Goal: Use online tool/utility: Utilize a website feature to perform a specific function

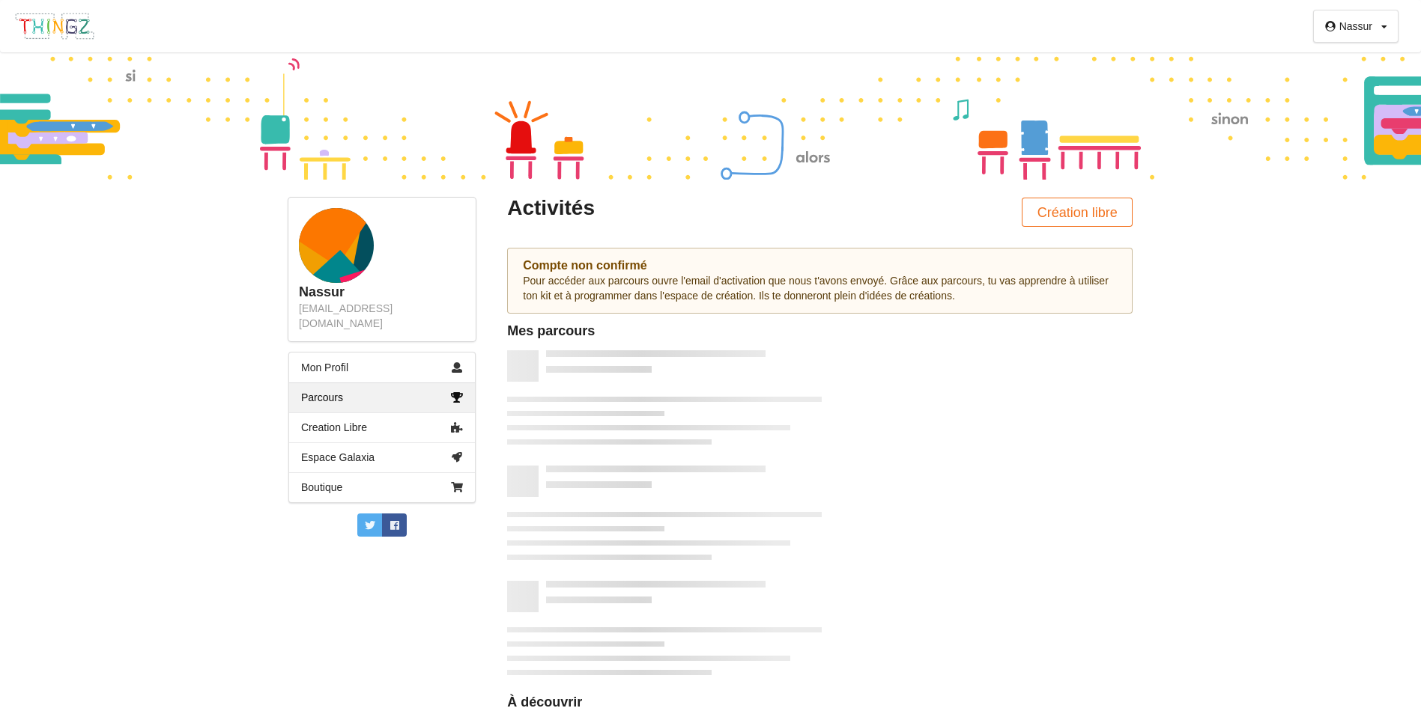
click at [976, 198] on div "Activités Création libre" at bounding box center [819, 212] width 646 height 50
click at [409, 473] on link "Boutique" at bounding box center [382, 488] width 186 height 30
click at [1076, 207] on button "Création libre" at bounding box center [1076, 212] width 111 height 29
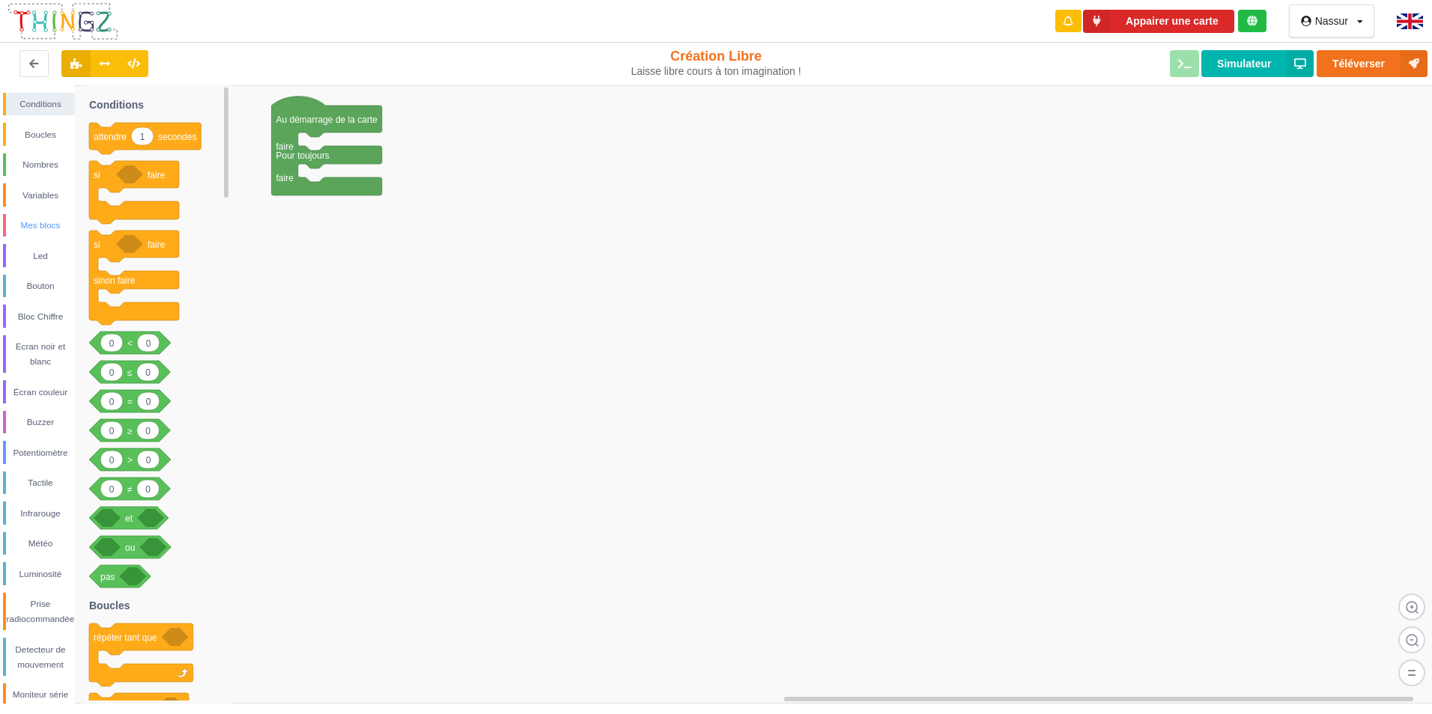
click at [33, 228] on div "Mes blocs" at bounding box center [40, 225] width 69 height 15
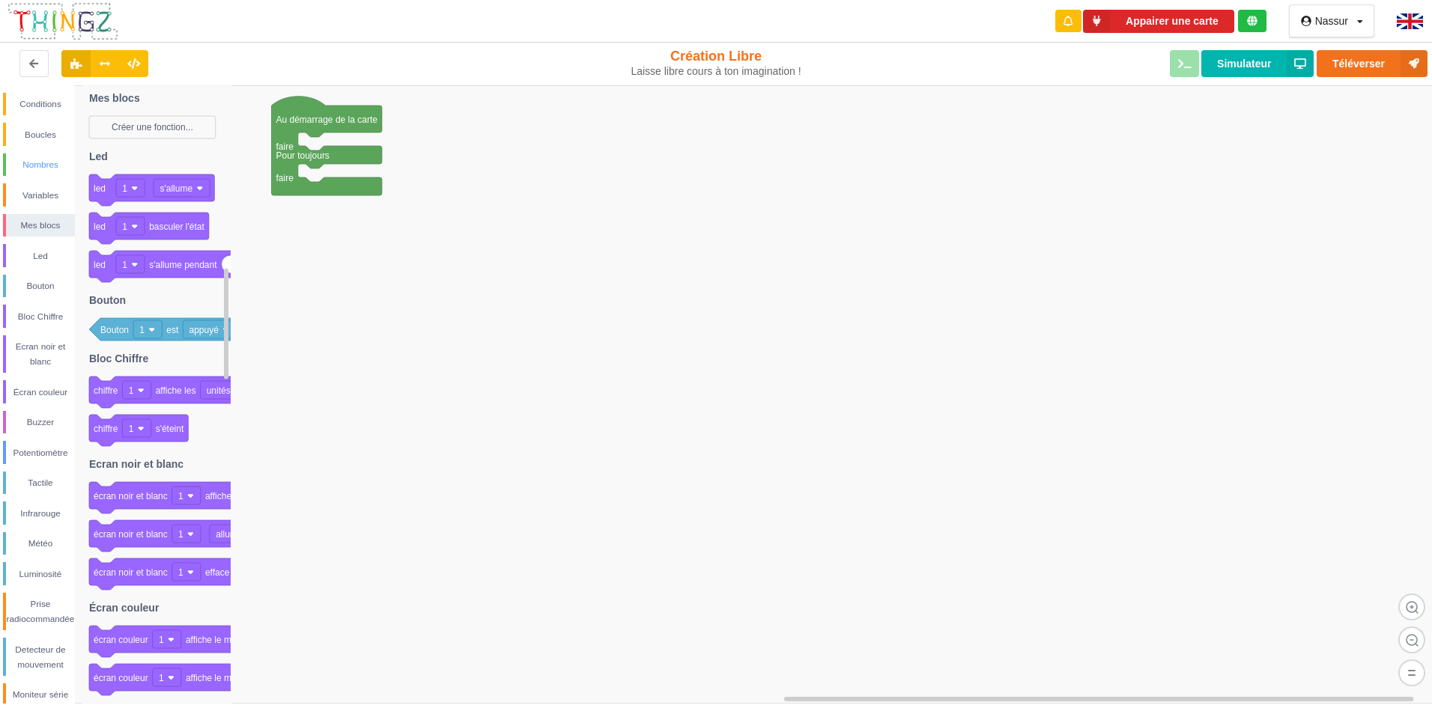
click at [23, 167] on div "Nombres" at bounding box center [40, 164] width 69 height 15
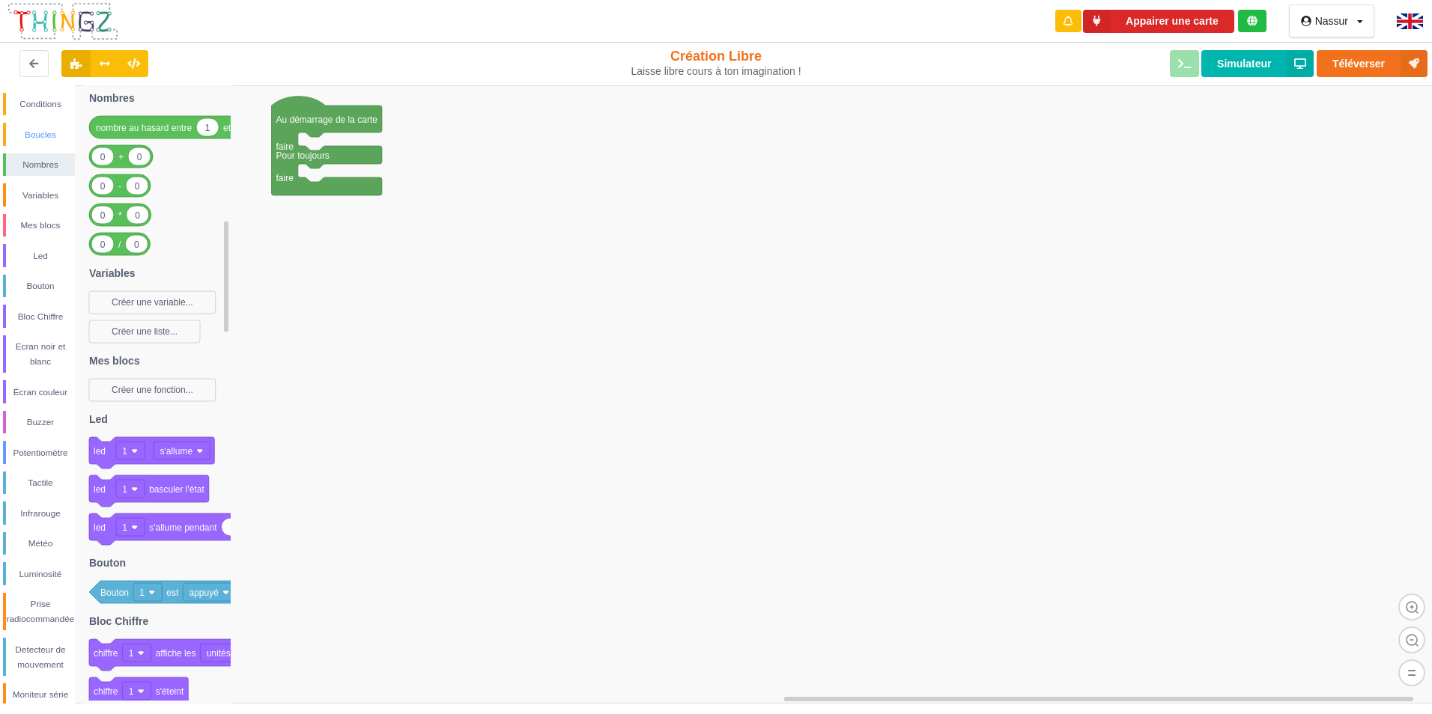
drag, startPoint x: 34, startPoint y: 142, endPoint x: 31, endPoint y: 124, distance: 18.2
click at [32, 124] on div "Boucles" at bounding box center [39, 134] width 72 height 23
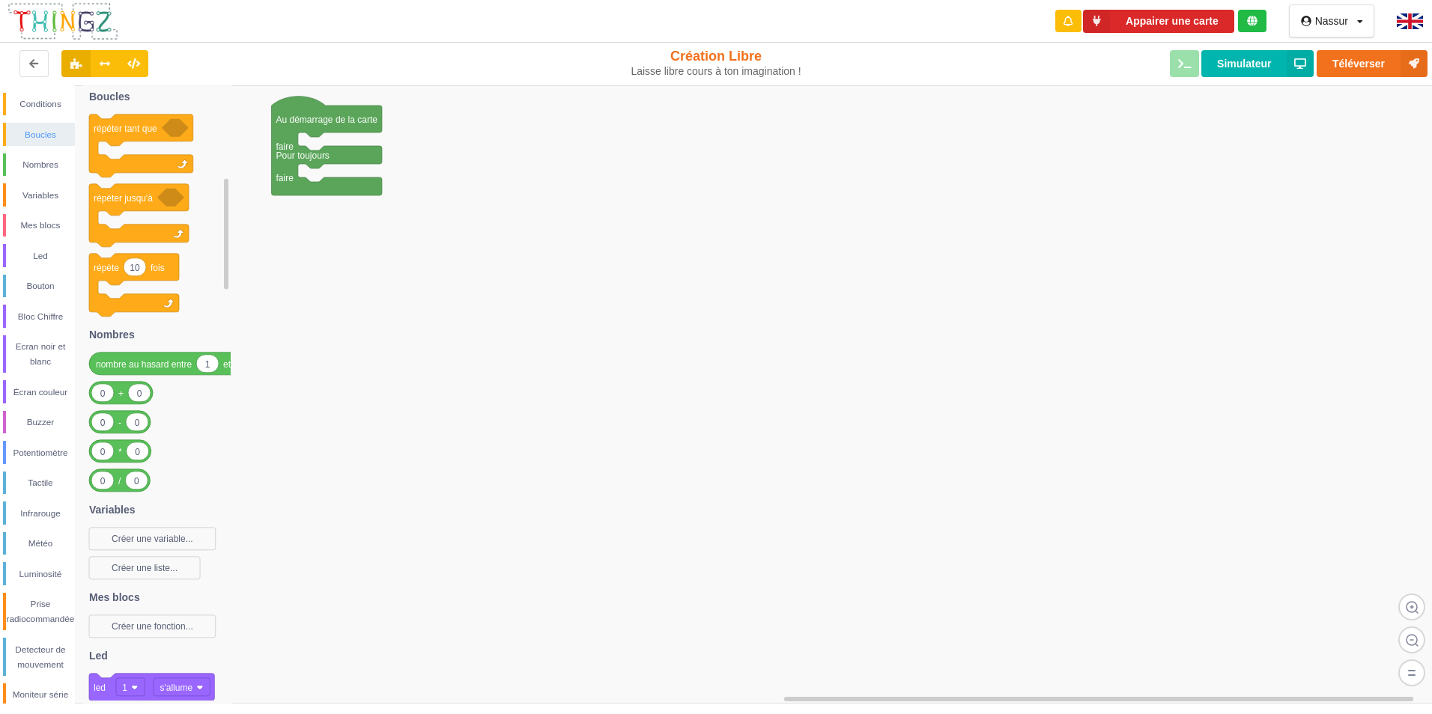
click at [31, 124] on div "Boucles" at bounding box center [39, 134] width 72 height 23
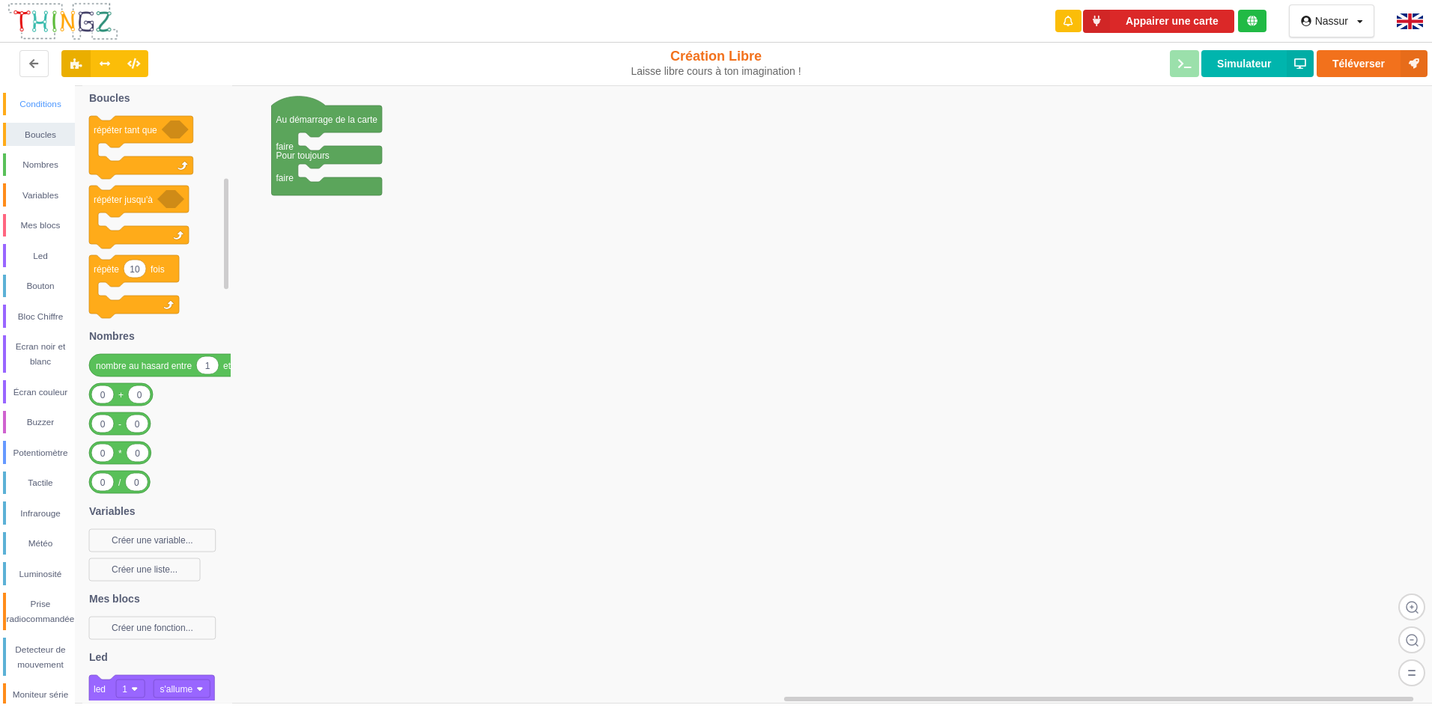
click at [45, 105] on div "Conditions" at bounding box center [40, 104] width 69 height 15
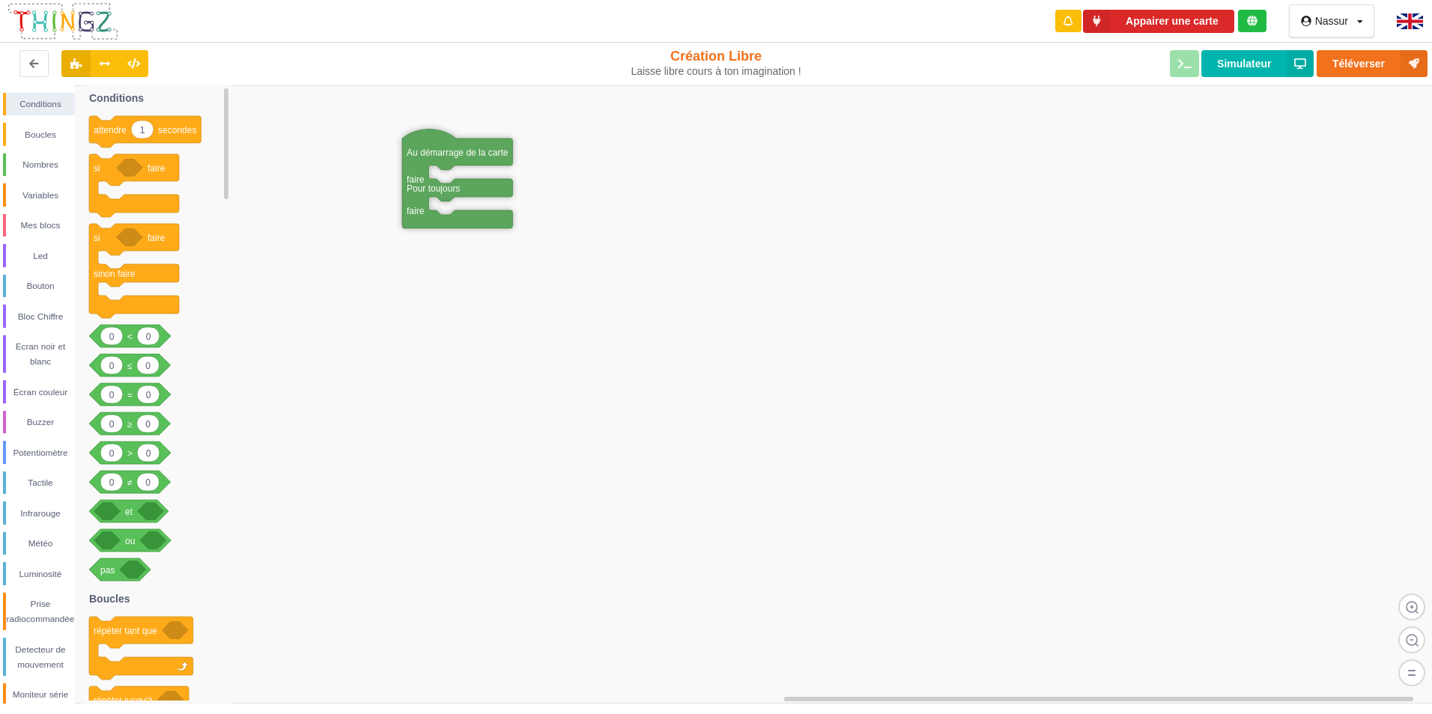
drag, startPoint x: 336, startPoint y: 118, endPoint x: 527, endPoint y: 148, distance: 193.3
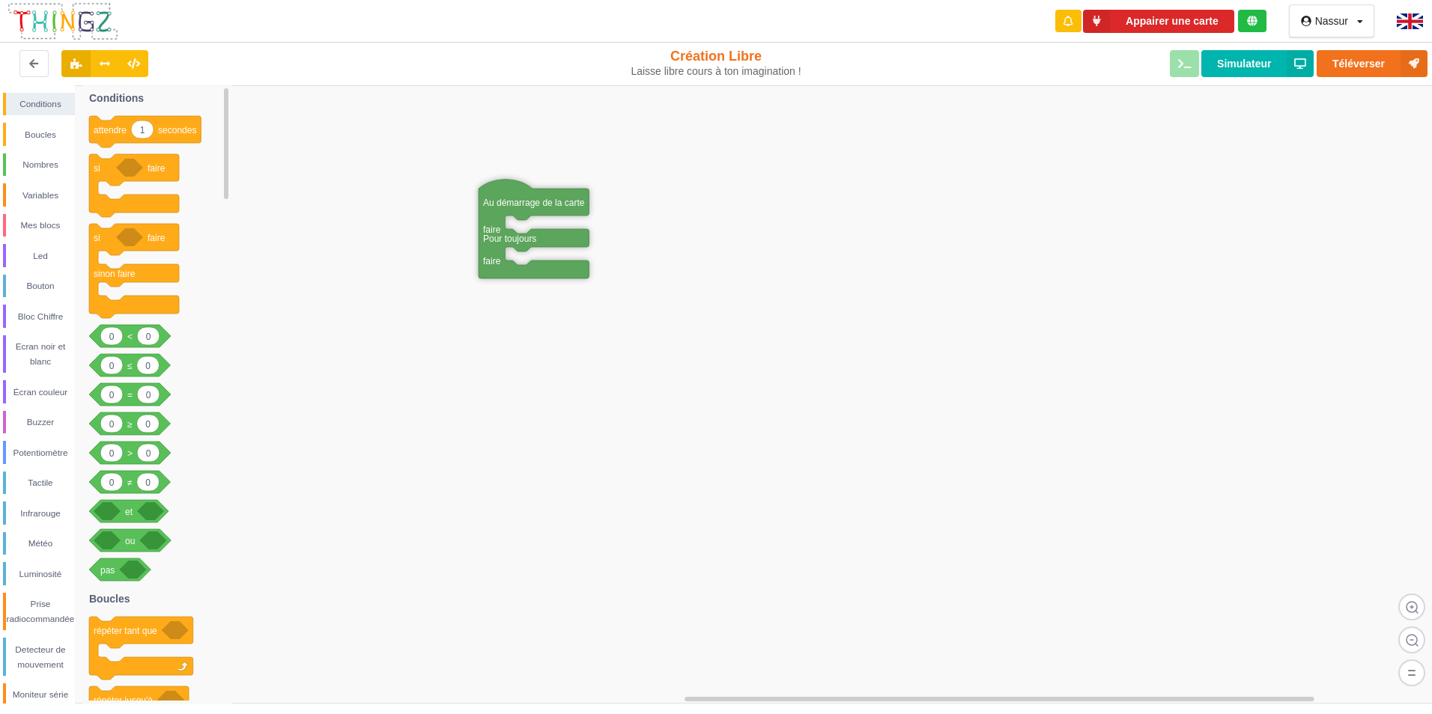
drag, startPoint x: 526, startPoint y: 164, endPoint x: 542, endPoint y: 202, distance: 41.3
click at [25, 136] on div "Boucles" at bounding box center [40, 134] width 69 height 15
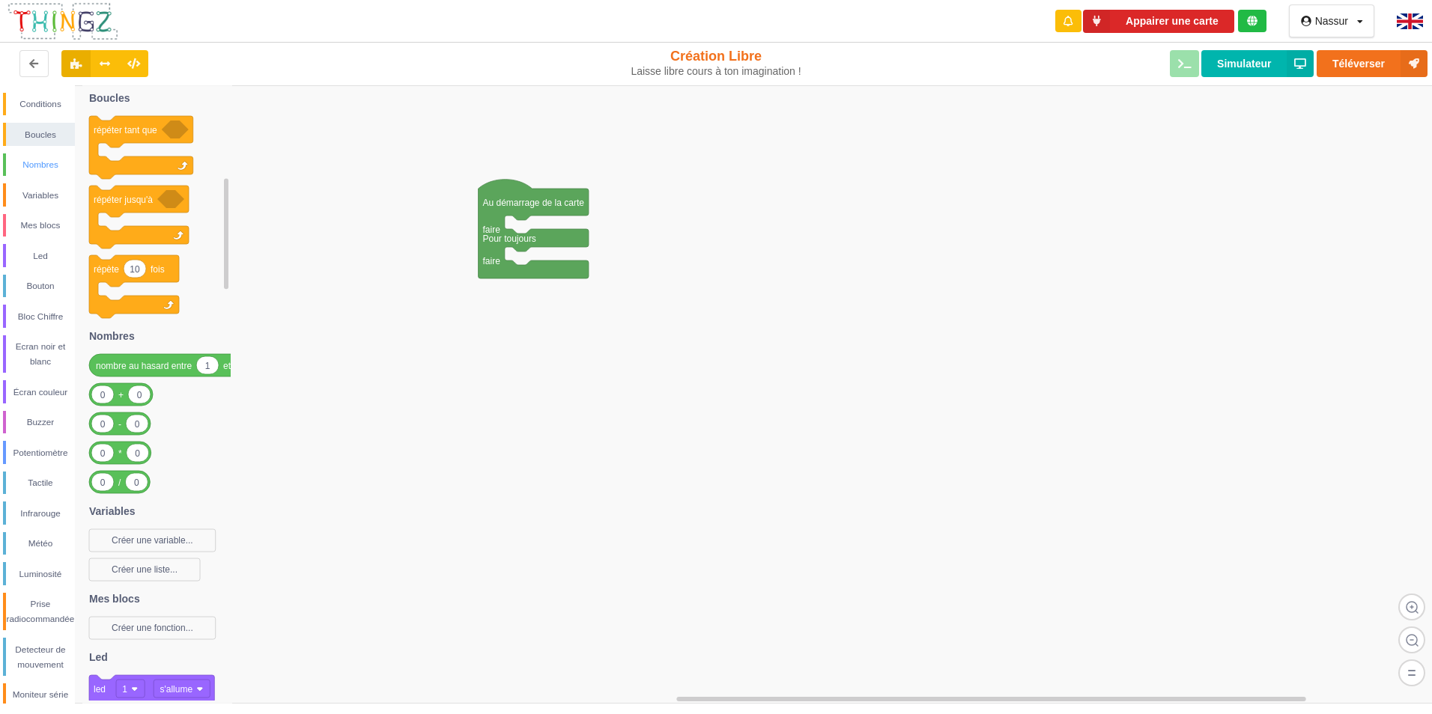
click at [37, 168] on div "Nombres" at bounding box center [40, 164] width 69 height 15
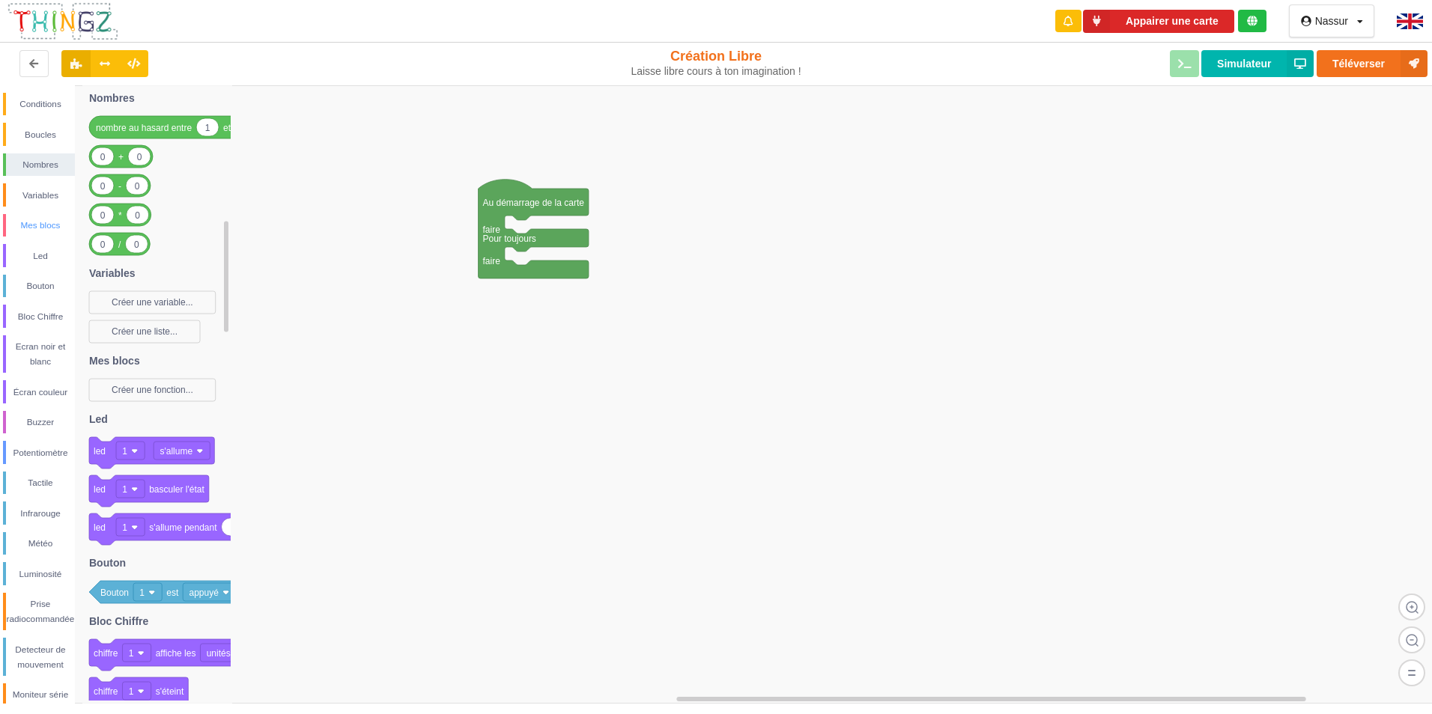
click at [55, 210] on div "Conditions Boucles Nombres Variables Mes blocs Led Bouton Bloc Chiffre Ecran no…" at bounding box center [37, 430] width 75 height 675
click at [58, 244] on div "Conditions Boucles Nombres Variables Mes blocs Led Bouton Bloc Chiffre Ecran no…" at bounding box center [37, 430] width 75 height 675
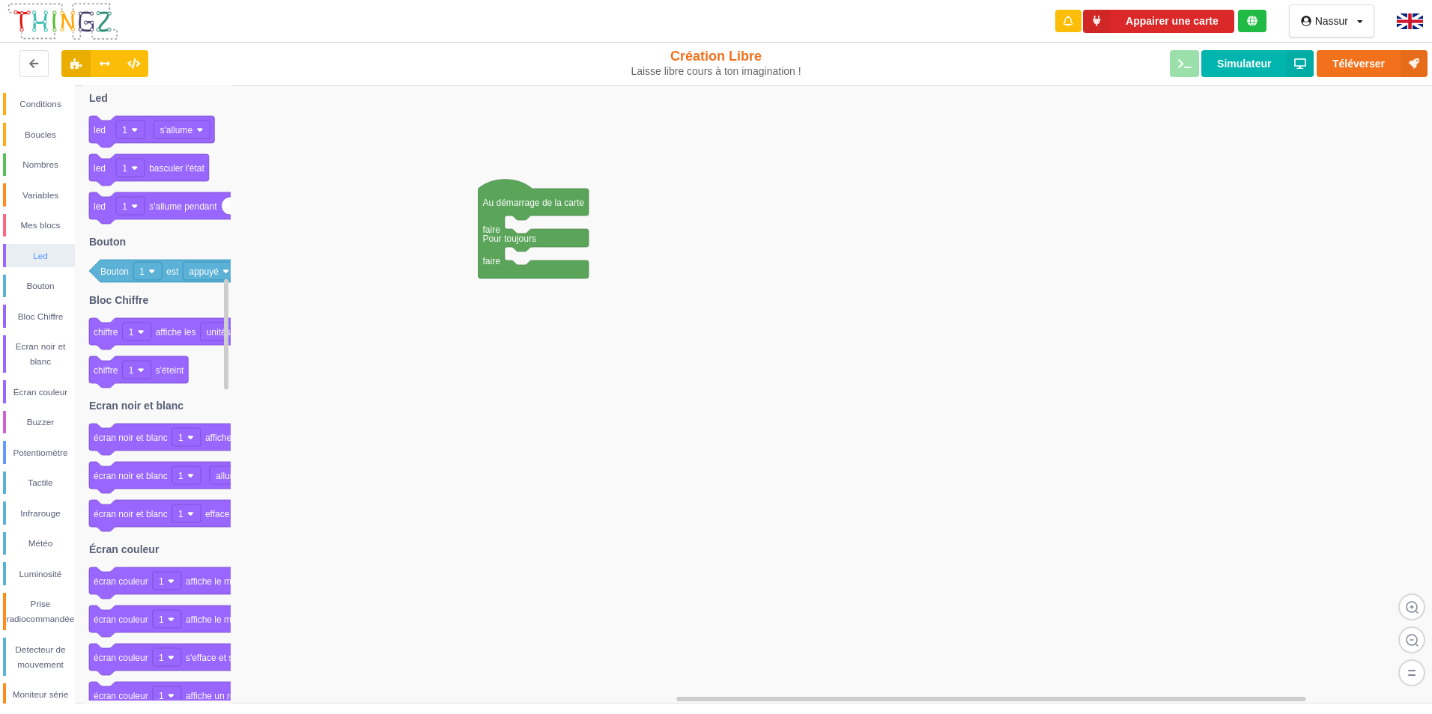
click at [46, 256] on div "Led" at bounding box center [40, 256] width 69 height 15
drag, startPoint x: 46, startPoint y: 264, endPoint x: 46, endPoint y: 272, distance: 8.2
click at [46, 270] on div "Conditions Boucles Nombres Variables Mes blocs Led Bouton Bloc Chiffre Ecran no…" at bounding box center [37, 430] width 75 height 675
click at [45, 277] on div "Bouton" at bounding box center [39, 286] width 72 height 23
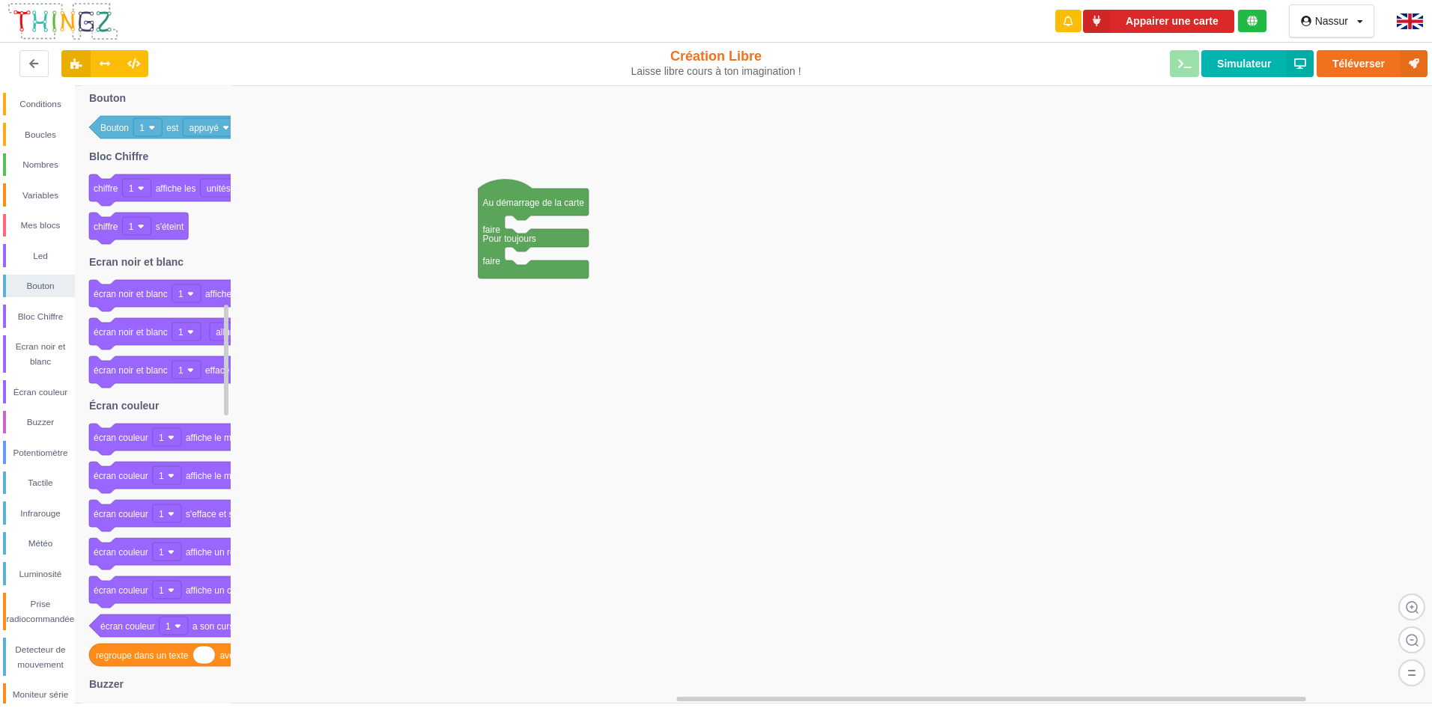
click at [47, 304] on div "Conditions Boucles Nombres Variables Mes blocs Led Bouton Bloc Chiffre Ecran no…" at bounding box center [37, 430] width 75 height 675
click at [48, 313] on div "Bloc Chiffre" at bounding box center [40, 316] width 69 height 15
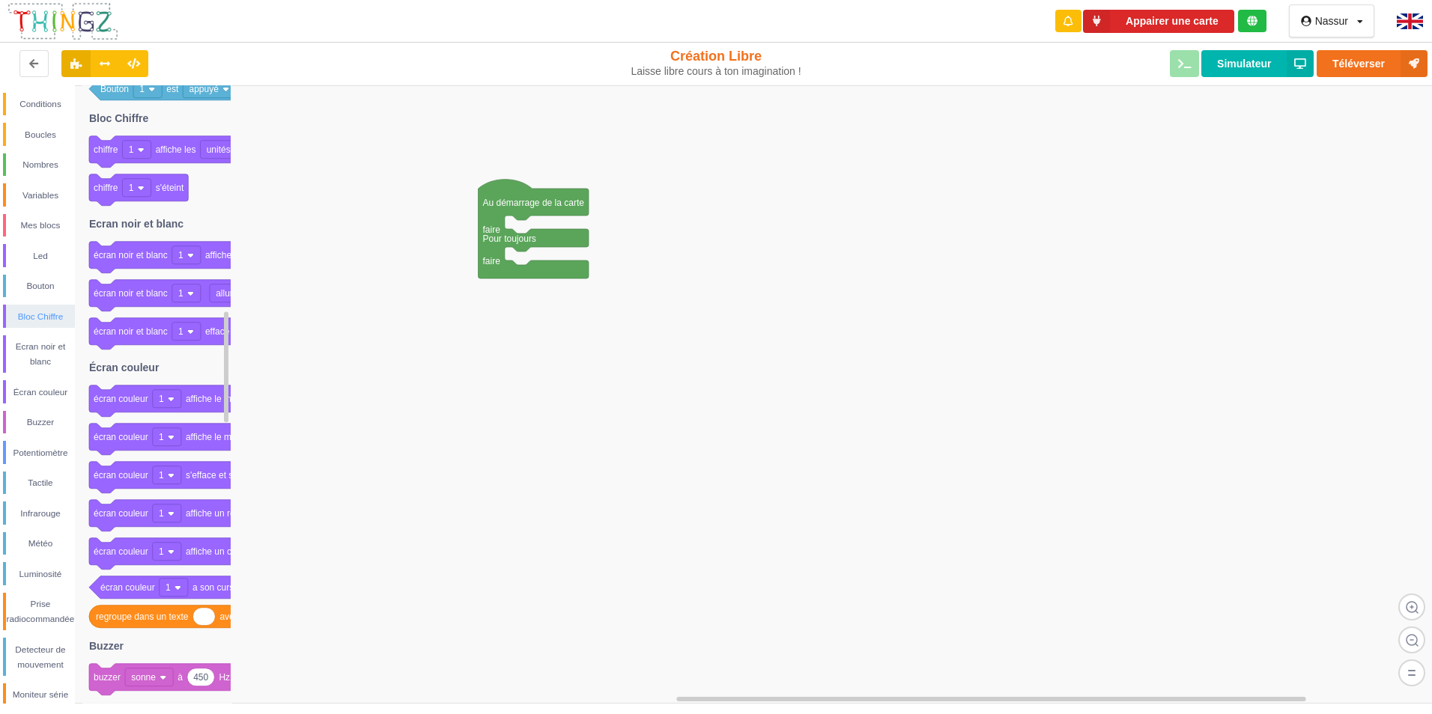
click at [47, 316] on div "Bloc Chiffre" at bounding box center [40, 316] width 69 height 15
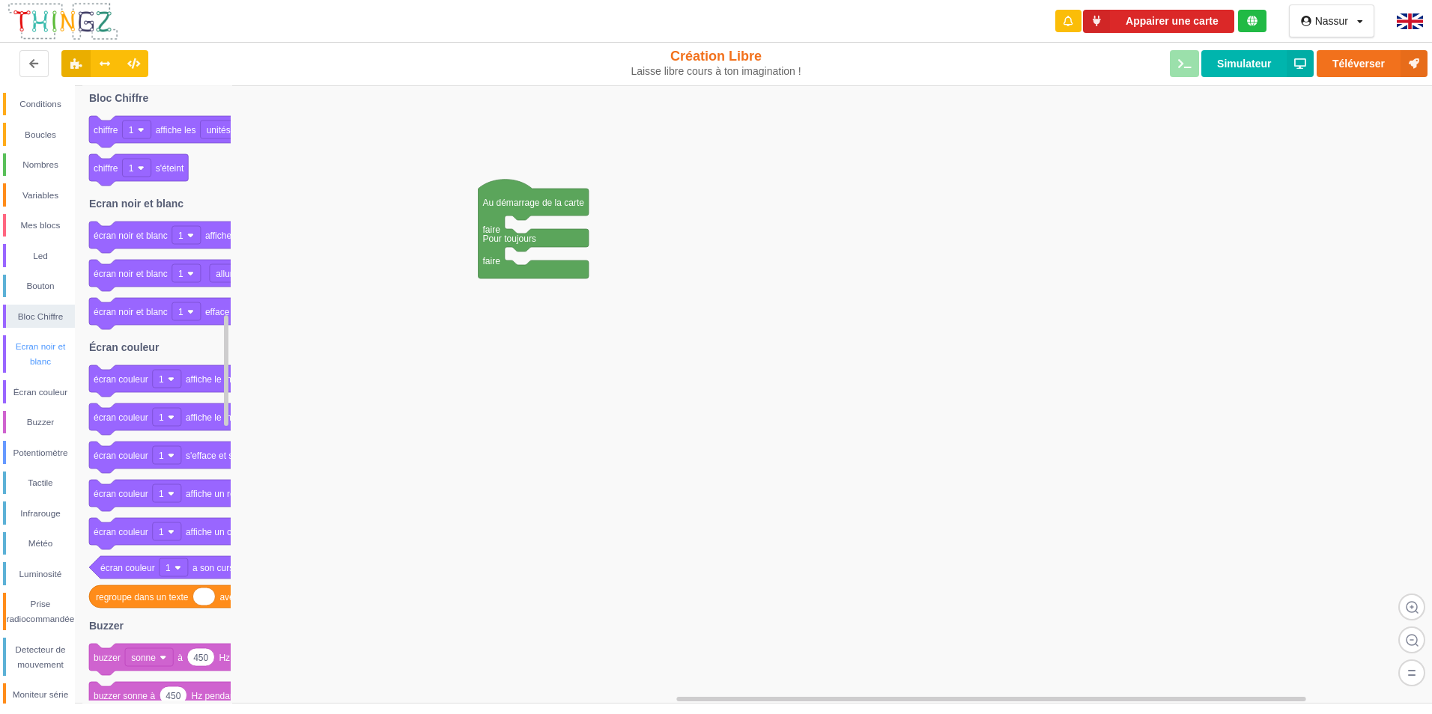
drag, startPoint x: 39, startPoint y: 332, endPoint x: 42, endPoint y: 346, distance: 14.5
click at [42, 346] on div "Conditions Boucles Nombres Variables Mes blocs Led Bouton Bloc Chiffre Ecran no…" at bounding box center [37, 430] width 75 height 675
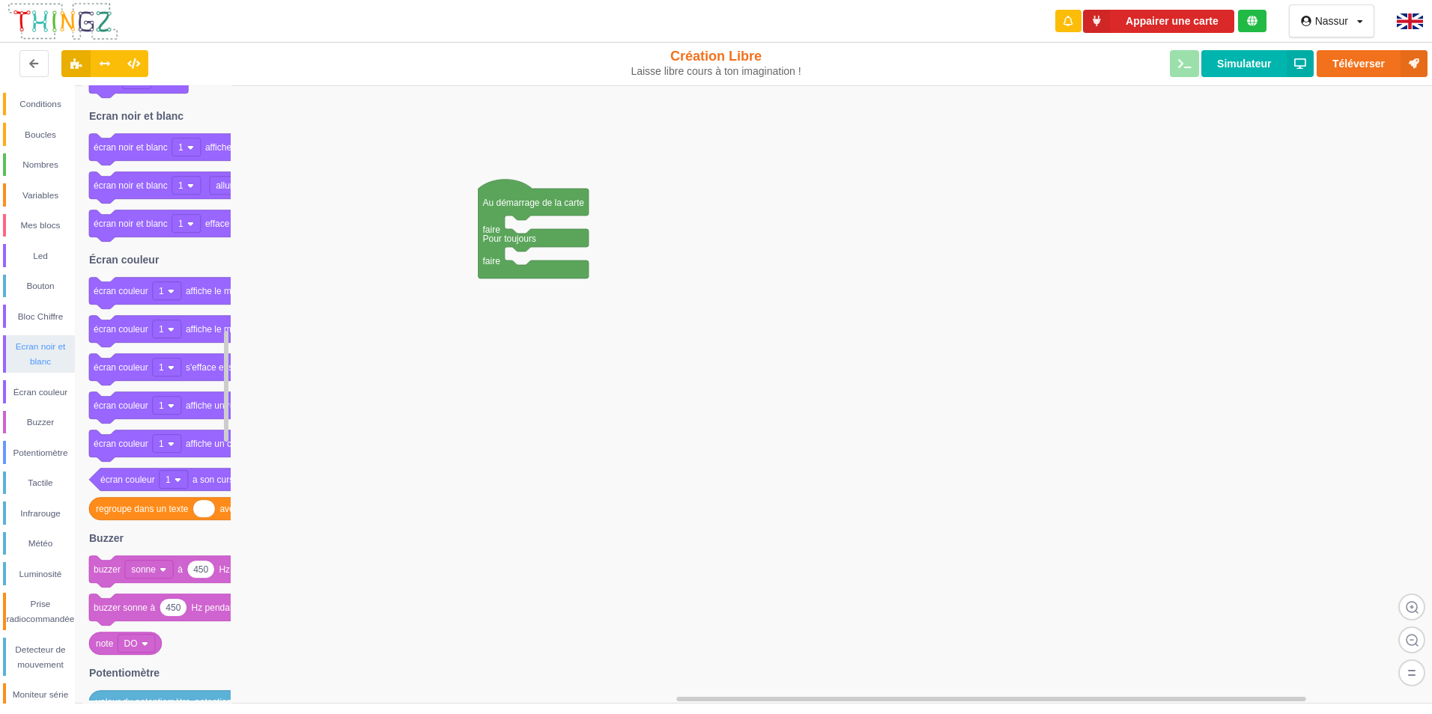
click at [45, 347] on div "Ecran noir et blanc" at bounding box center [40, 354] width 69 height 30
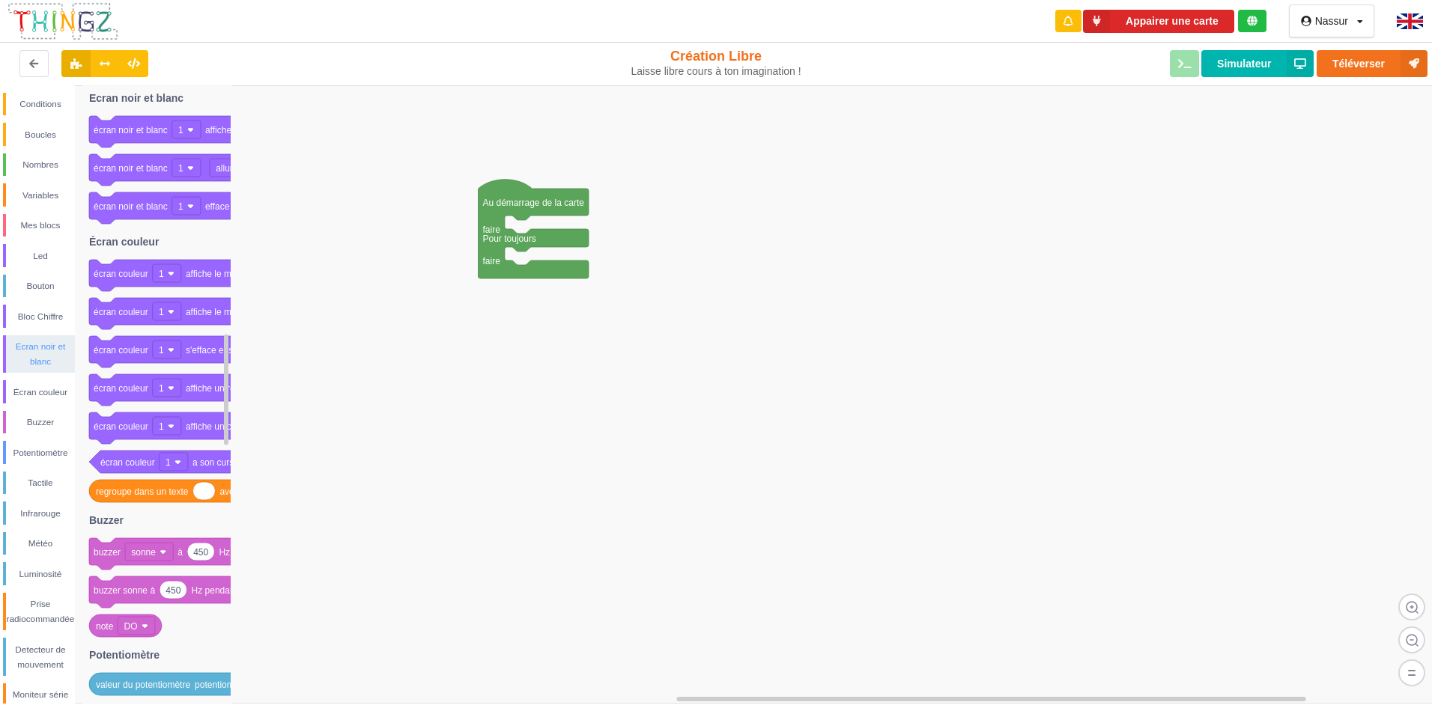
click at [46, 359] on div "Ecran noir et blanc" at bounding box center [40, 354] width 69 height 30
click at [52, 386] on div "Écran couleur" at bounding box center [39, 391] width 72 height 23
drag, startPoint x: 55, startPoint y: 410, endPoint x: 55, endPoint y: 418, distance: 7.5
click at [55, 416] on div "Conditions Boucles Nombres Variables Mes blocs Led Bouton Bloc Chiffre Ecran no…" at bounding box center [37, 430] width 75 height 675
click at [55, 419] on div "Buzzer" at bounding box center [40, 422] width 69 height 15
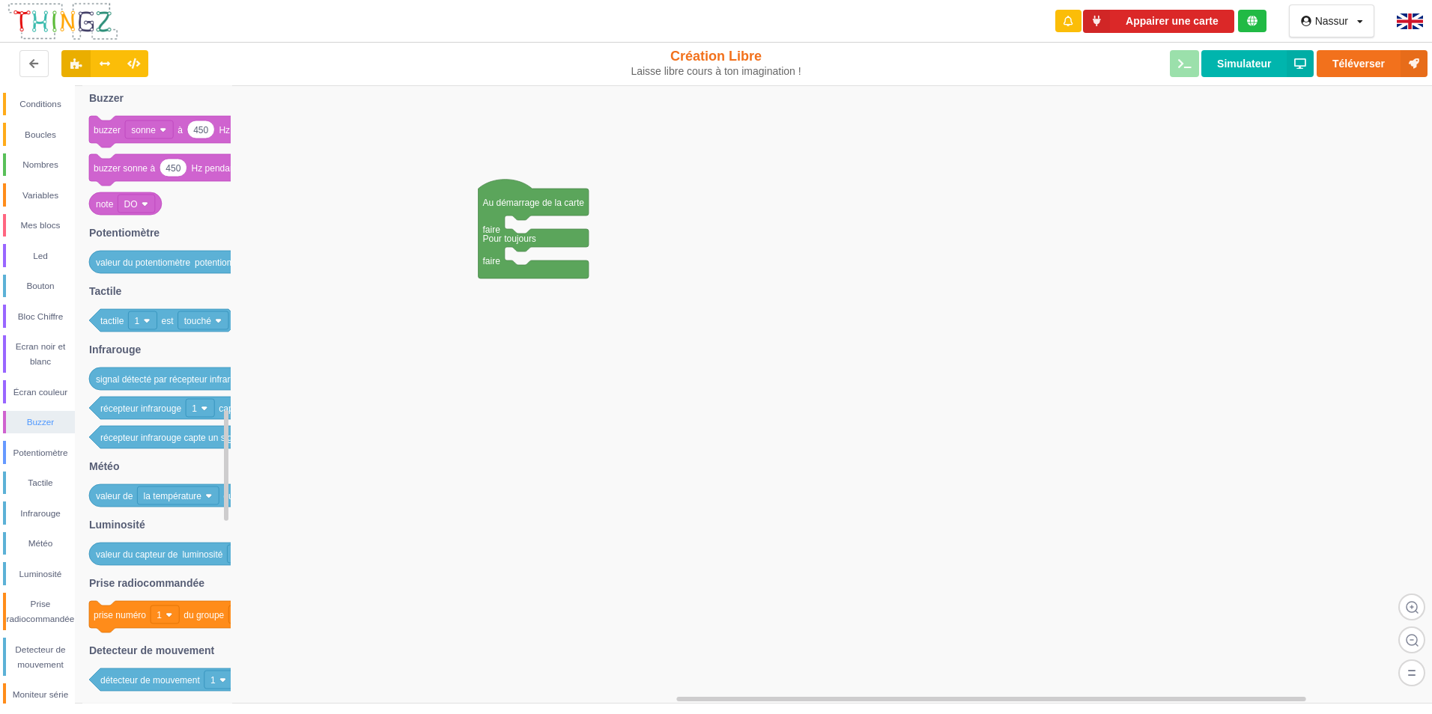
click at [50, 431] on div "Buzzer" at bounding box center [39, 422] width 72 height 23
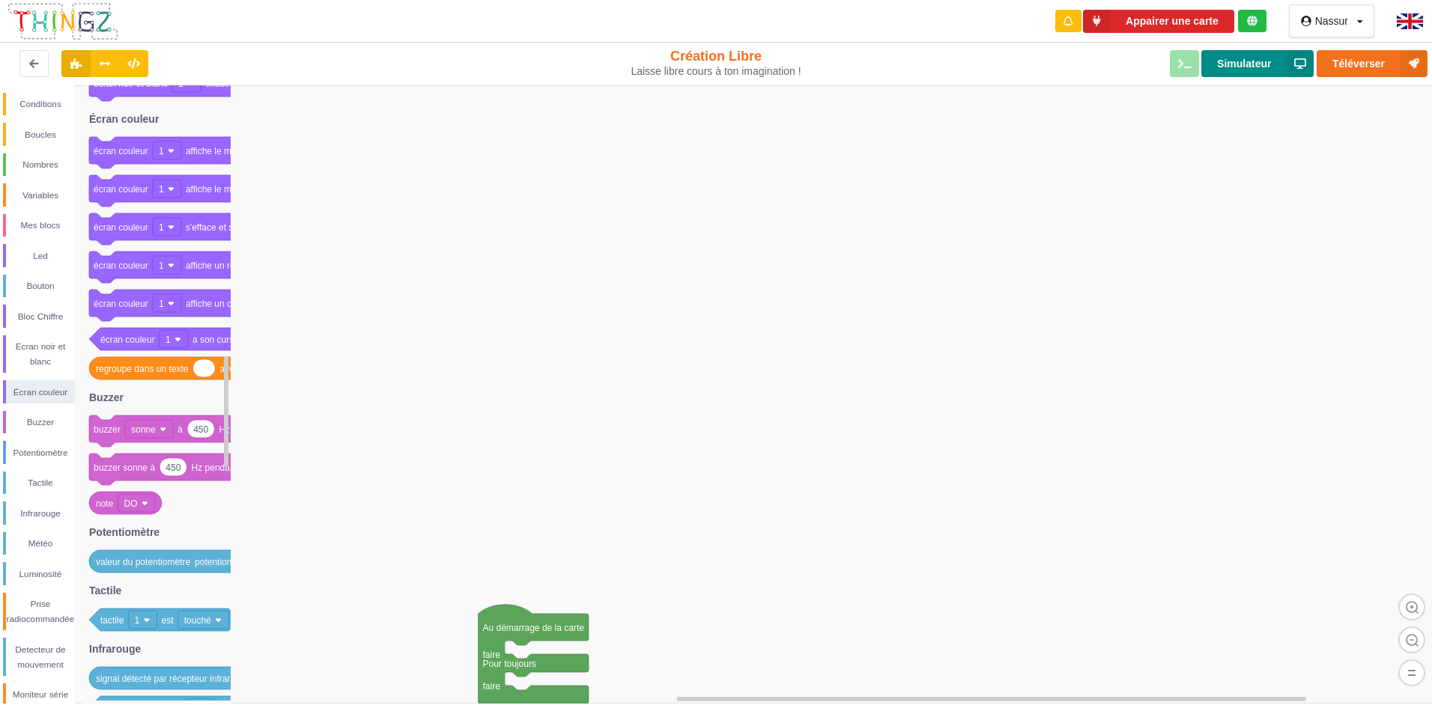
click at [1274, 67] on button "Simulateur" at bounding box center [1257, 63] width 112 height 27
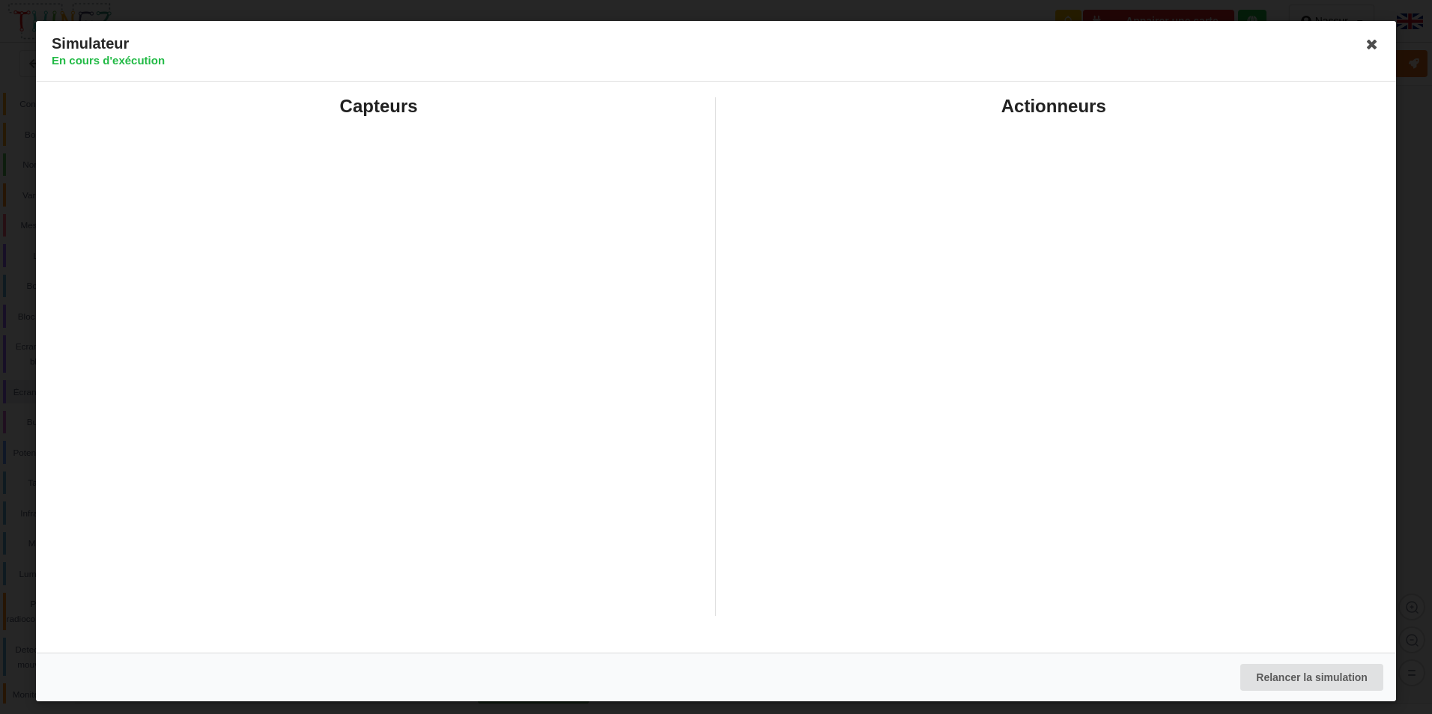
click at [1382, 45] on icon at bounding box center [1371, 44] width 24 height 24
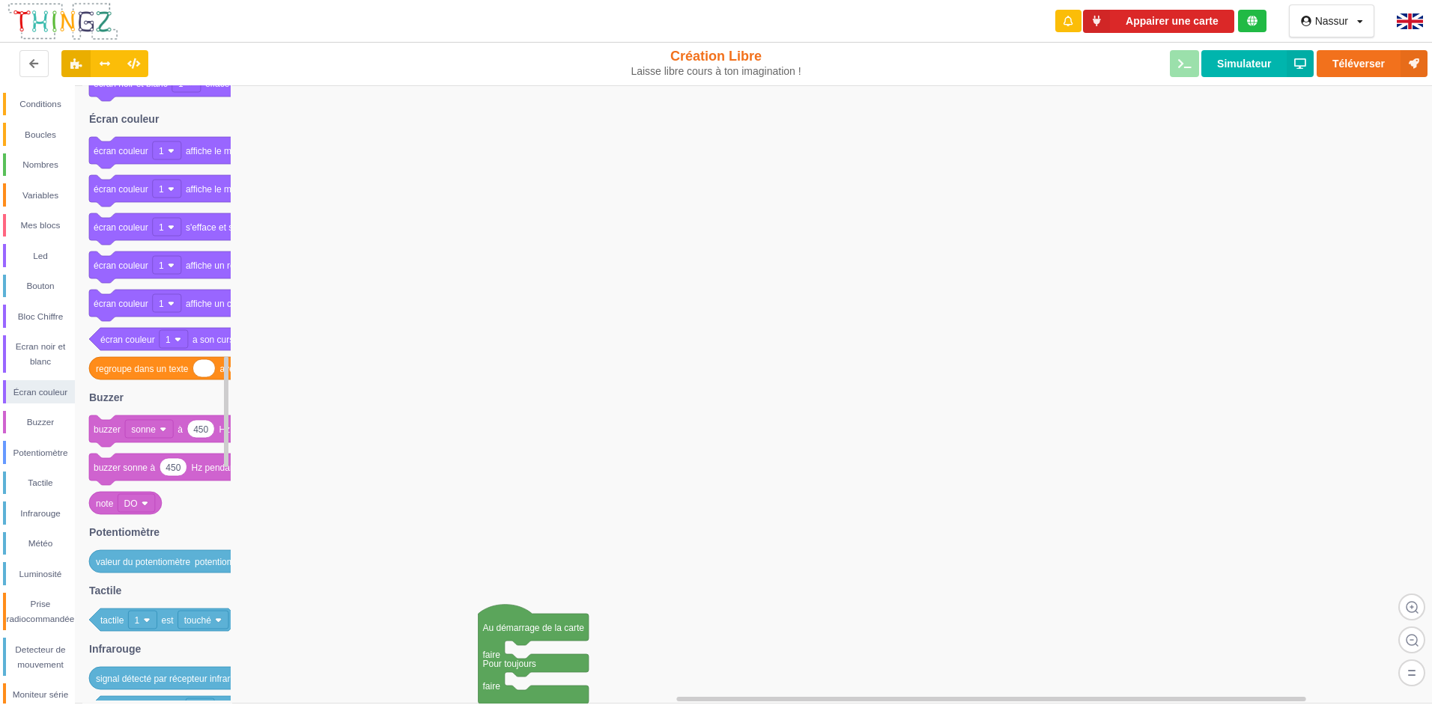
click at [1406, 29] on div at bounding box center [1414, 21] width 58 height 43
click at [1409, 24] on img at bounding box center [1410, 21] width 26 height 16
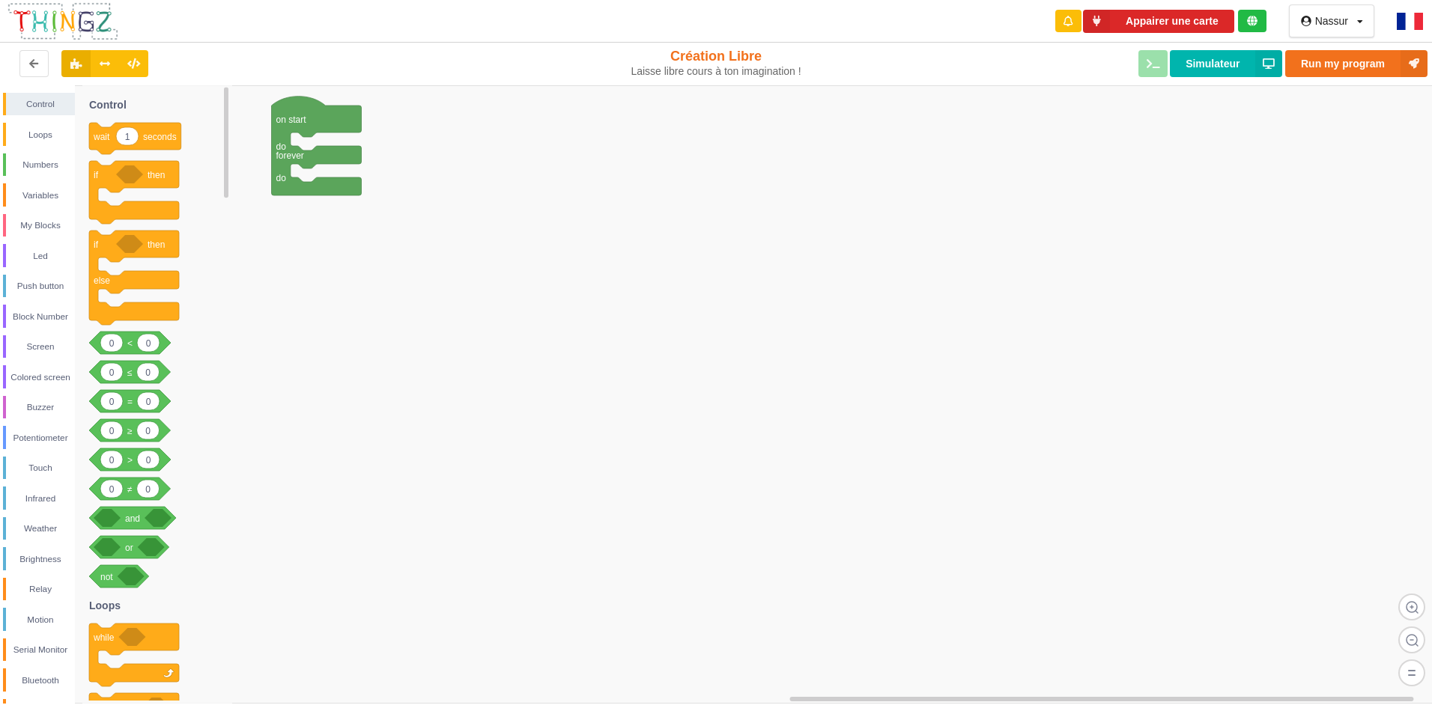
click at [1414, 20] on img at bounding box center [1410, 21] width 26 height 17
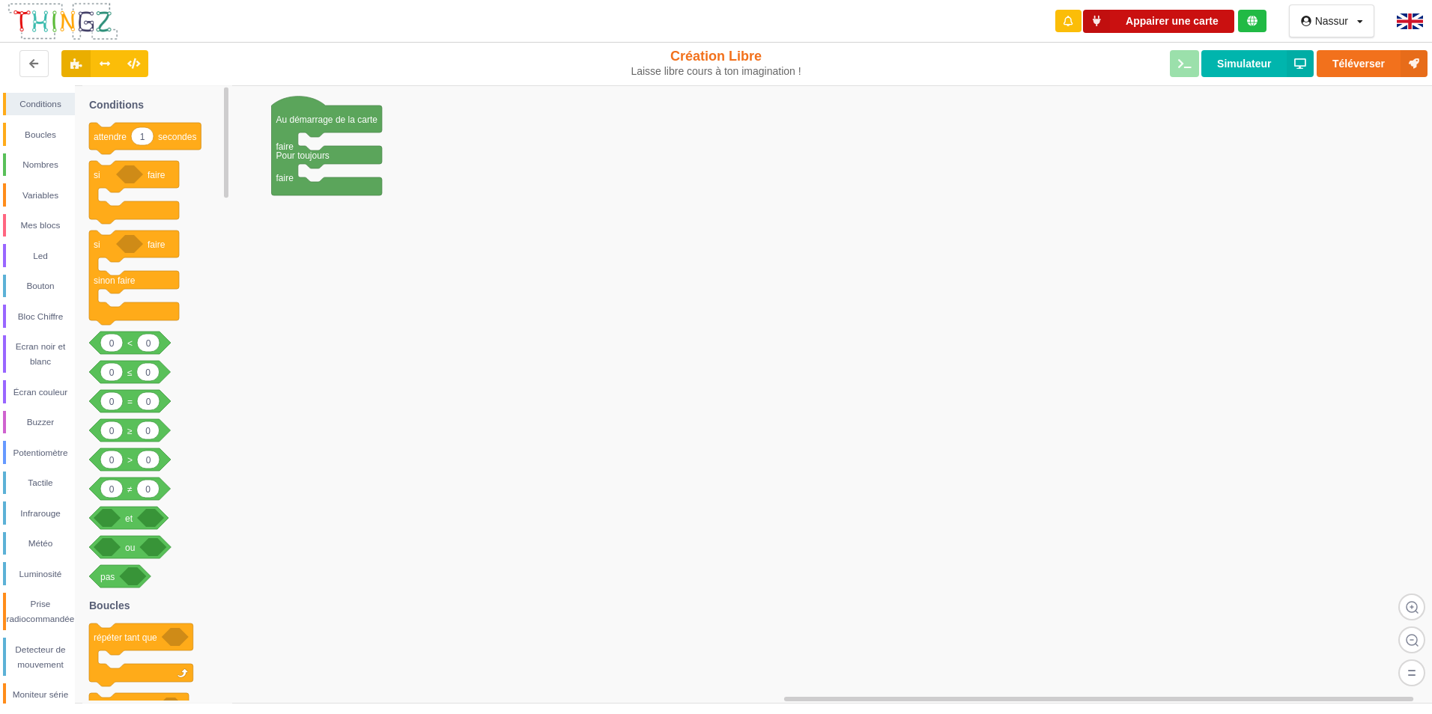
click at [1180, 26] on button "Appairer une carte" at bounding box center [1158, 21] width 151 height 23
click at [718, 79] on div "Création Libre Laisse libre cours à ton imagination !" at bounding box center [715, 64] width 271 height 49
drag, startPoint x: 47, startPoint y: 123, endPoint x: 55, endPoint y: 127, distance: 9.0
click at [48, 123] on div "Boucles" at bounding box center [39, 134] width 72 height 23
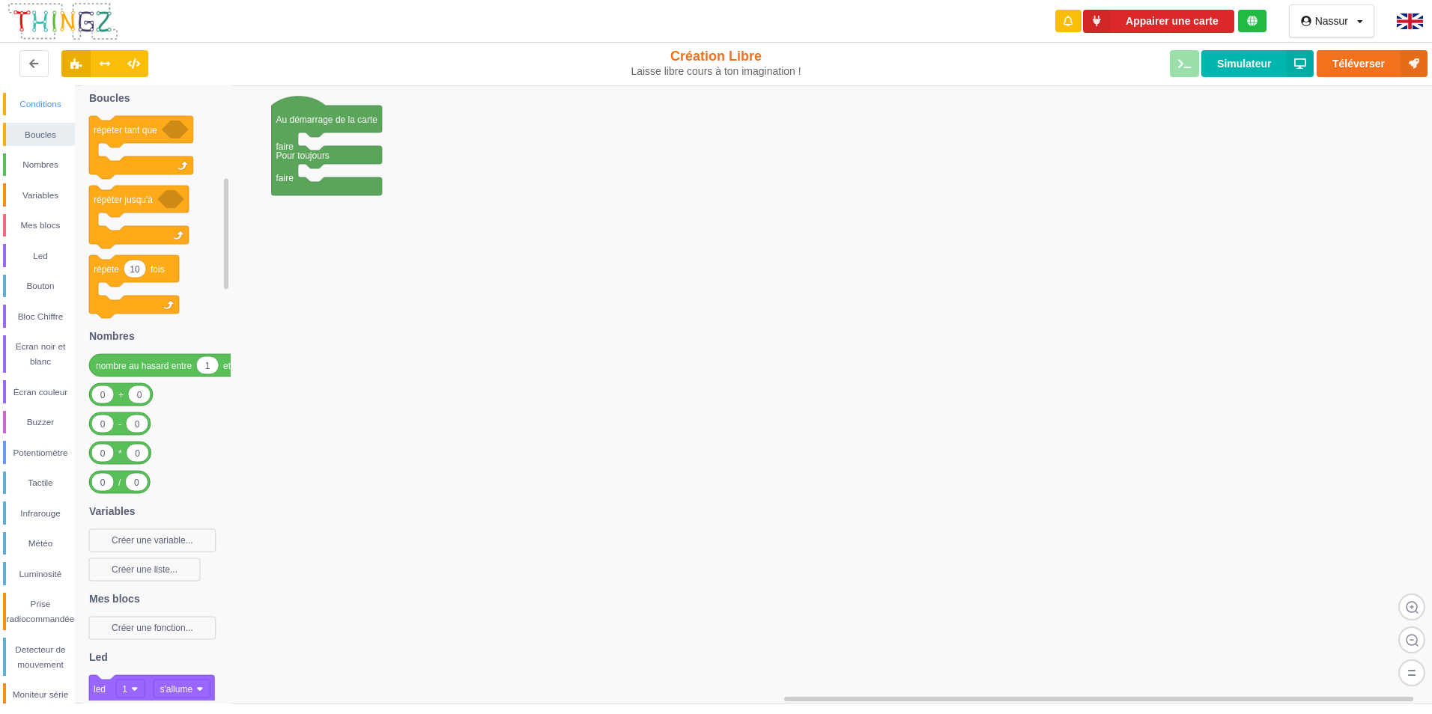
drag, startPoint x: 58, startPoint y: 107, endPoint x: 52, endPoint y: 115, distance: 9.6
click at [56, 108] on div "Conditions" at bounding box center [40, 104] width 69 height 15
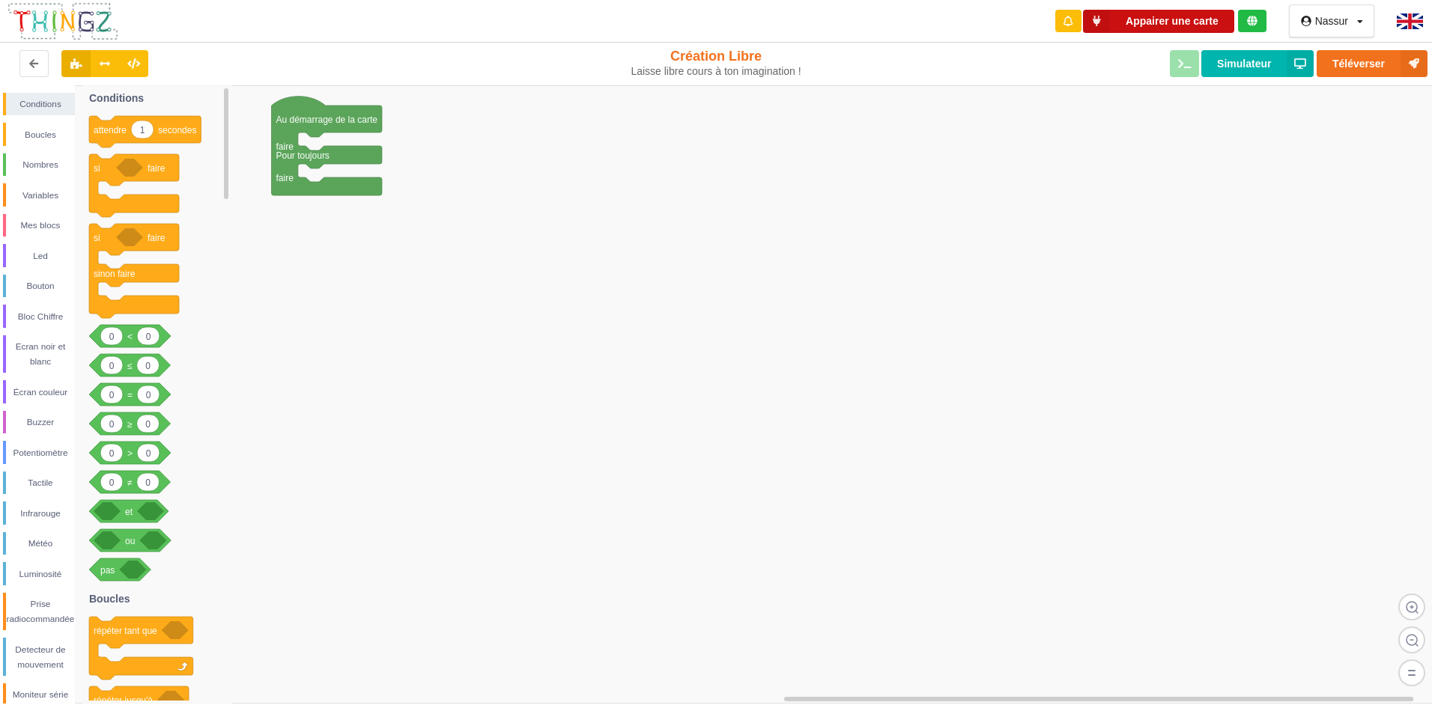
click at [1125, 22] on button "Appairer une carte" at bounding box center [1158, 21] width 151 height 23
click at [1154, 19] on button "Appairer une carte" at bounding box center [1158, 21] width 151 height 23
click at [1162, 19] on button "Appairer une carte" at bounding box center [1158, 21] width 151 height 23
click at [1363, 64] on button "Téléverser" at bounding box center [1371, 63] width 111 height 27
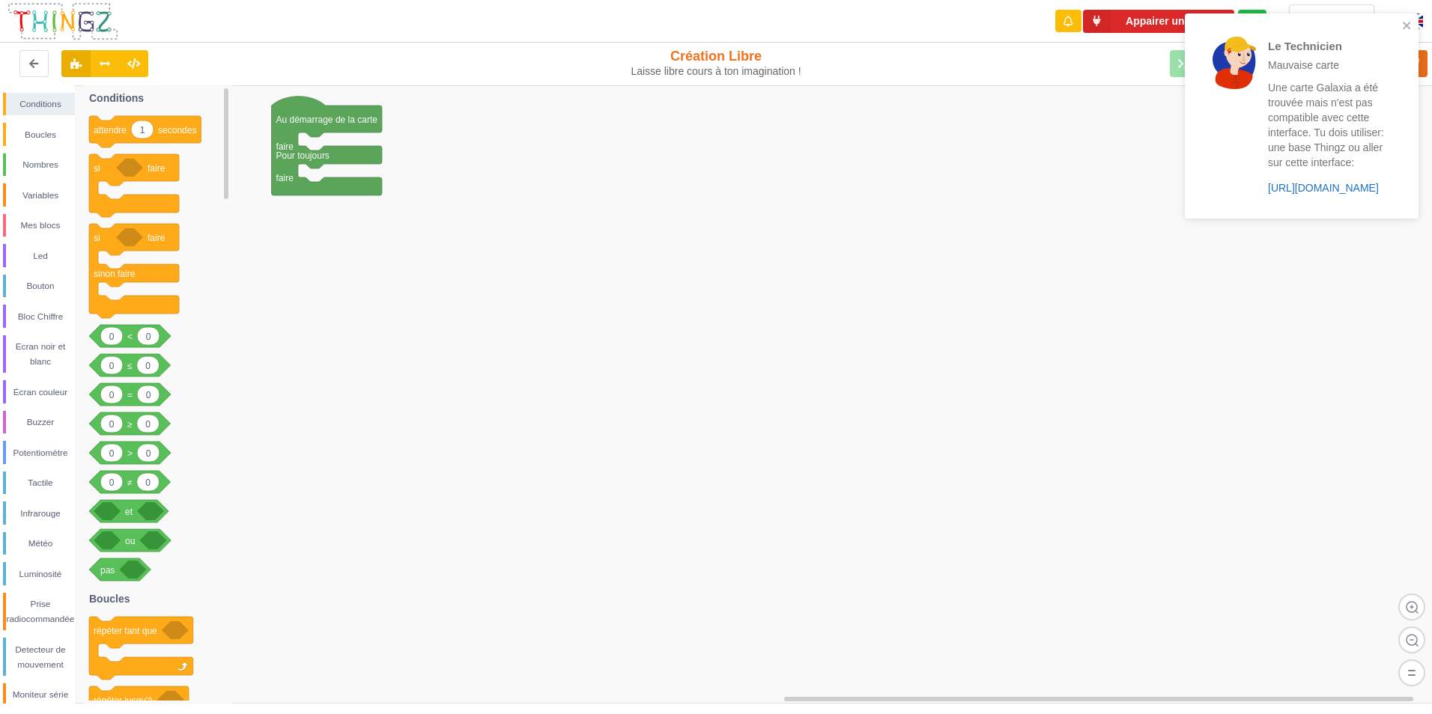
click at [1316, 188] on link "[URL][DOMAIN_NAME]" at bounding box center [1323, 188] width 111 height 12
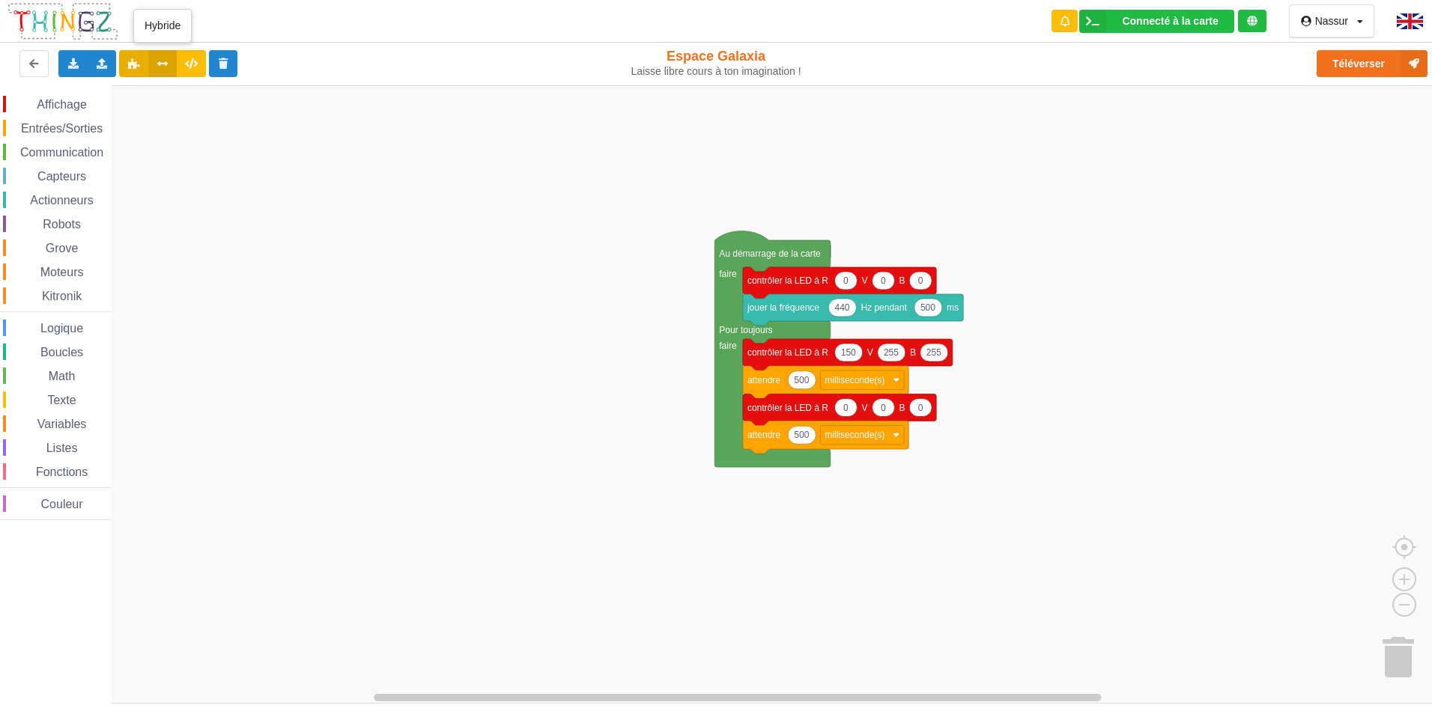
click at [168, 61] on icon at bounding box center [163, 62] width 13 height 9
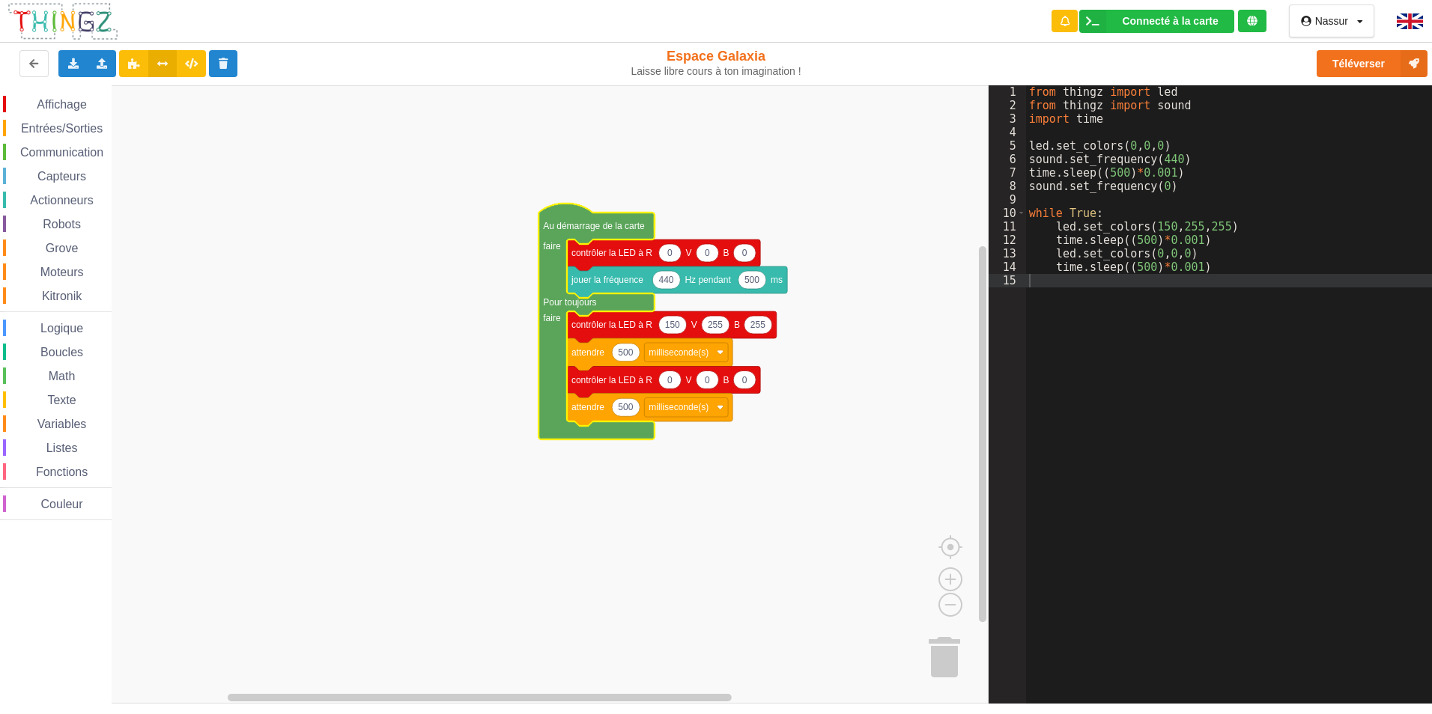
click at [1155, 233] on div "from thingz import led from thingz import sound import time led . set_colors ( …" at bounding box center [1234, 408] width 416 height 646
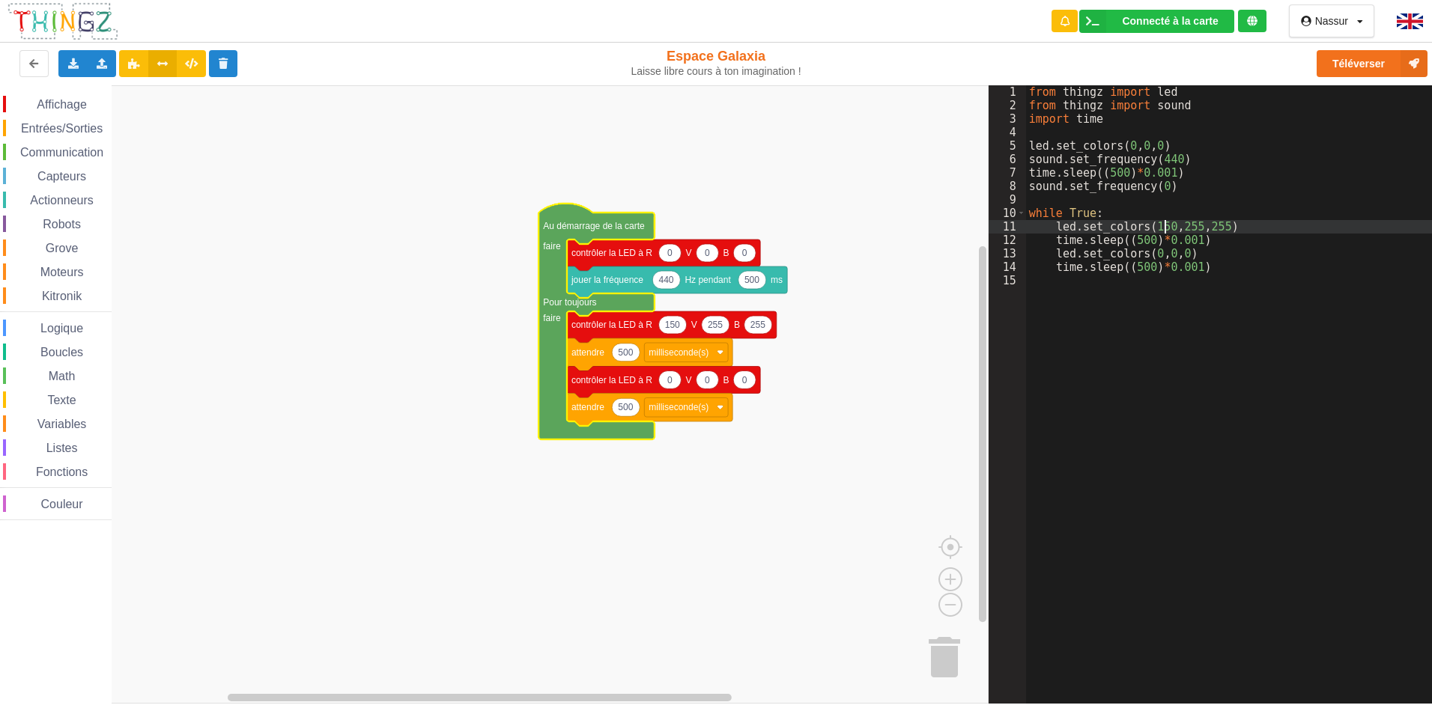
click at [1166, 231] on div "from thingz import led from thingz import sound import time led . set_colors ( …" at bounding box center [1234, 408] width 416 height 646
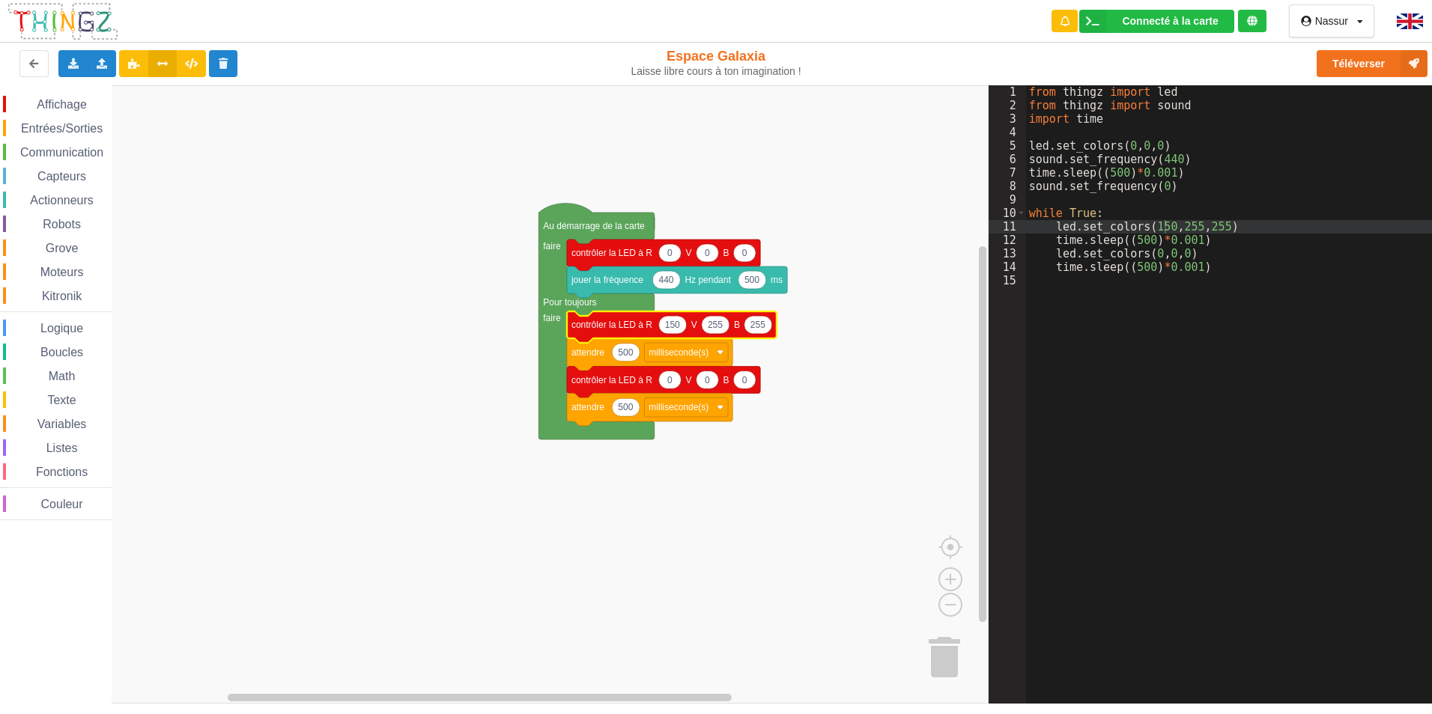
click at [673, 329] on text "150" at bounding box center [672, 325] width 15 height 10
type input "255"
click at [720, 330] on text "255" at bounding box center [715, 325] width 15 height 10
type input "0"
click at [756, 325] on text "255" at bounding box center [752, 325] width 15 height 10
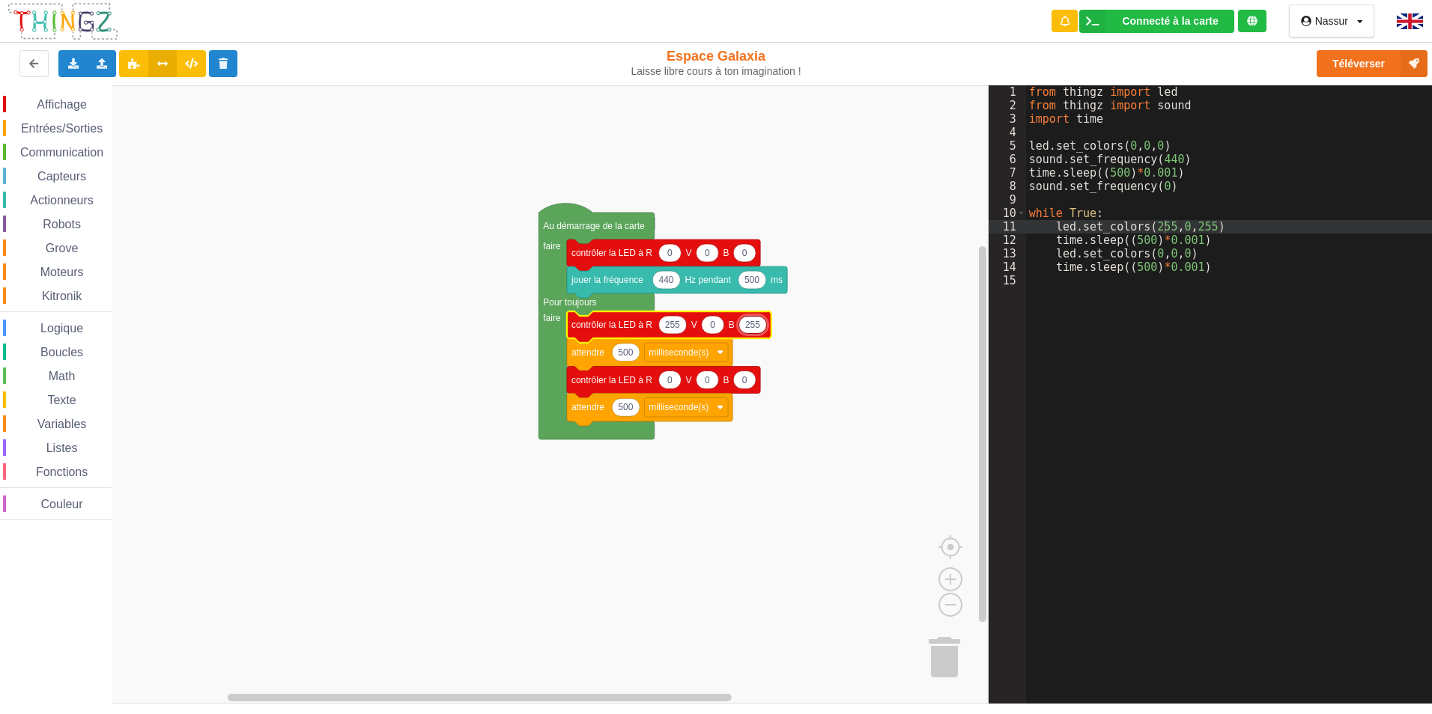
type input "0"
click at [718, 458] on rect "Espace de travail de Blocky" at bounding box center [494, 394] width 988 height 619
click at [950, 222] on rect "Espace de travail de Blocky" at bounding box center [494, 394] width 988 height 619
click at [613, 238] on icon "Espace de travail de Blocky" at bounding box center [595, 322] width 115 height 236
type input "255"
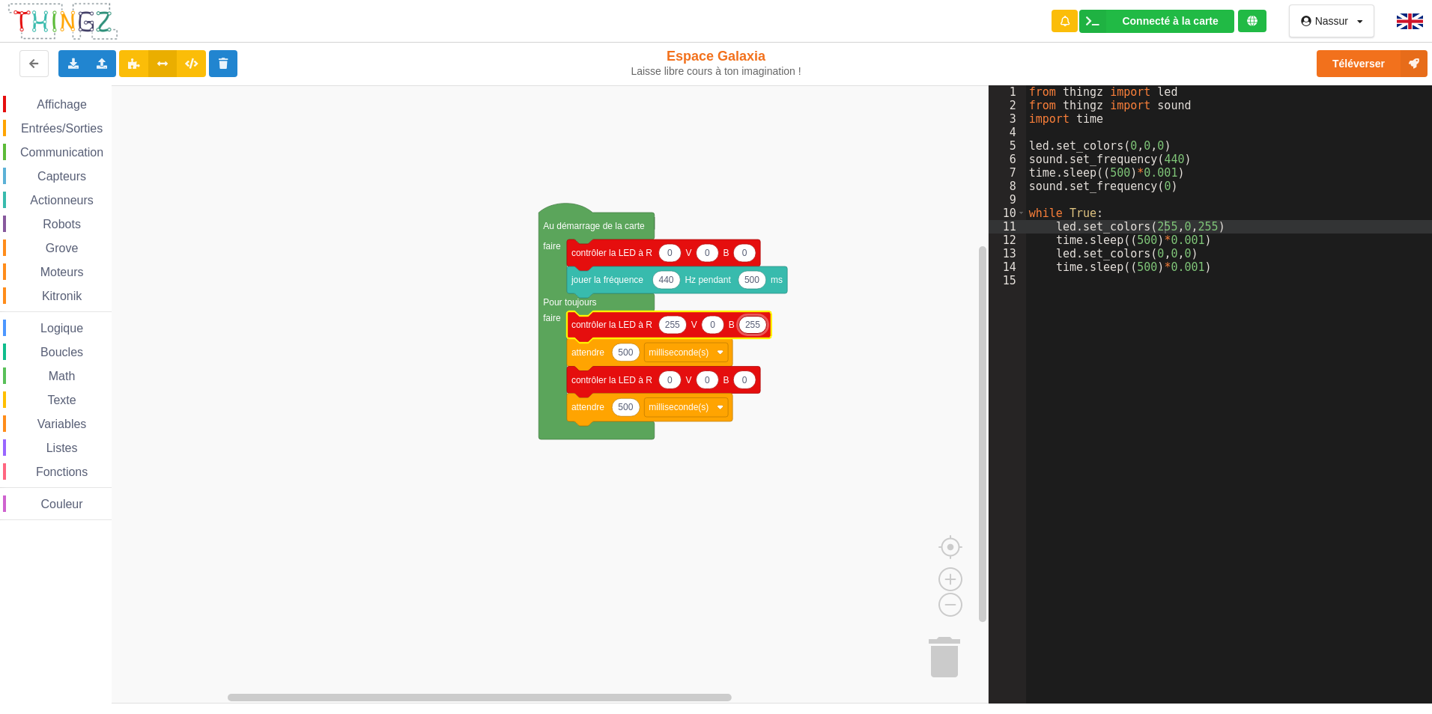
click at [677, 332] on icon "Espace de travail de Blocky" at bounding box center [672, 325] width 28 height 18
type input "0"
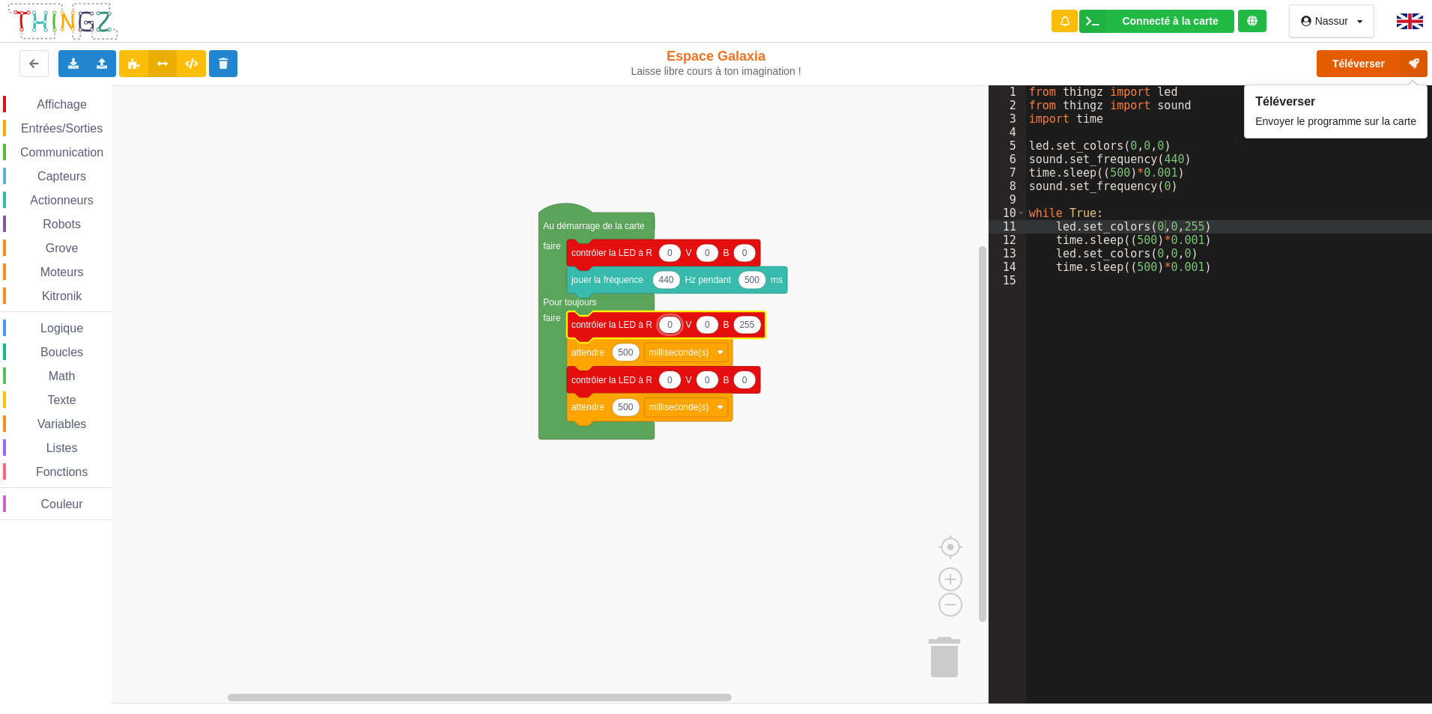
click at [1365, 67] on button "Téléverser" at bounding box center [1371, 63] width 111 height 27
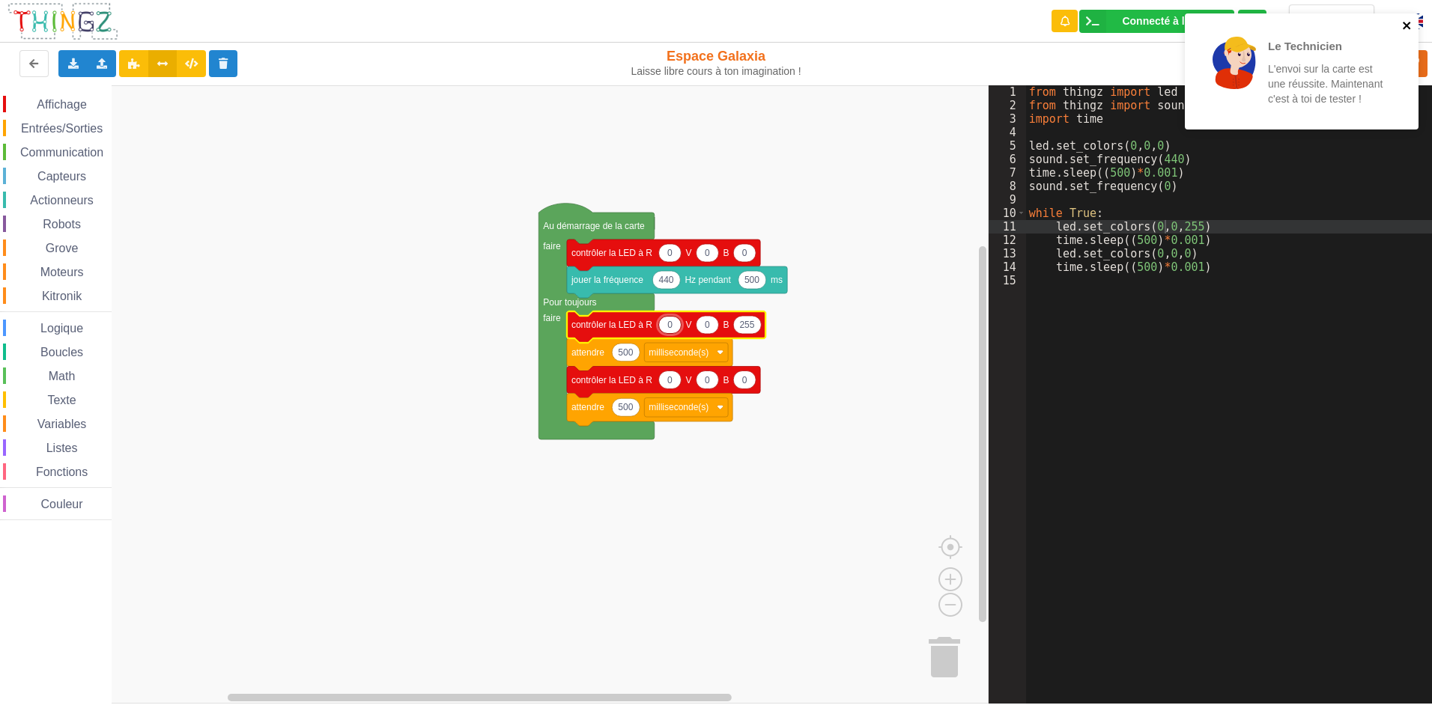
click at [1406, 25] on icon "close" at bounding box center [1406, 25] width 7 height 7
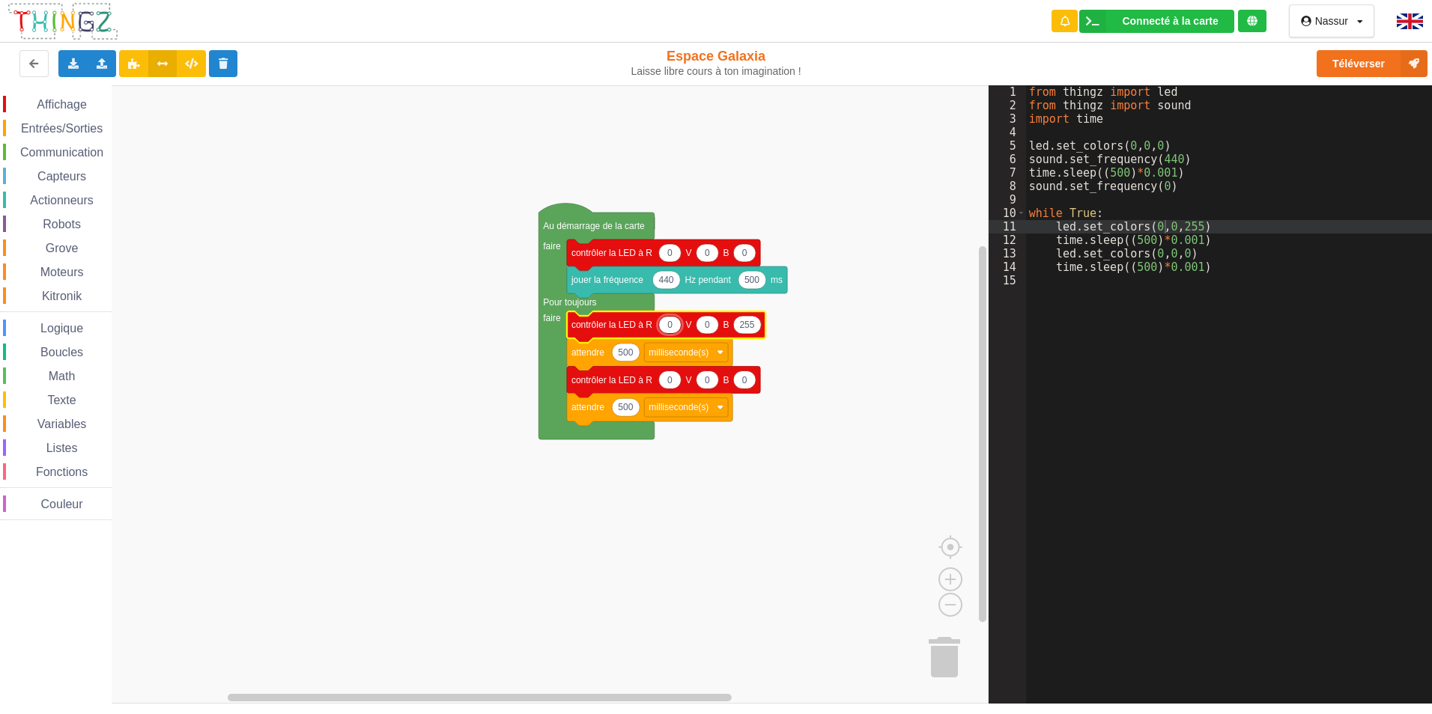
click at [759, 333] on icon "Espace de travail de Blocky" at bounding box center [666, 327] width 198 height 31
click at [754, 333] on icon "Espace de travail de Blocky" at bounding box center [747, 325] width 28 height 18
type input "0"
click at [672, 335] on icon "Espace de travail de Blocky" at bounding box center [663, 327] width 193 height 31
click at [673, 332] on icon "Espace de travail de Blocky" at bounding box center [669, 325] width 22 height 18
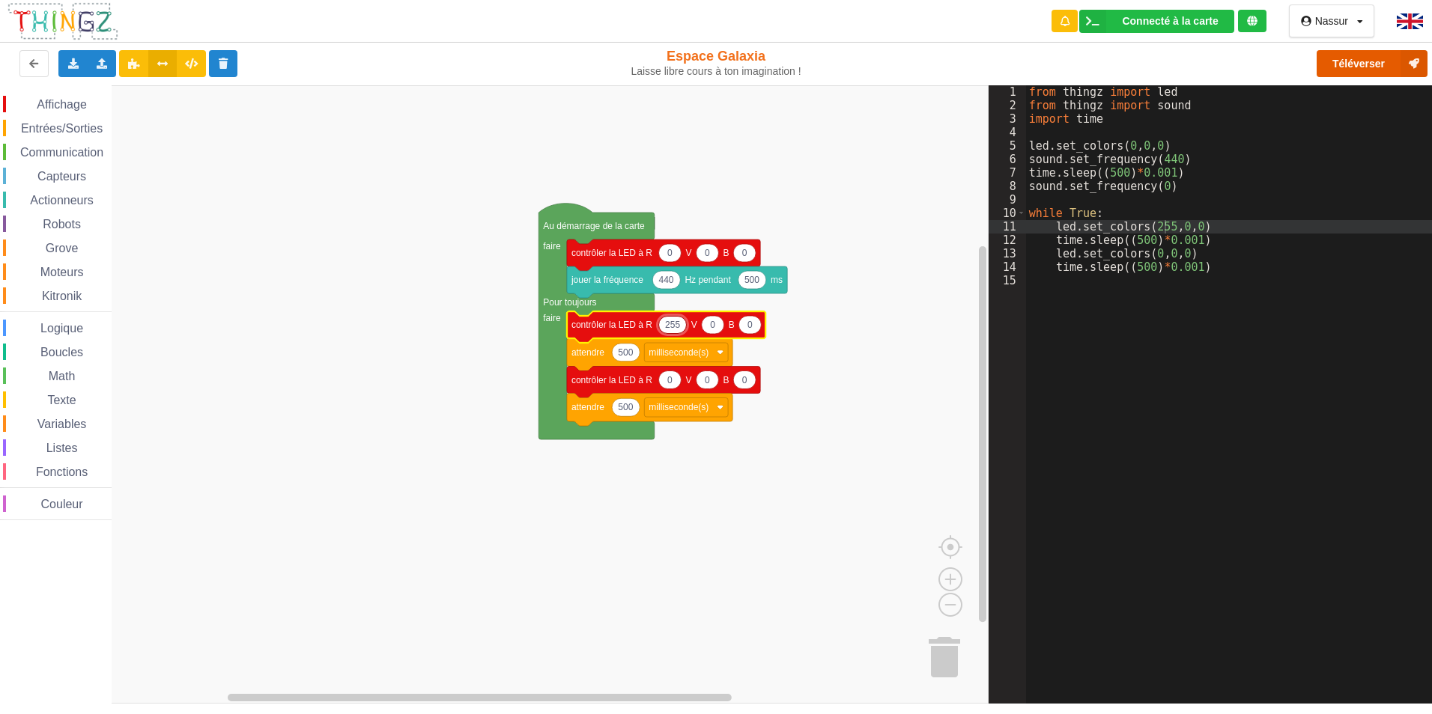
click at [1336, 53] on button "Téléverser" at bounding box center [1371, 63] width 111 height 27
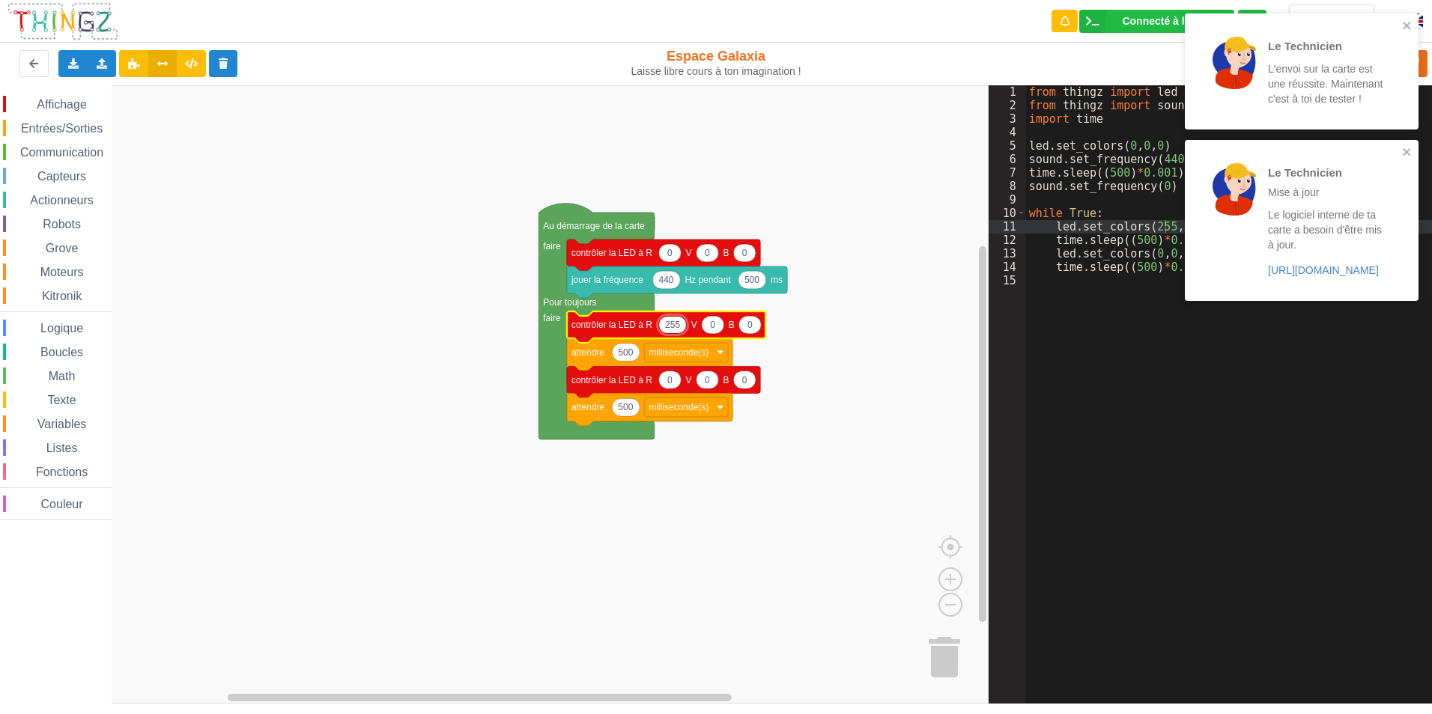
click at [668, 321] on input "255" at bounding box center [672, 325] width 28 height 19
click at [673, 322] on input "255" at bounding box center [672, 325] width 28 height 19
click at [675, 323] on input "255" at bounding box center [672, 325] width 28 height 19
click at [678, 324] on input "255" at bounding box center [672, 325] width 28 height 19
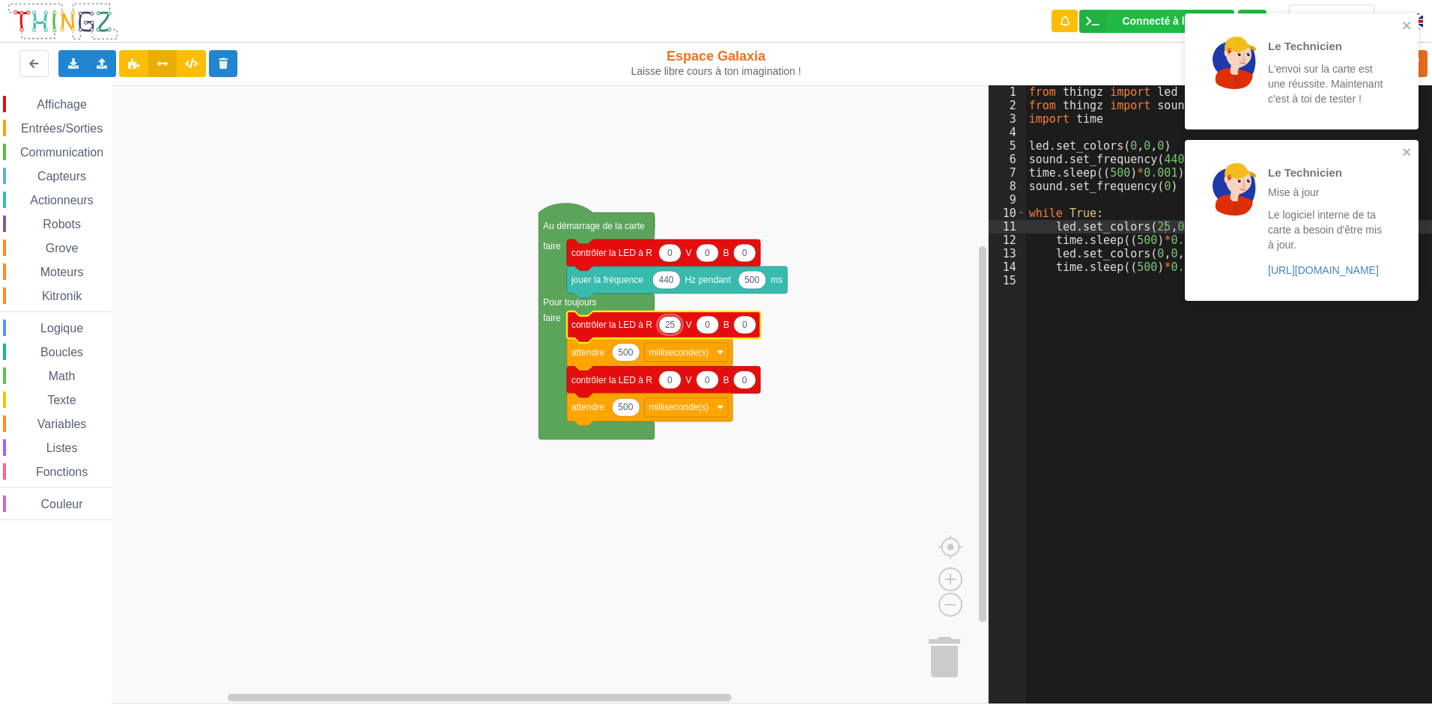
type input "2"
type input "0"
click at [714, 330] on icon "Espace de travail de Blocky" at bounding box center [707, 325] width 22 height 18
type input "255"
click at [1402, 139] on div "Le Technicien L'envoi sur la carte est une réussite. Maintenant c'est à toi de …" at bounding box center [1302, 162] width 240 height 304
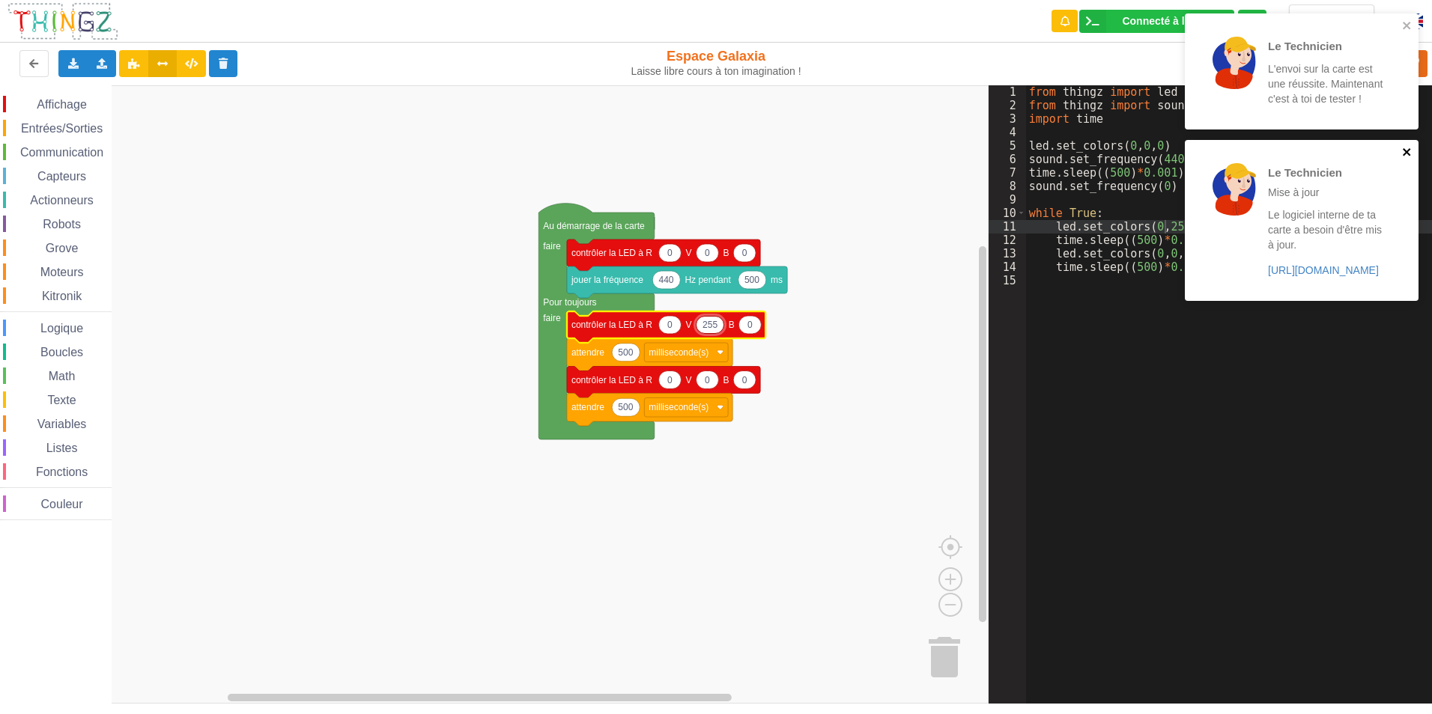
click at [1406, 149] on icon "close" at bounding box center [1407, 152] width 10 height 12
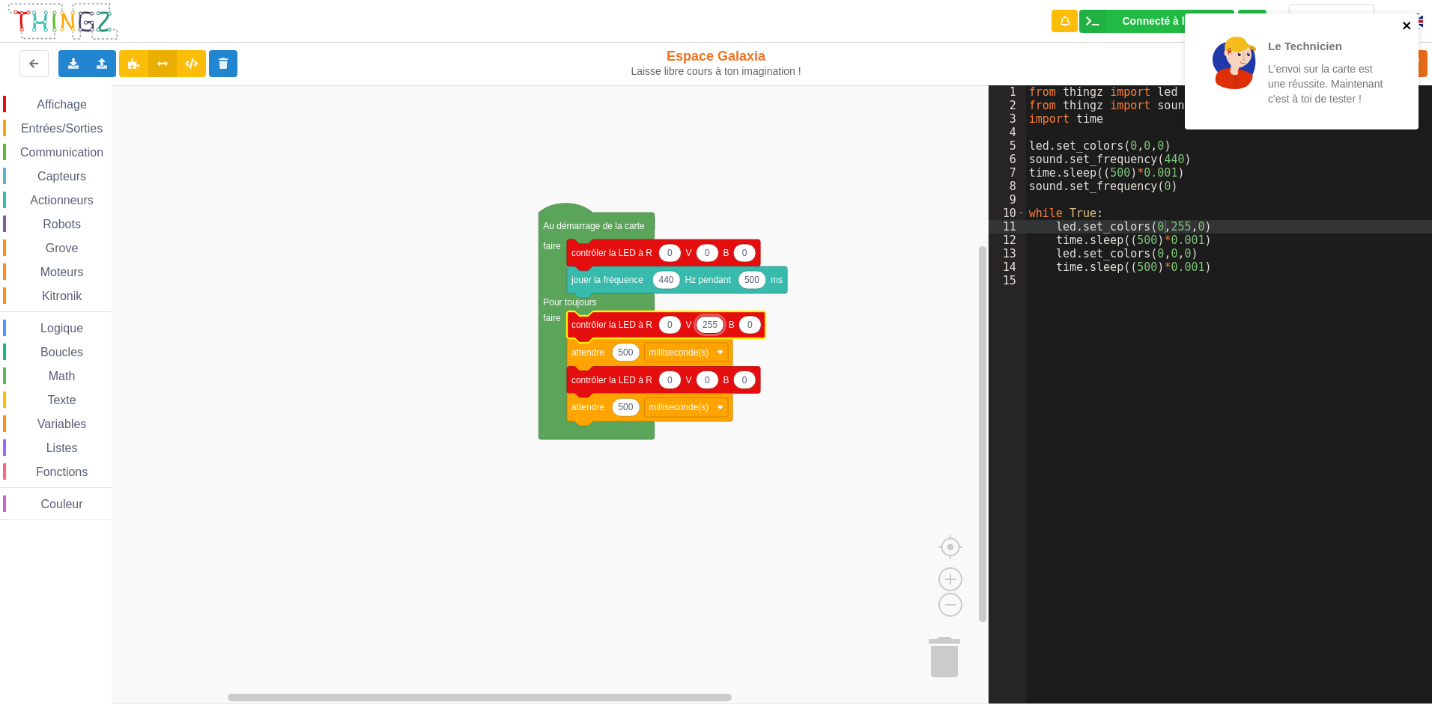
drag, startPoint x: 1409, startPoint y: 24, endPoint x: 1418, endPoint y: 28, distance: 10.4
click at [1412, 25] on icon "close" at bounding box center [1407, 25] width 10 height 12
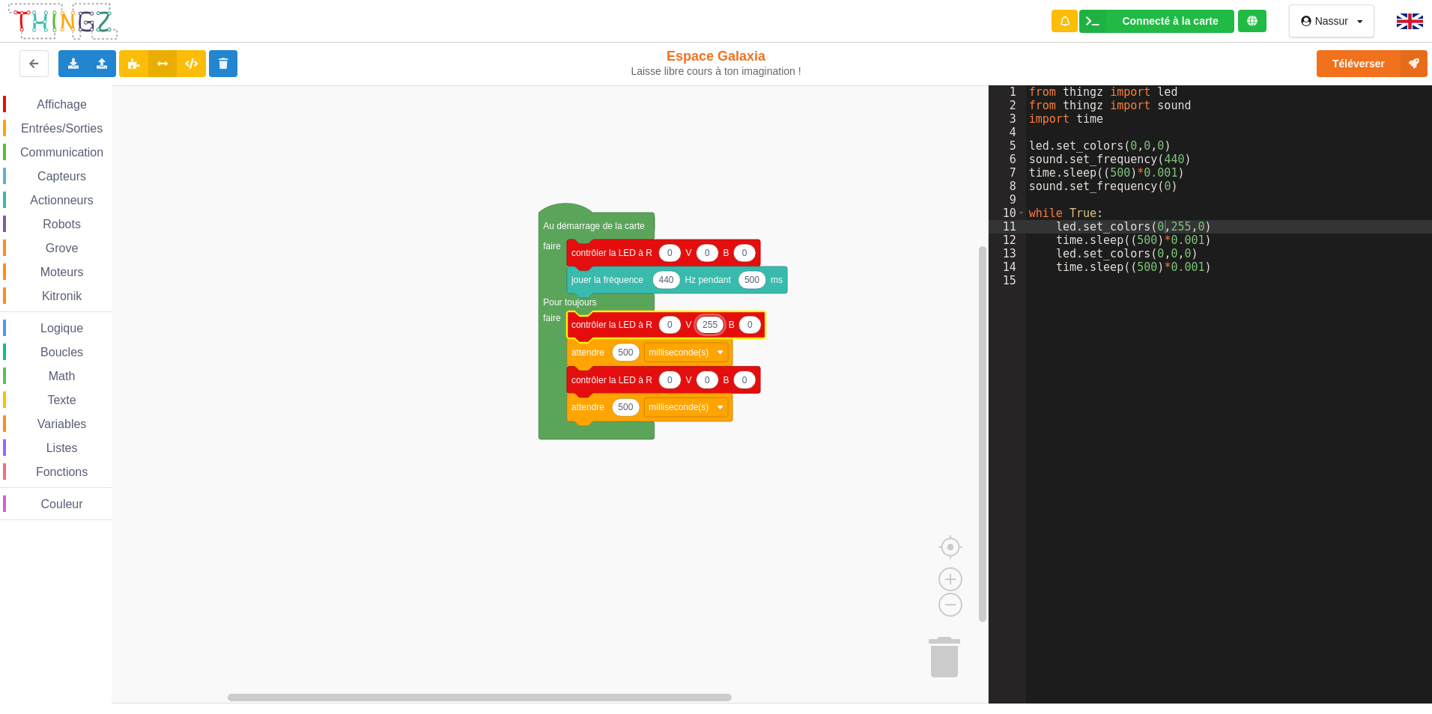
click at [1415, 63] on div "Le Technicien L'envoi sur la carte est une réussite. Maintenant c'est à toi de …" at bounding box center [1302, 76] width 240 height 133
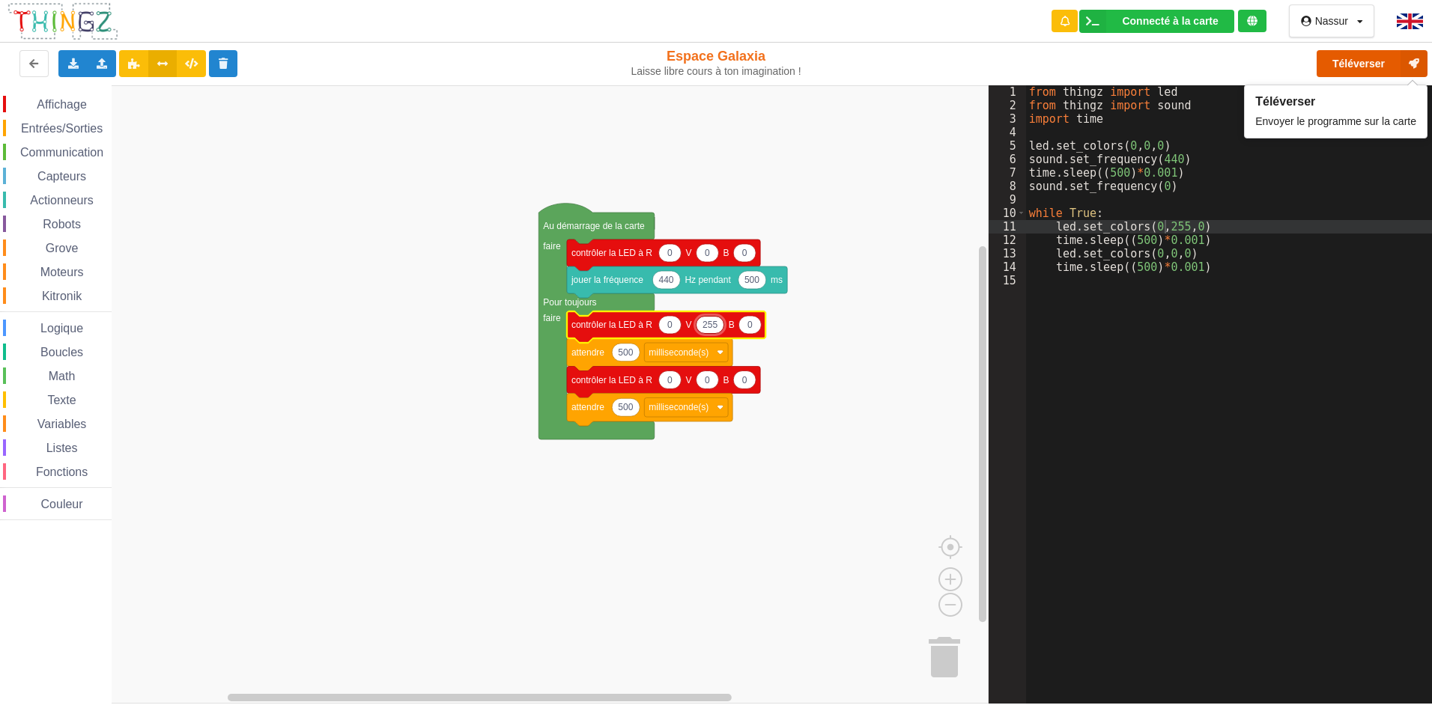
click at [1385, 73] on button "Téléverser" at bounding box center [1371, 63] width 111 height 27
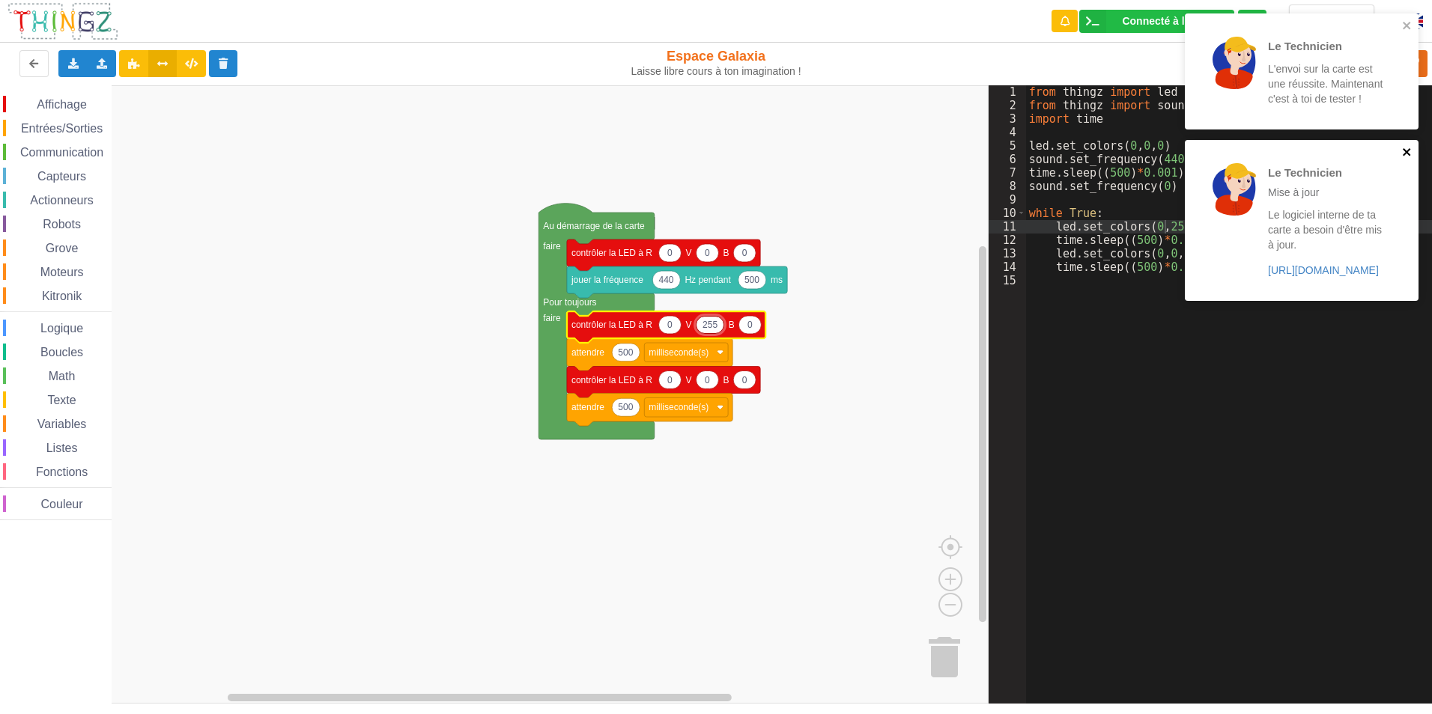
click at [1406, 153] on icon "close" at bounding box center [1406, 151] width 7 height 7
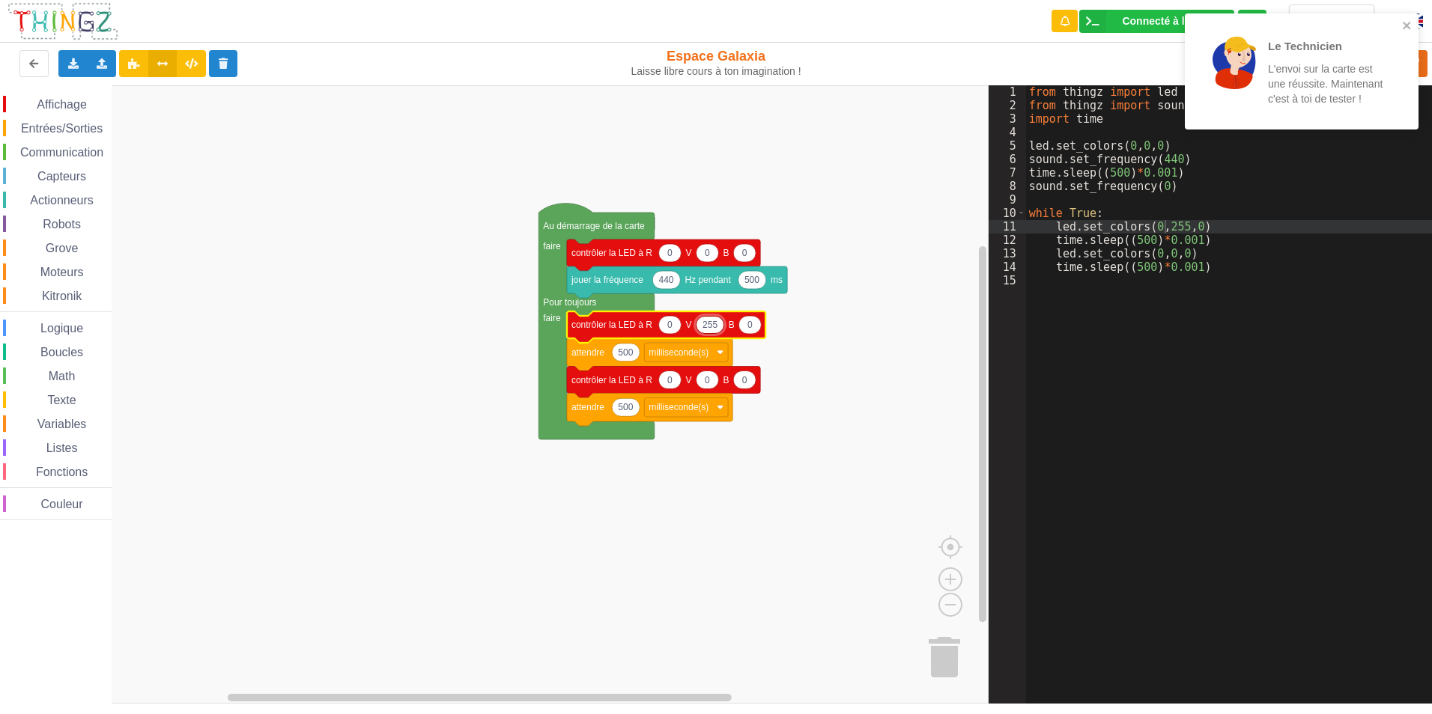
click at [713, 335] on icon "Espace de travail de Blocky" at bounding box center [666, 327] width 198 height 31
click at [719, 334] on icon "Espace de travail de Blocky" at bounding box center [666, 327] width 198 height 31
click at [716, 334] on icon "Espace de travail de Blocky" at bounding box center [710, 325] width 28 height 18
click at [714, 326] on input "255" at bounding box center [710, 325] width 28 height 19
click at [716, 326] on input "255" at bounding box center [710, 325] width 28 height 19
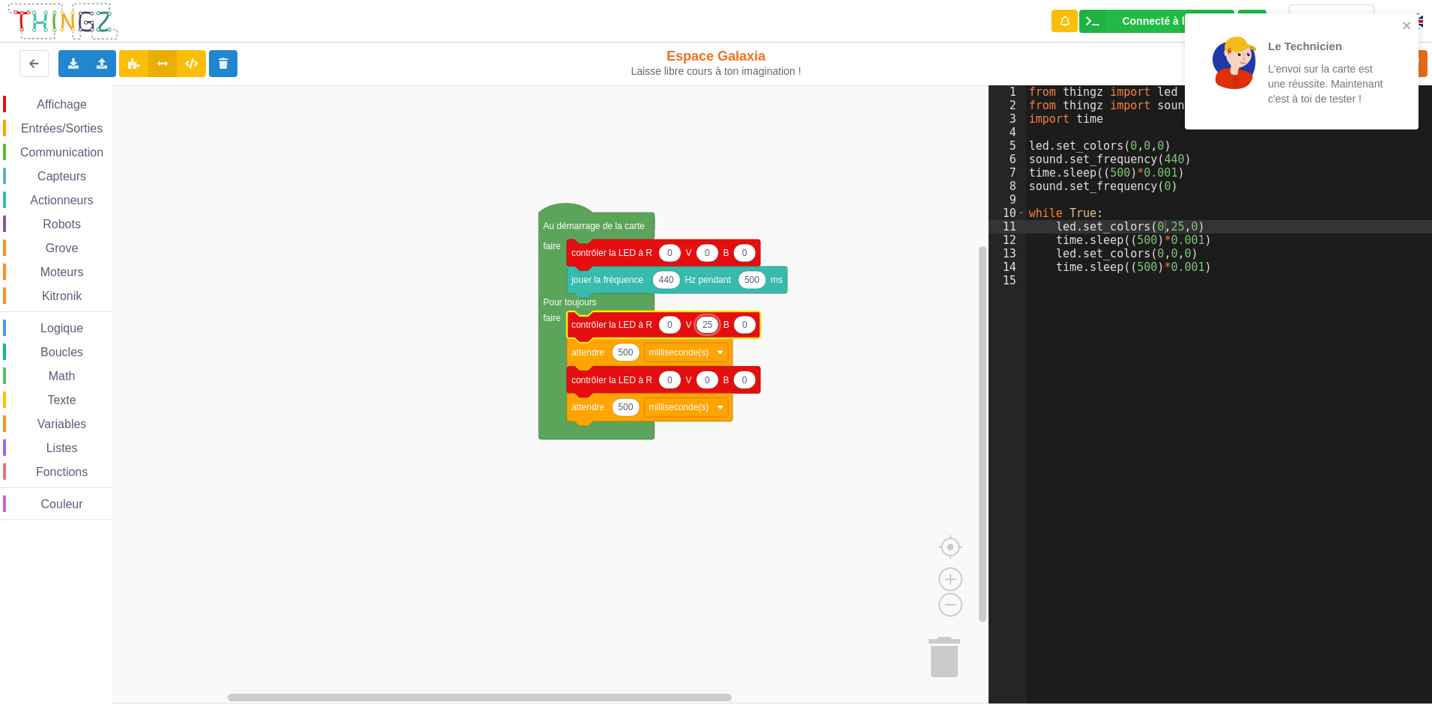
type input "2"
type input "0"
click at [676, 333] on icon "Espace de travail de Blocky" at bounding box center [663, 327] width 193 height 31
click at [672, 331] on icon "Espace de travail de Blocky" at bounding box center [669, 325] width 22 height 18
type input "255"
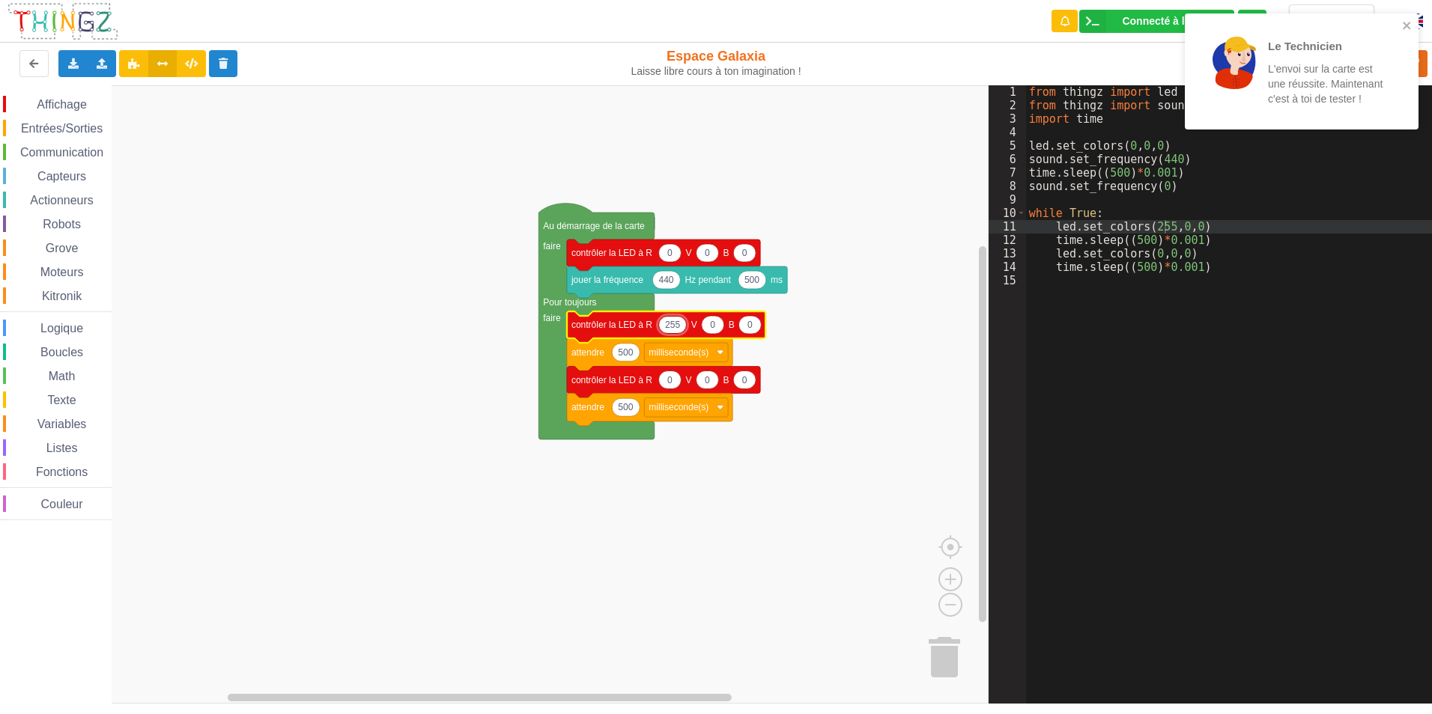
click at [1401, 25] on div "Le Technicien L'envoi sur la carte est une réussite. Maintenant c'est à toi de …" at bounding box center [1296, 71] width 211 height 104
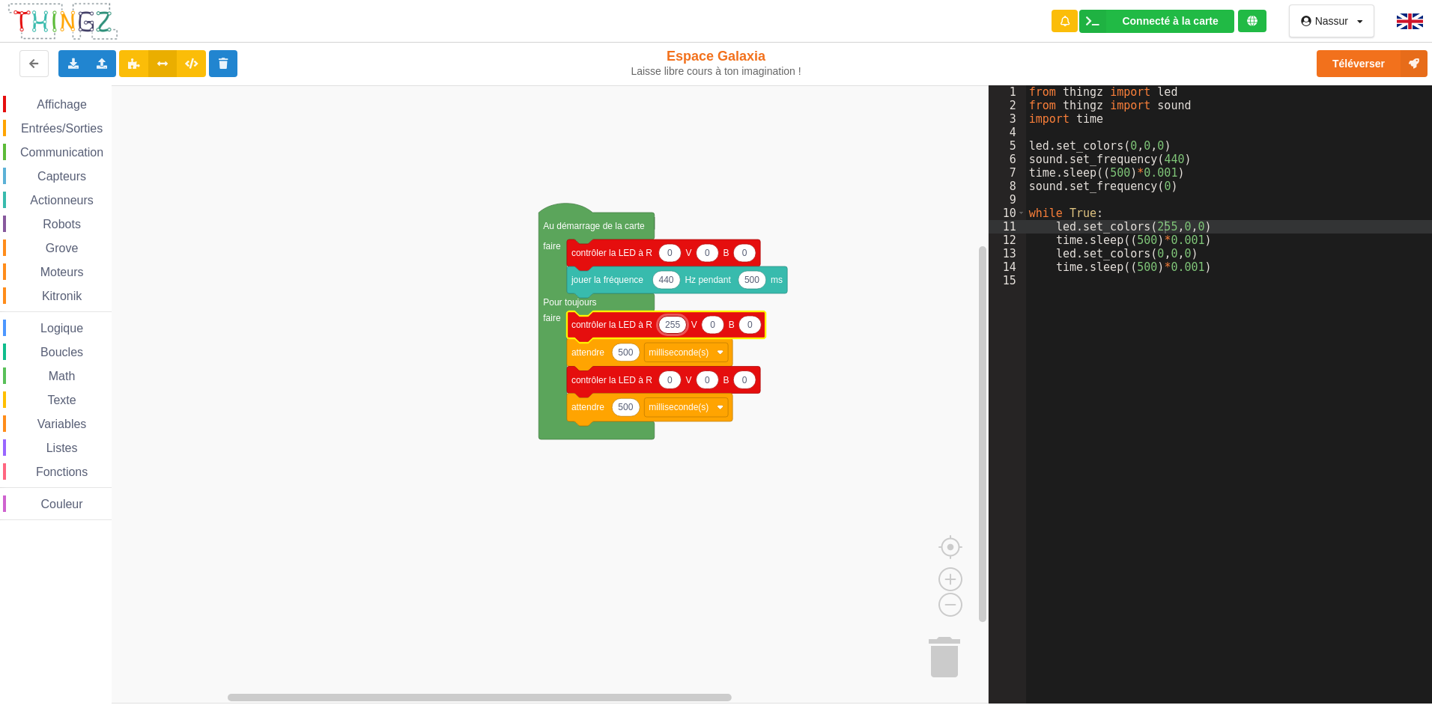
drag, startPoint x: 1406, startPoint y: 46, endPoint x: 1409, endPoint y: 66, distance: 19.8
click at [1405, 50] on div "Le Technicien L'envoi sur la carte est une réussite. Maintenant c'est à toi de …" at bounding box center [1302, 76] width 240 height 133
click at [1409, 66] on div "Le Technicien L'envoi sur la carte est une réussite. Maintenant c'est à toi de …" at bounding box center [1302, 76] width 240 height 133
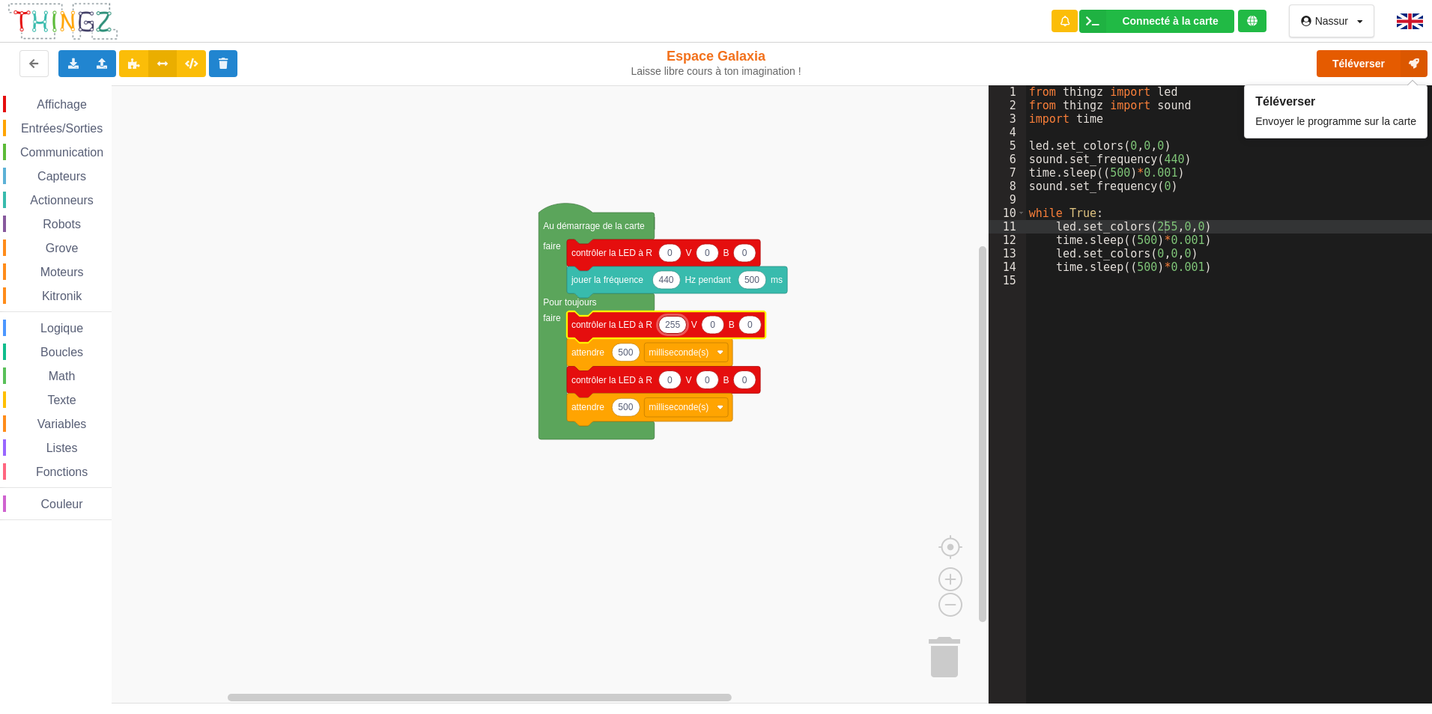
click at [1345, 68] on button "Téléverser" at bounding box center [1371, 63] width 111 height 27
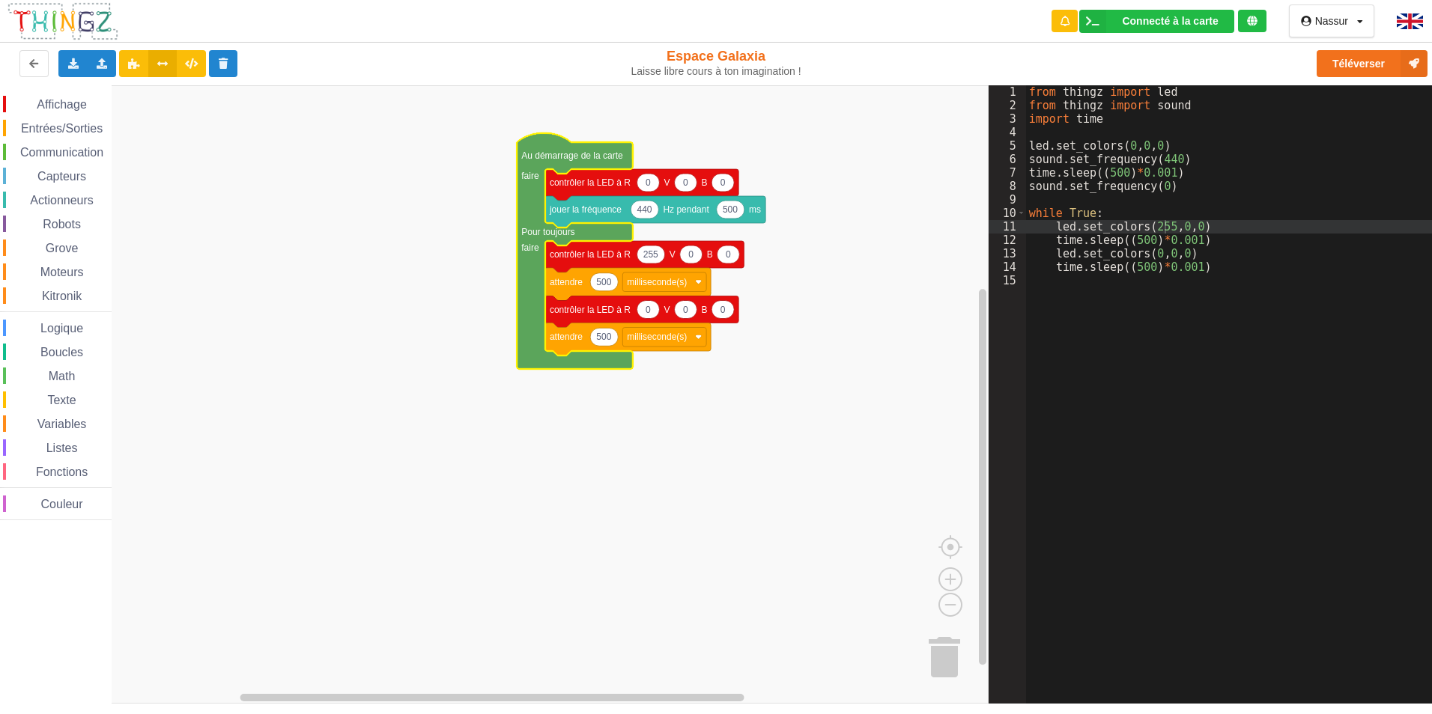
click at [59, 127] on span "Entrées/Sorties" at bounding box center [62, 128] width 86 height 13
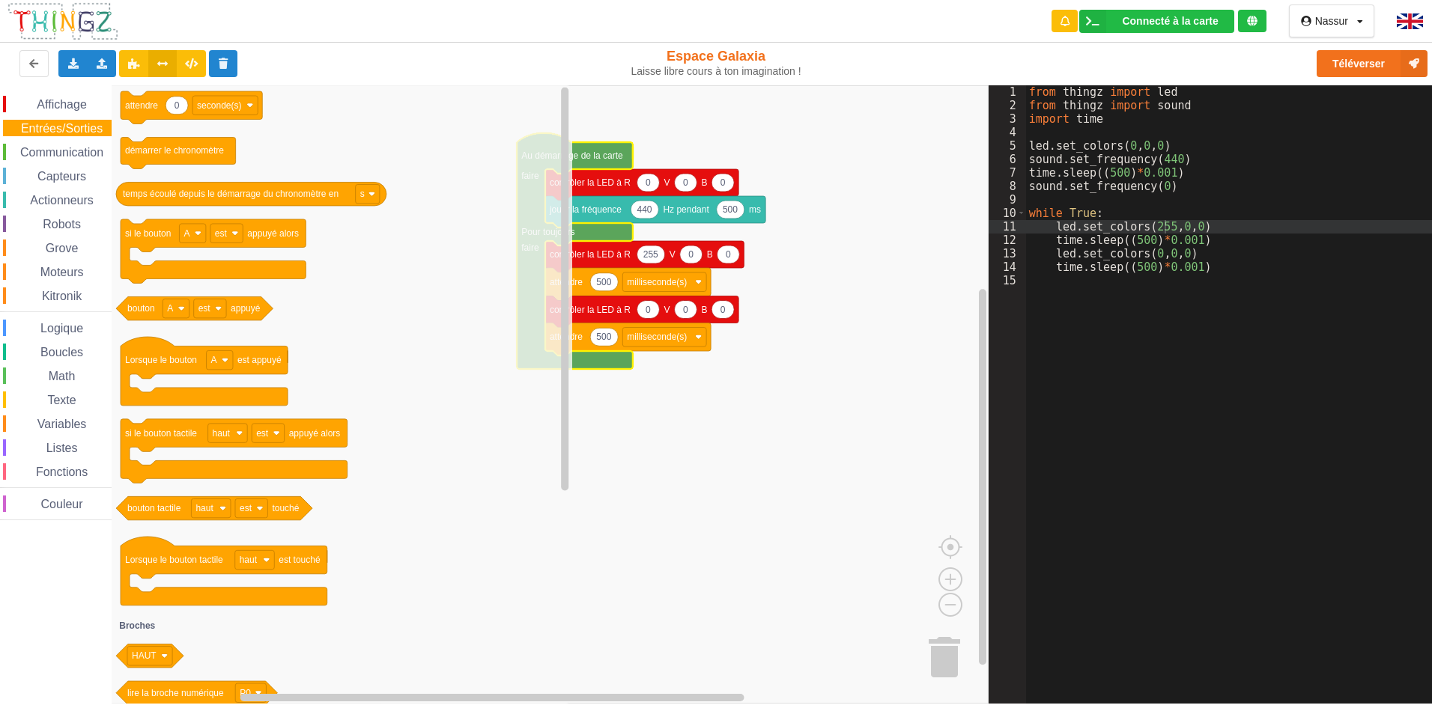
click at [57, 153] on span "Communication" at bounding box center [62, 152] width 88 height 13
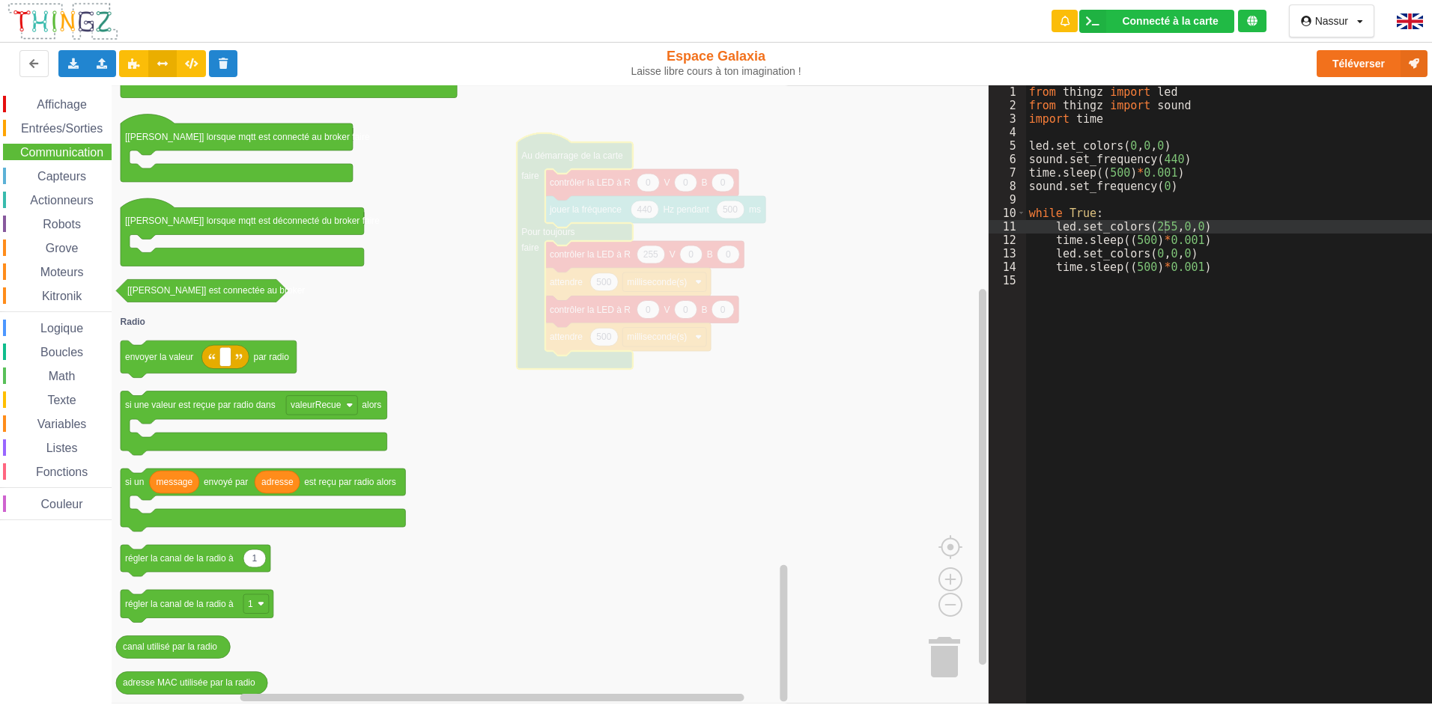
click at [69, 197] on span "Actionneurs" at bounding box center [62, 200] width 68 height 13
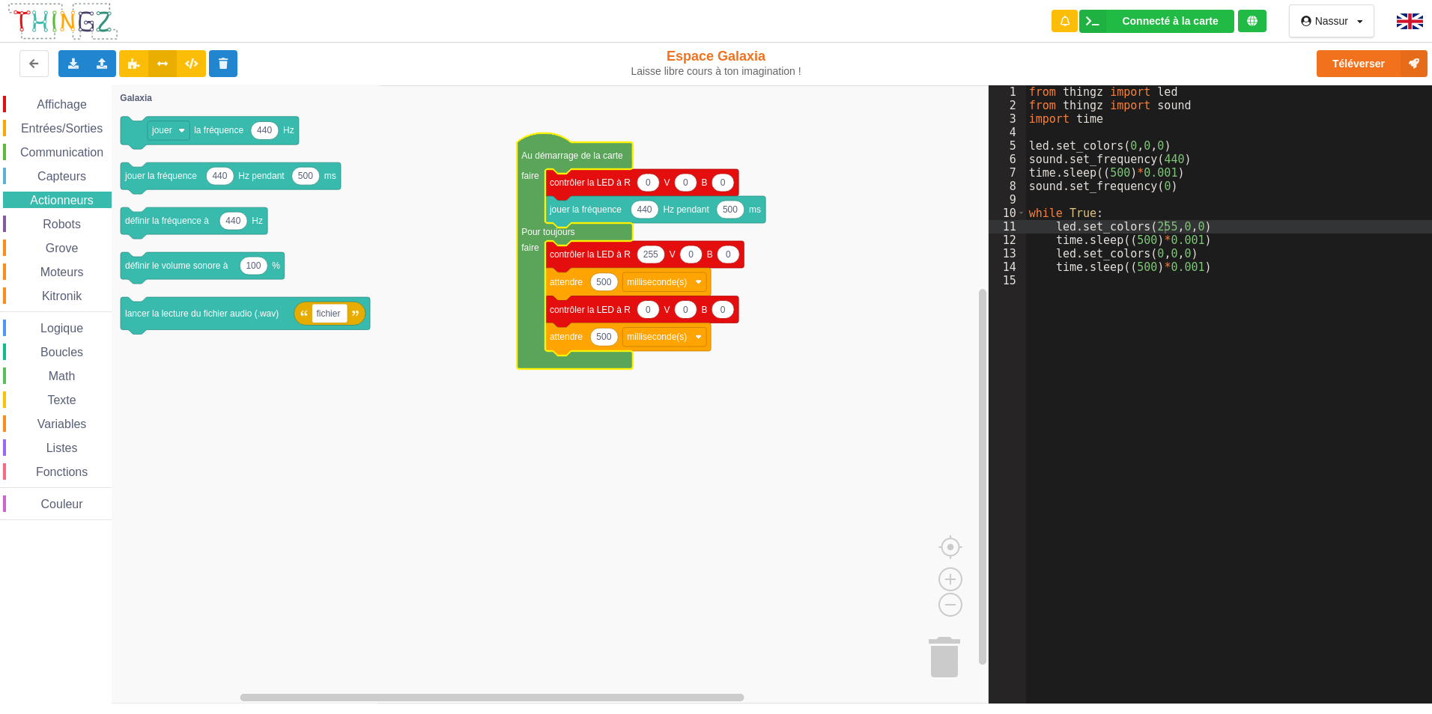
click at [49, 315] on div "Affichage Entrées/Sorties Communication Capteurs Actionneurs Robots Grove Moteu…" at bounding box center [56, 308] width 112 height 425
click at [56, 360] on div "Boucles" at bounding box center [57, 352] width 109 height 16
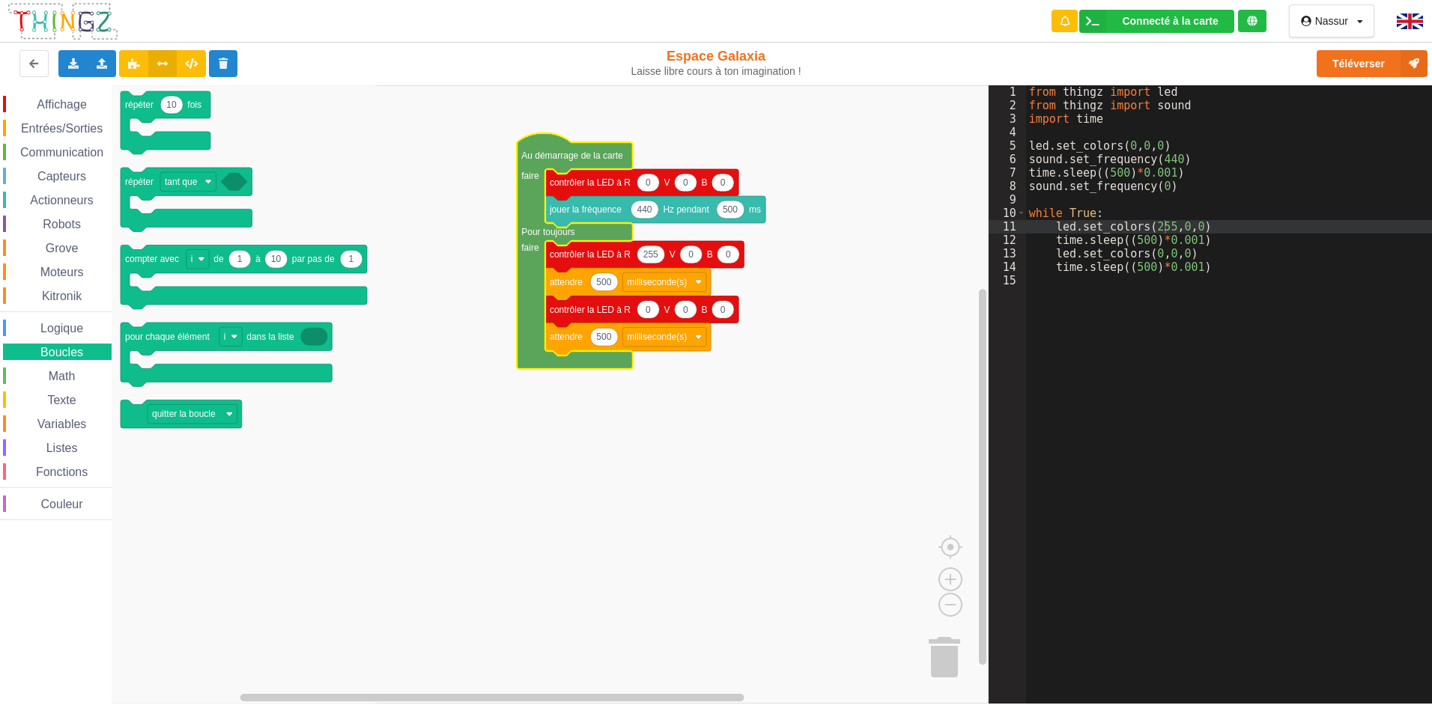
click at [58, 370] on span "Math" at bounding box center [61, 376] width 31 height 13
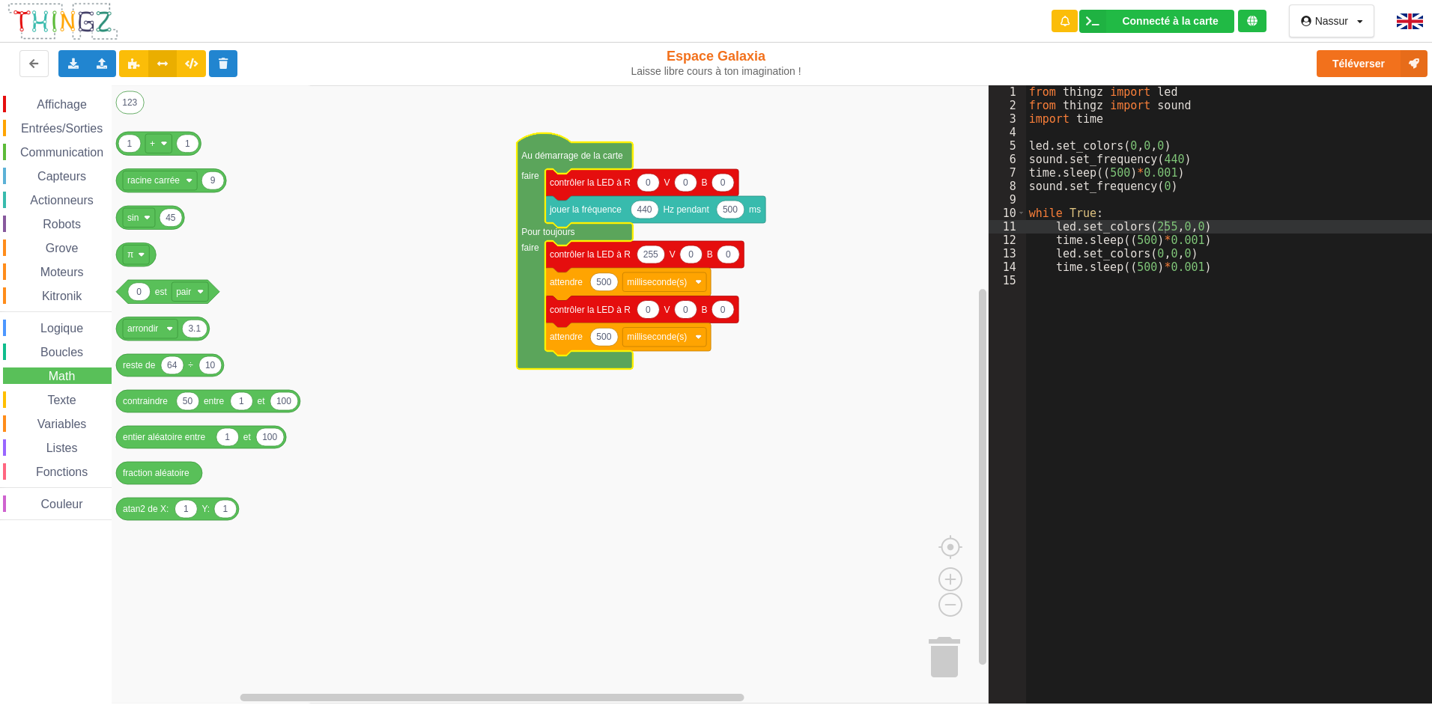
click at [1143, 177] on div "from thingz import led from thingz import sound import time led . set_colors ( …" at bounding box center [1234, 408] width 416 height 646
click at [1134, 176] on div "from thingz import led from thingz import sound import time led . set_colors ( …" at bounding box center [1234, 408] width 416 height 646
click at [1132, 189] on div "from thingz import led from thingz import sound import time led . set_colors ( …" at bounding box center [1234, 408] width 416 height 646
click at [1114, 187] on div "from thingz import led from thingz import sound import time led . set_colors ( …" at bounding box center [1234, 408] width 416 height 646
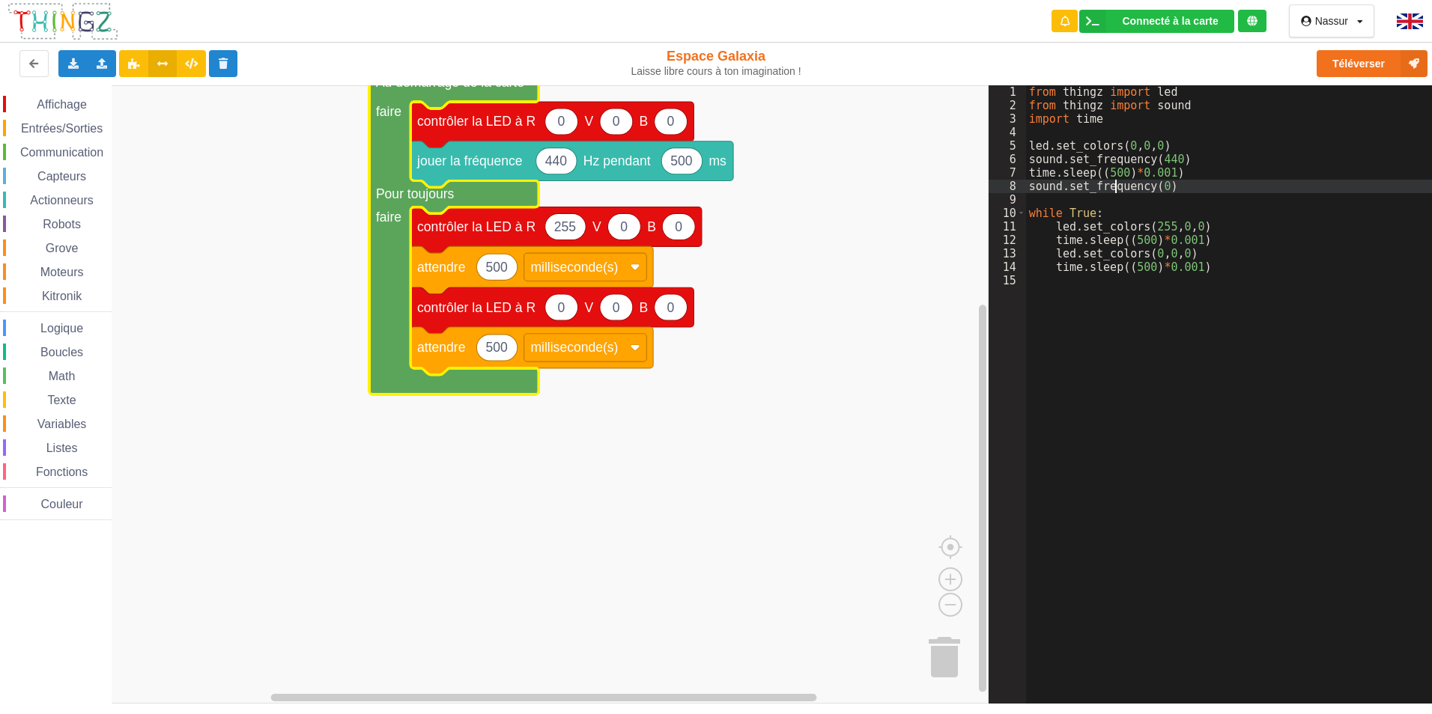
click at [82, 127] on span "Entrées/Sorties" at bounding box center [62, 128] width 86 height 13
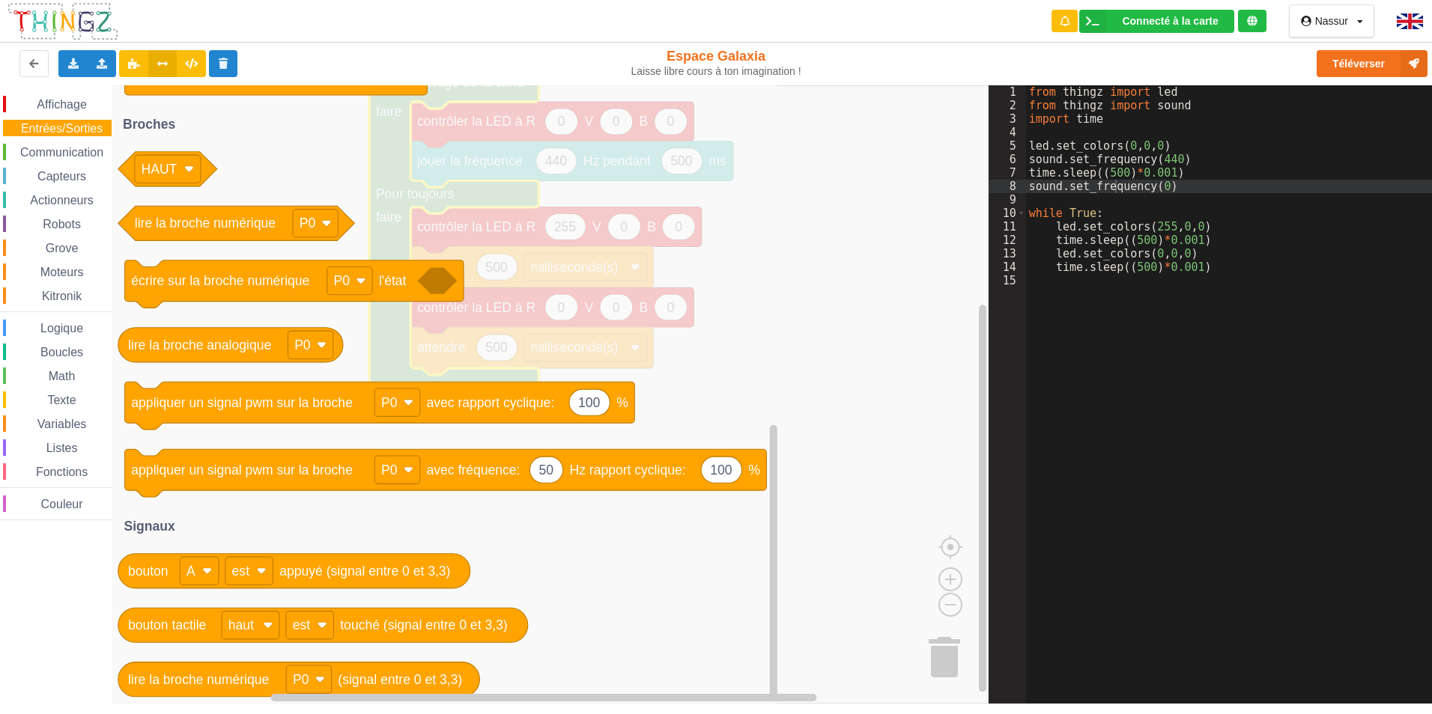
drag, startPoint x: 61, startPoint y: 148, endPoint x: 51, endPoint y: 164, distance: 19.1
click at [60, 151] on span "Communication" at bounding box center [62, 152] width 88 height 13
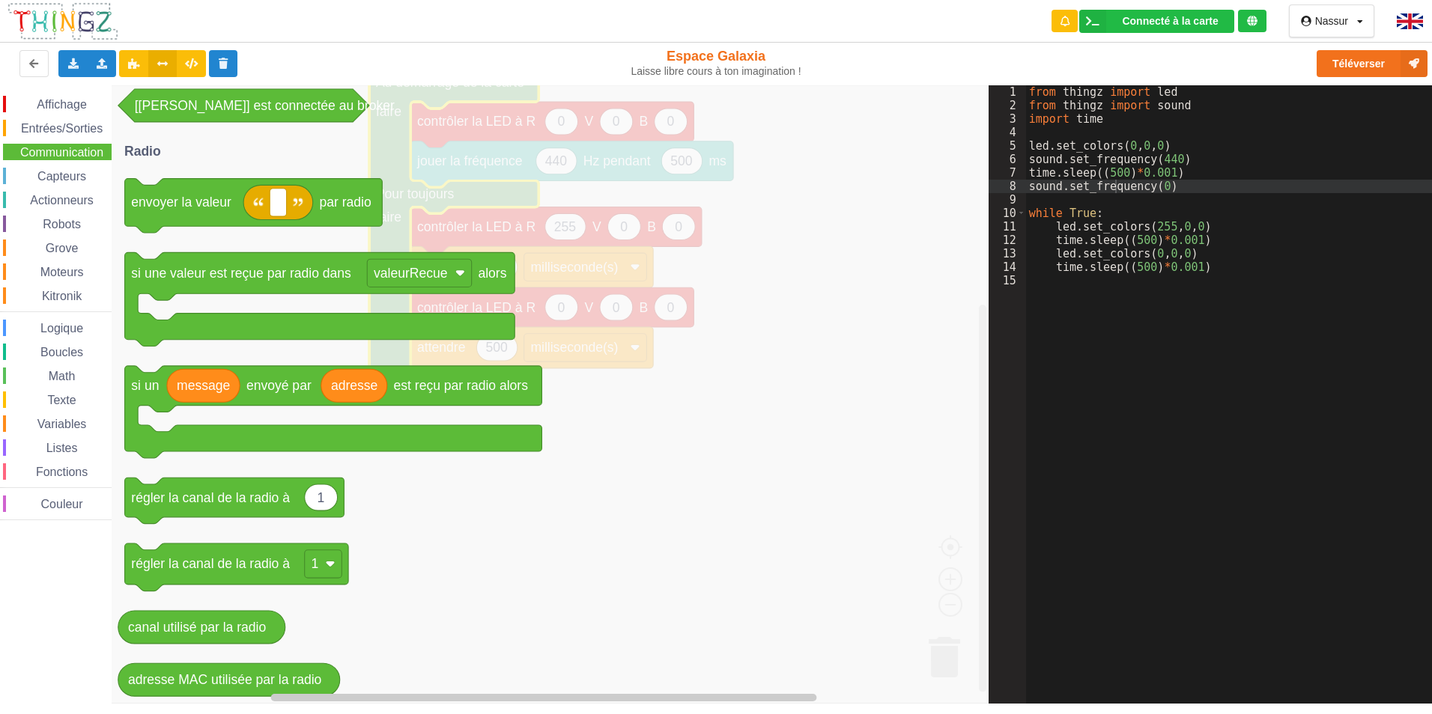
click at [61, 183] on div "Capteurs" at bounding box center [57, 176] width 109 height 16
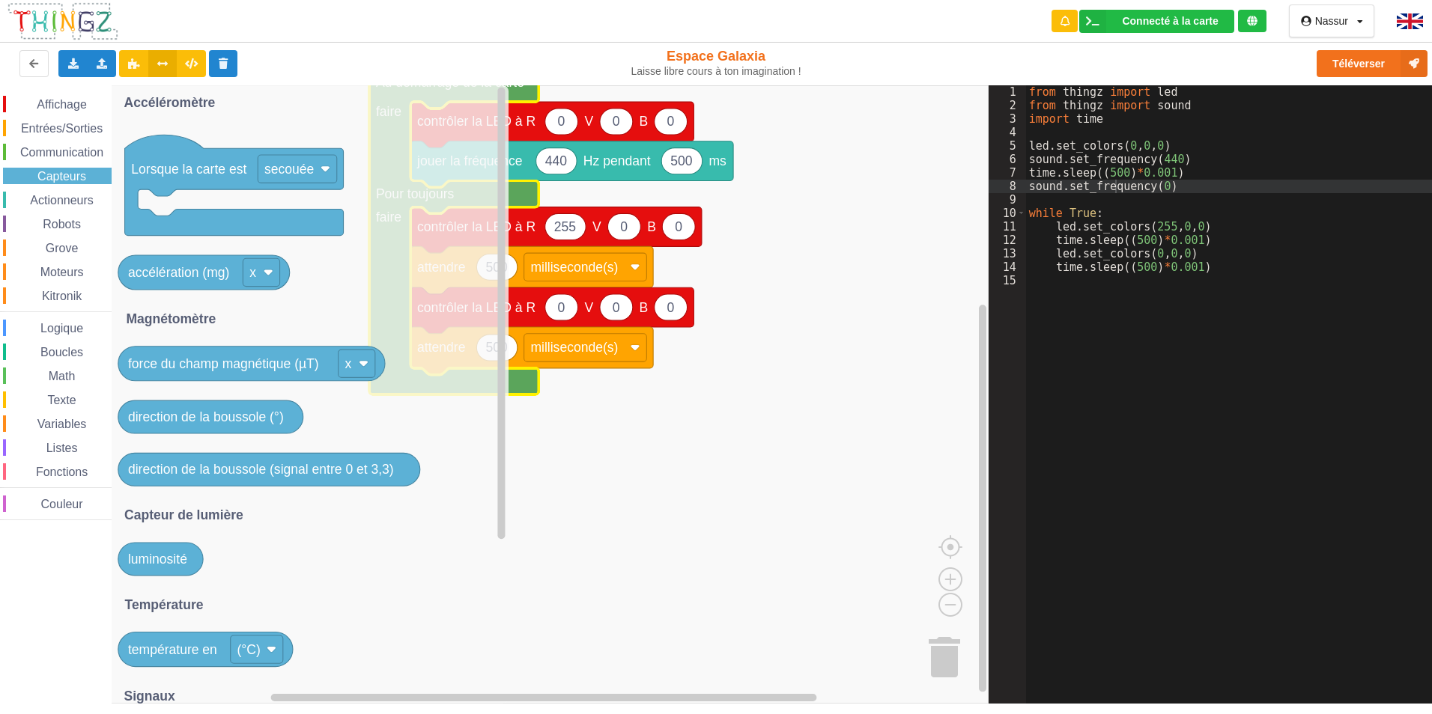
click at [63, 199] on span "Actionneurs" at bounding box center [62, 200] width 68 height 13
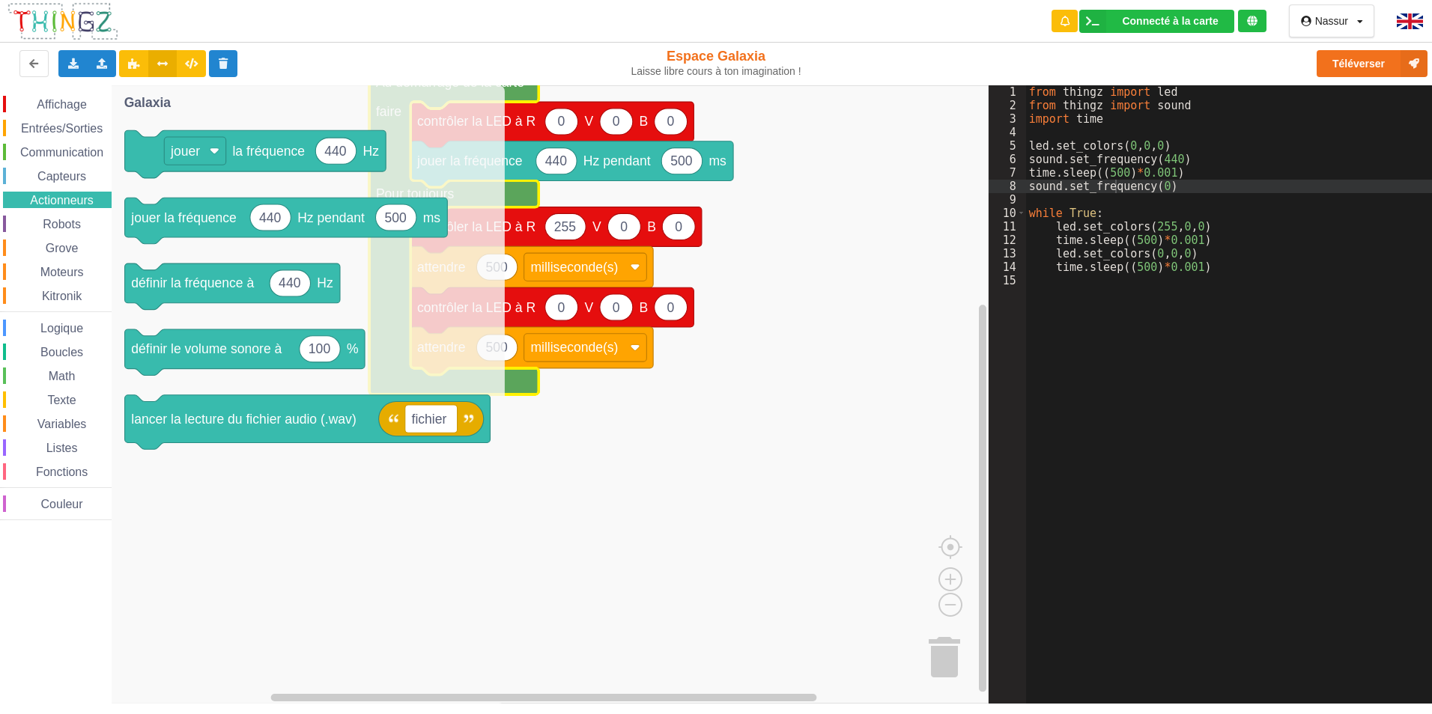
click at [795, 476] on rect "Espace de travail de Blocky" at bounding box center [494, 394] width 988 height 619
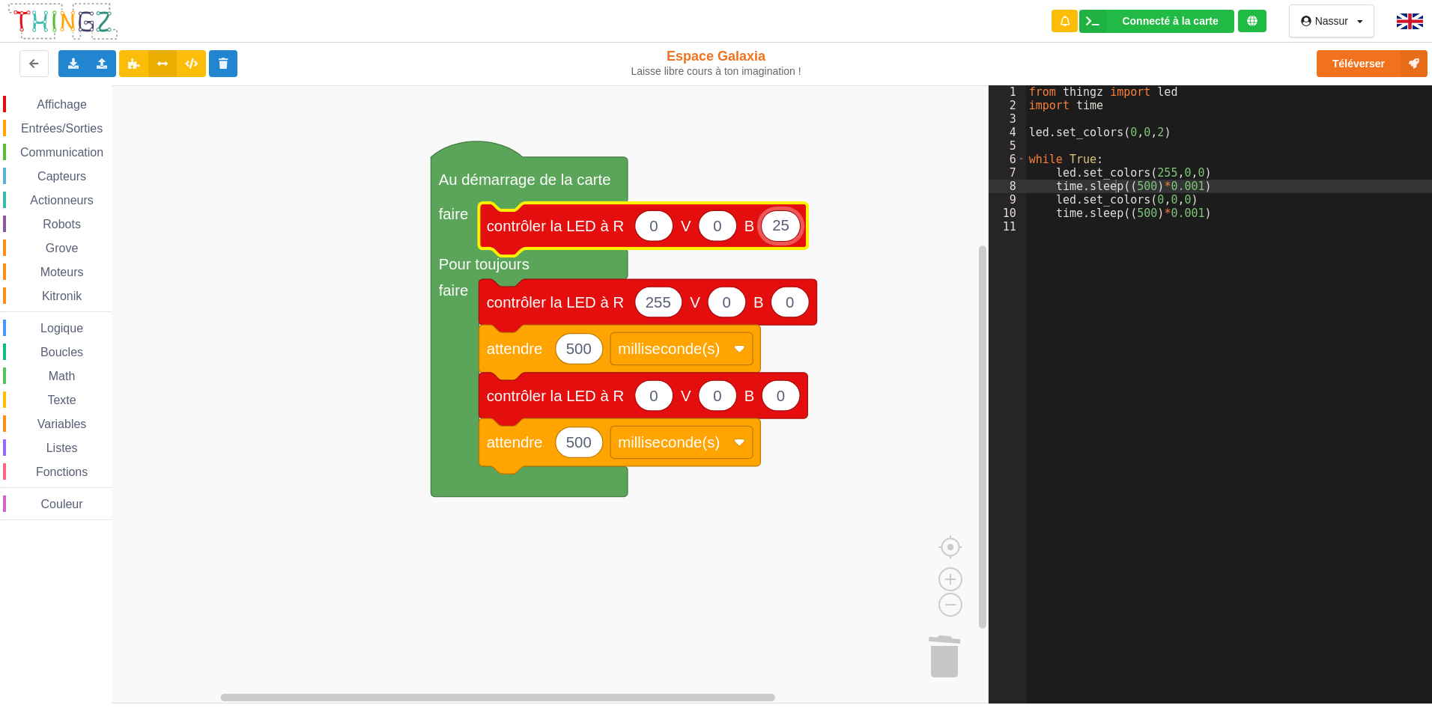
type input "255"
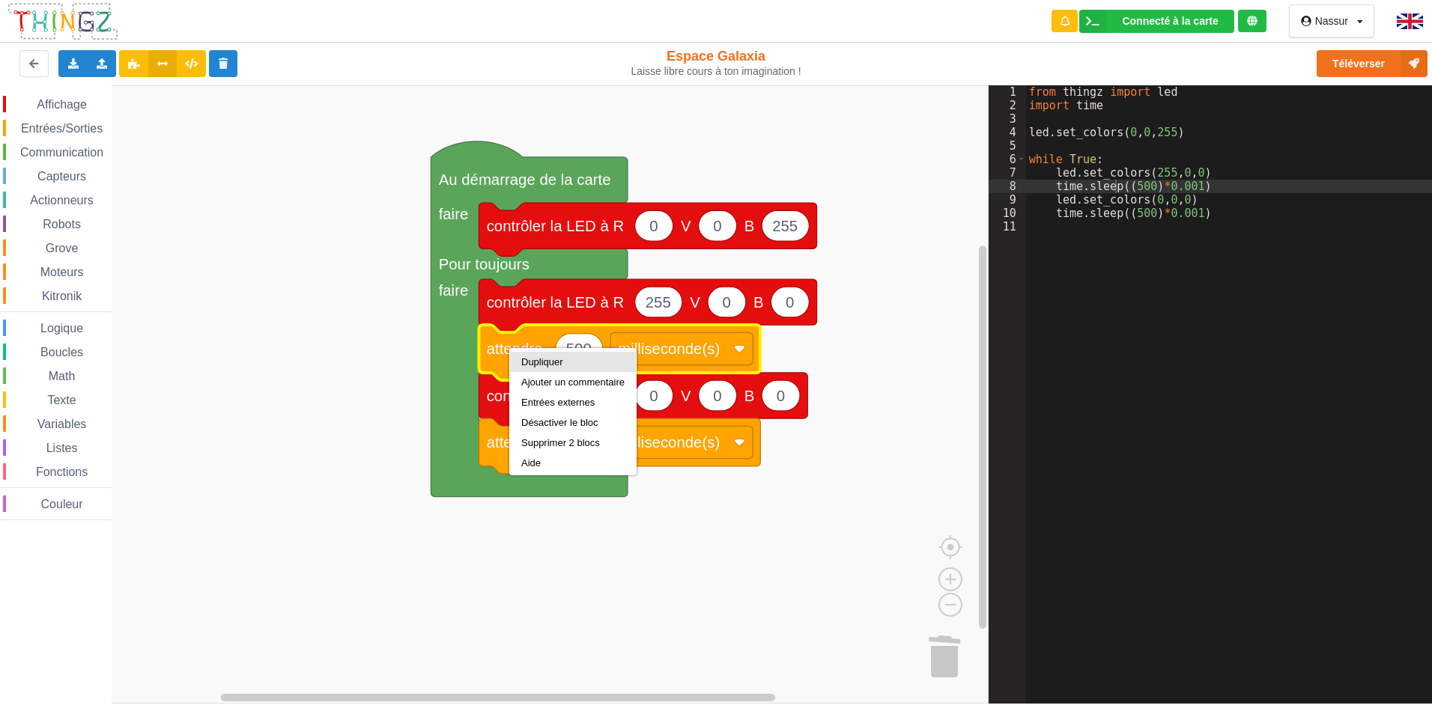
click at [523, 362] on div "Dupliquer" at bounding box center [572, 361] width 103 height 11
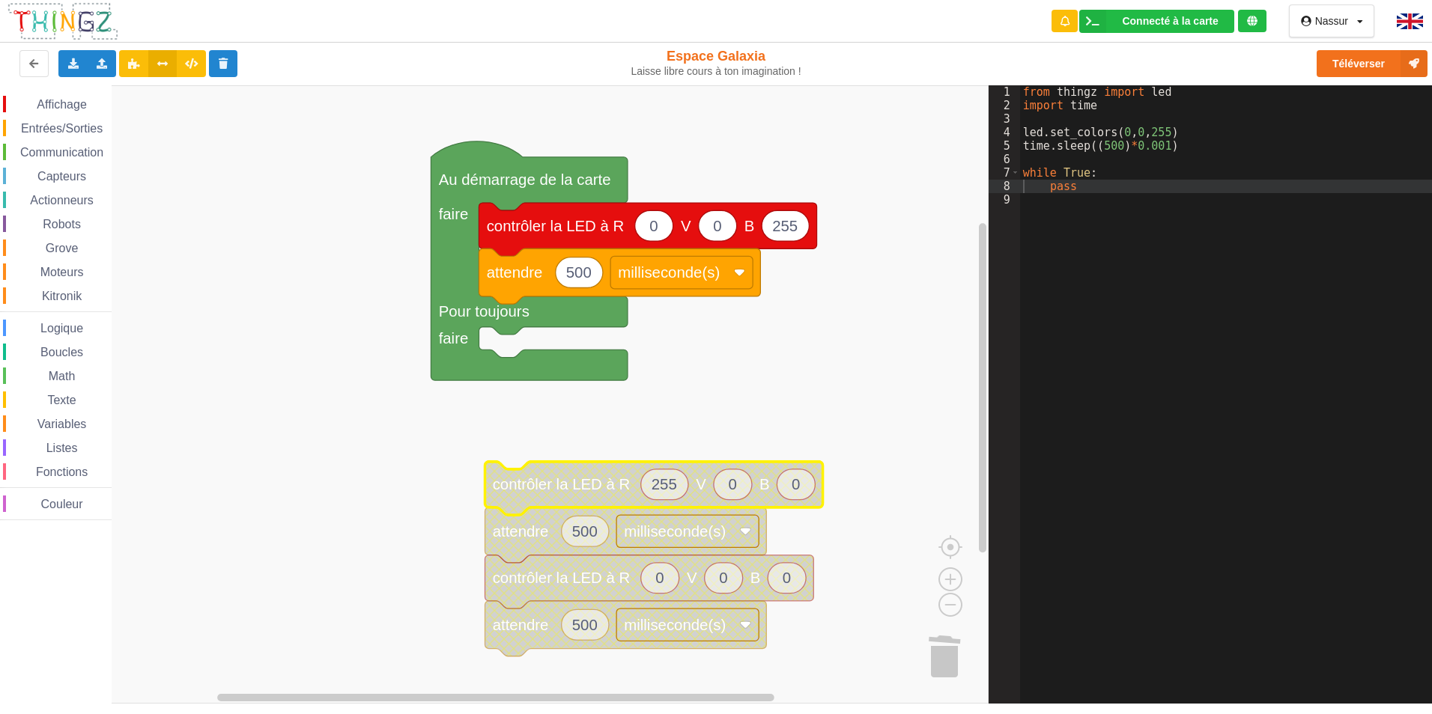
click at [75, 131] on span "Entrées/Sorties" at bounding box center [62, 128] width 86 height 13
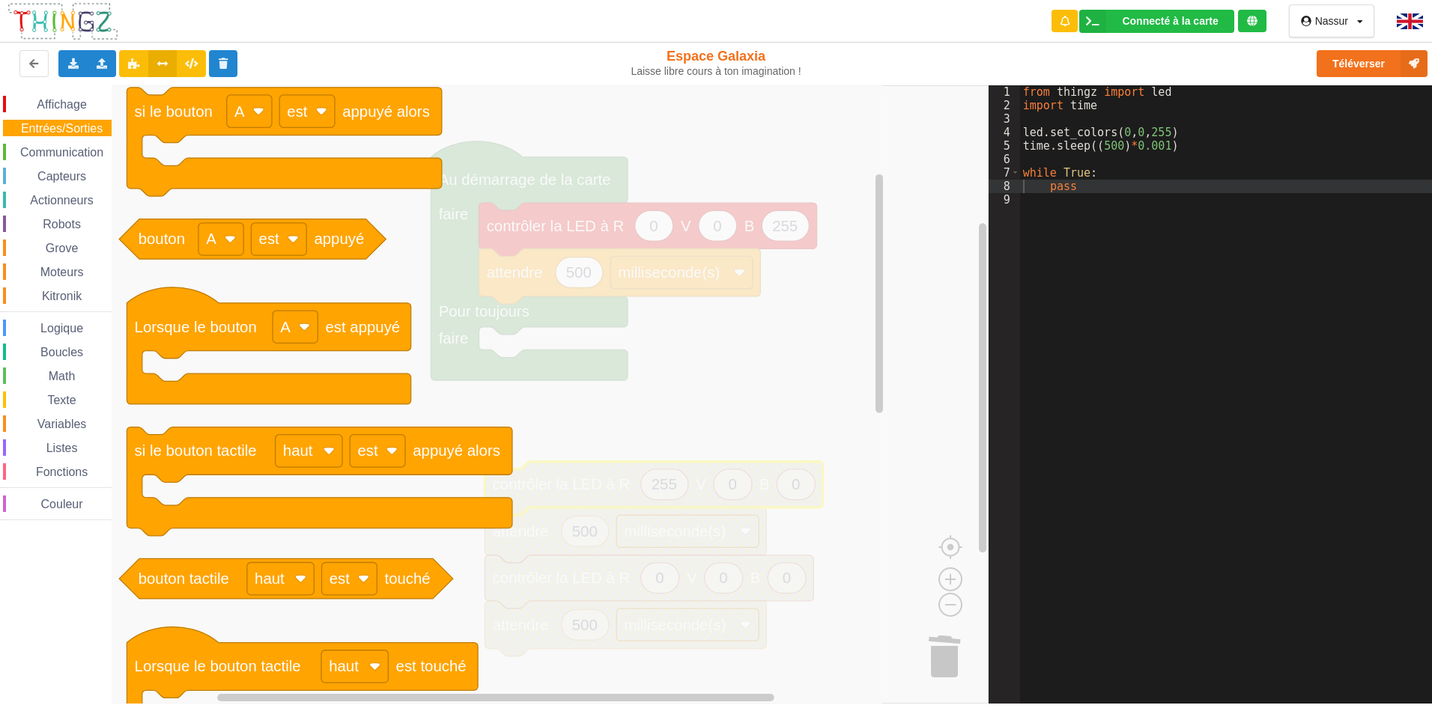
click at [51, 197] on span "Actionneurs" at bounding box center [62, 200] width 68 height 13
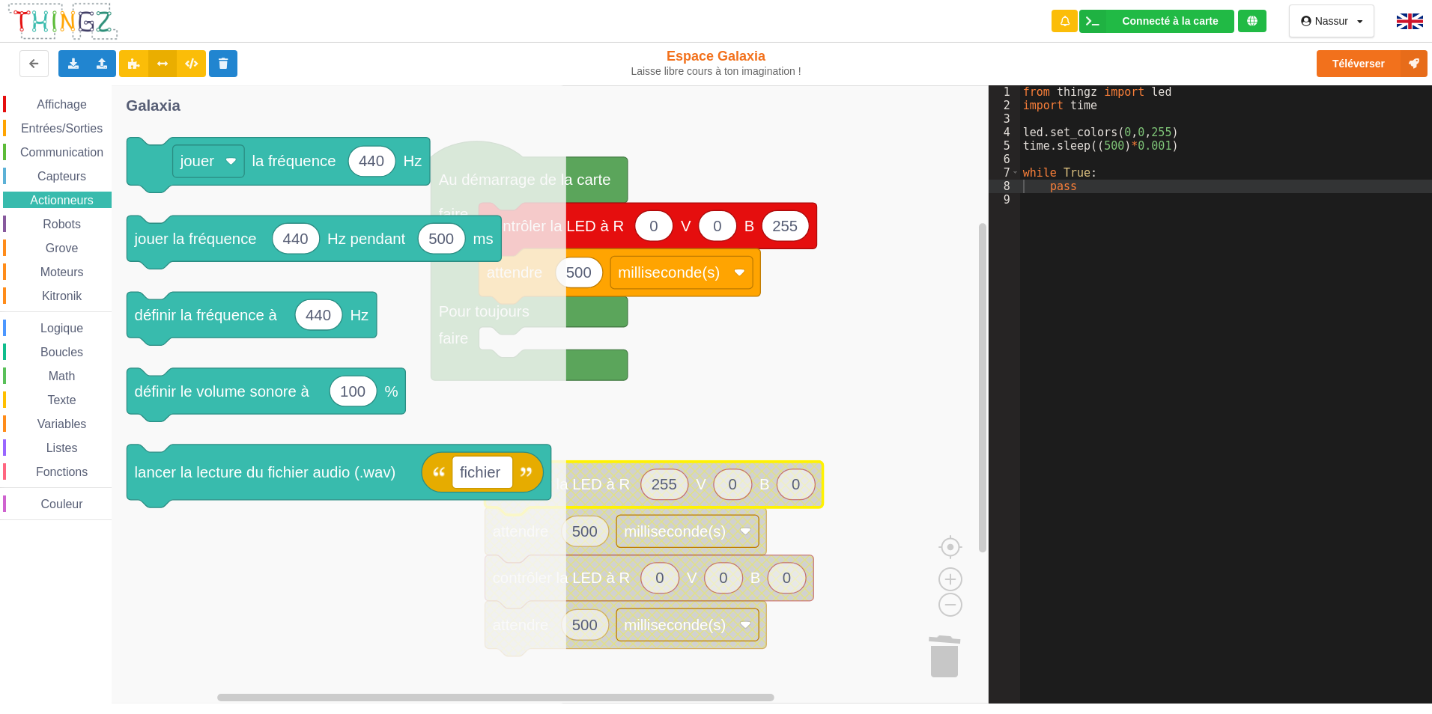
click at [61, 242] on span "Grove" at bounding box center [61, 248] width 37 height 13
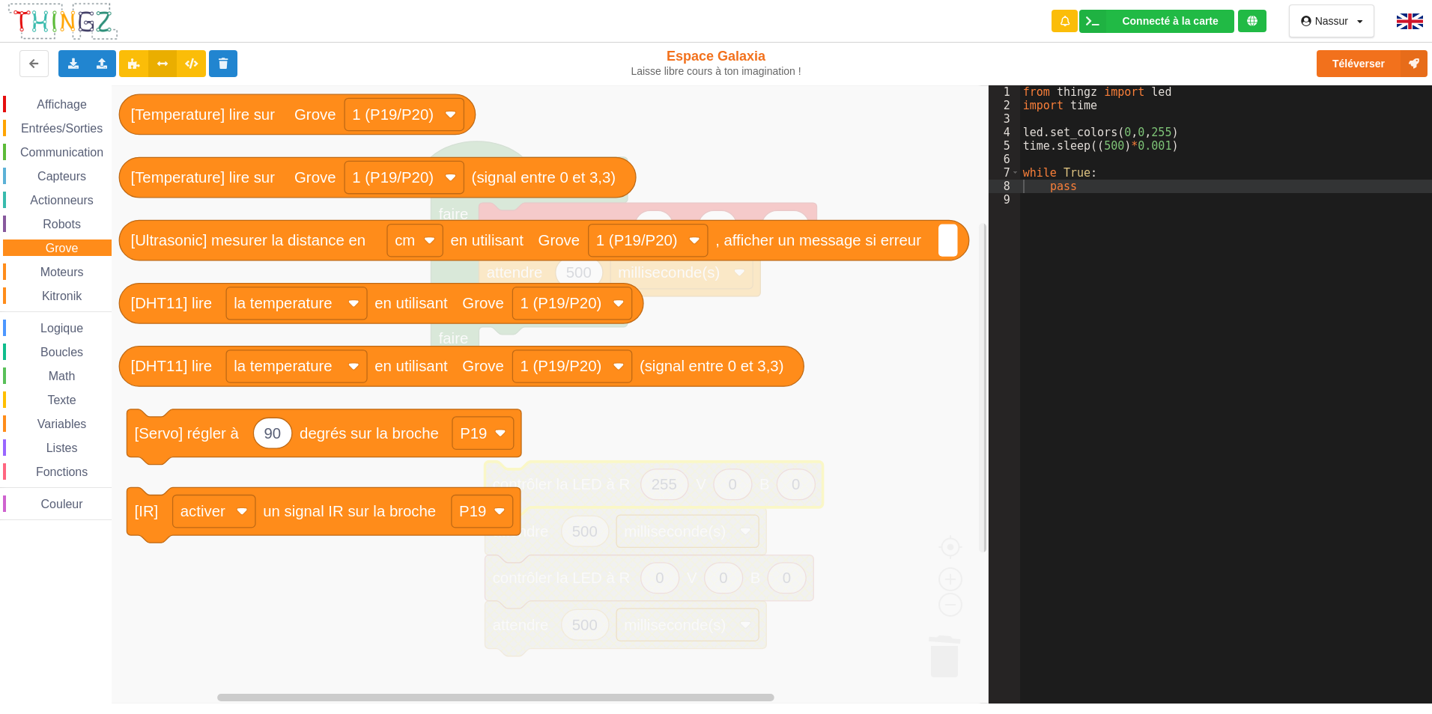
click at [68, 268] on span "Moteurs" at bounding box center [62, 272] width 48 height 13
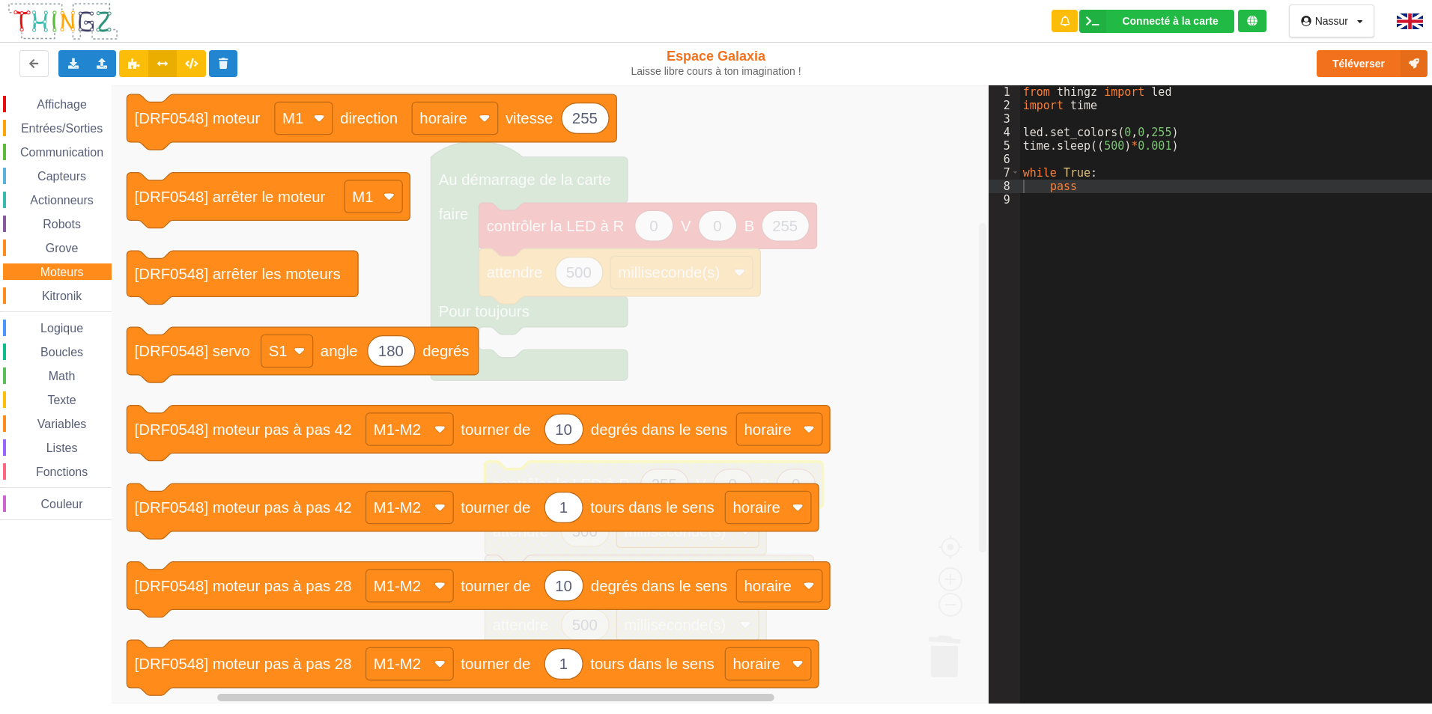
click at [56, 127] on span "Entrées/Sorties" at bounding box center [62, 128] width 86 height 13
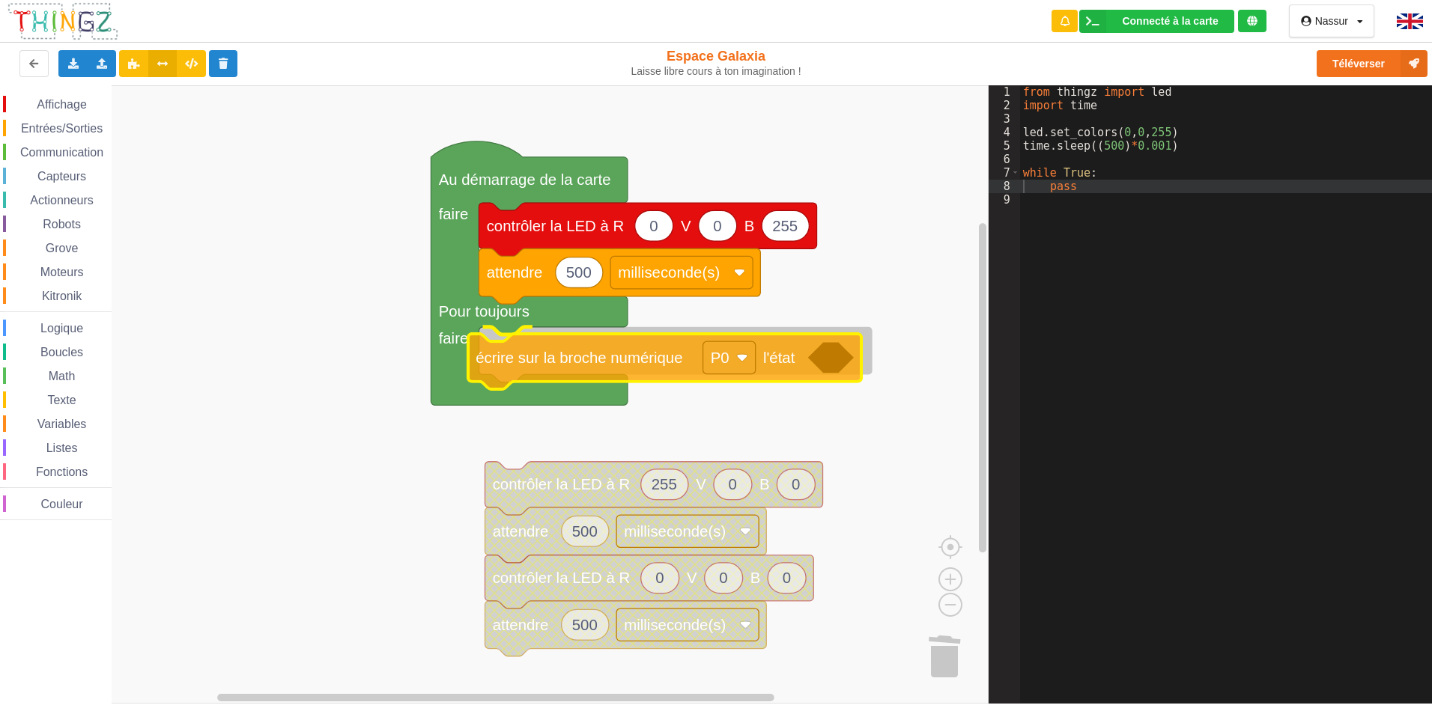
click at [522, 365] on div "Affichage Entrées/Sorties Communication Capteurs Actionneurs Robots Grove Moteu…" at bounding box center [494, 394] width 988 height 619
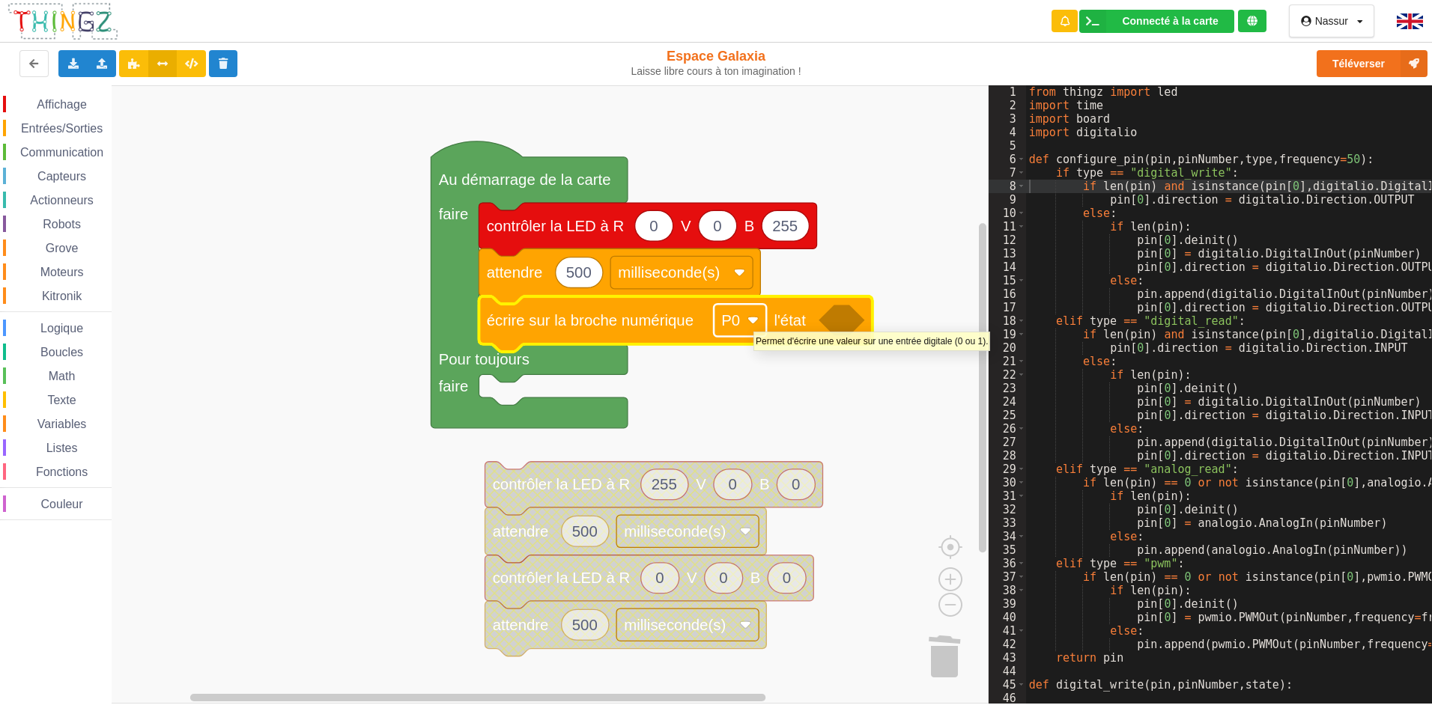
click at [753, 324] on image "Espace de travail de Blocky" at bounding box center [752, 320] width 11 height 11
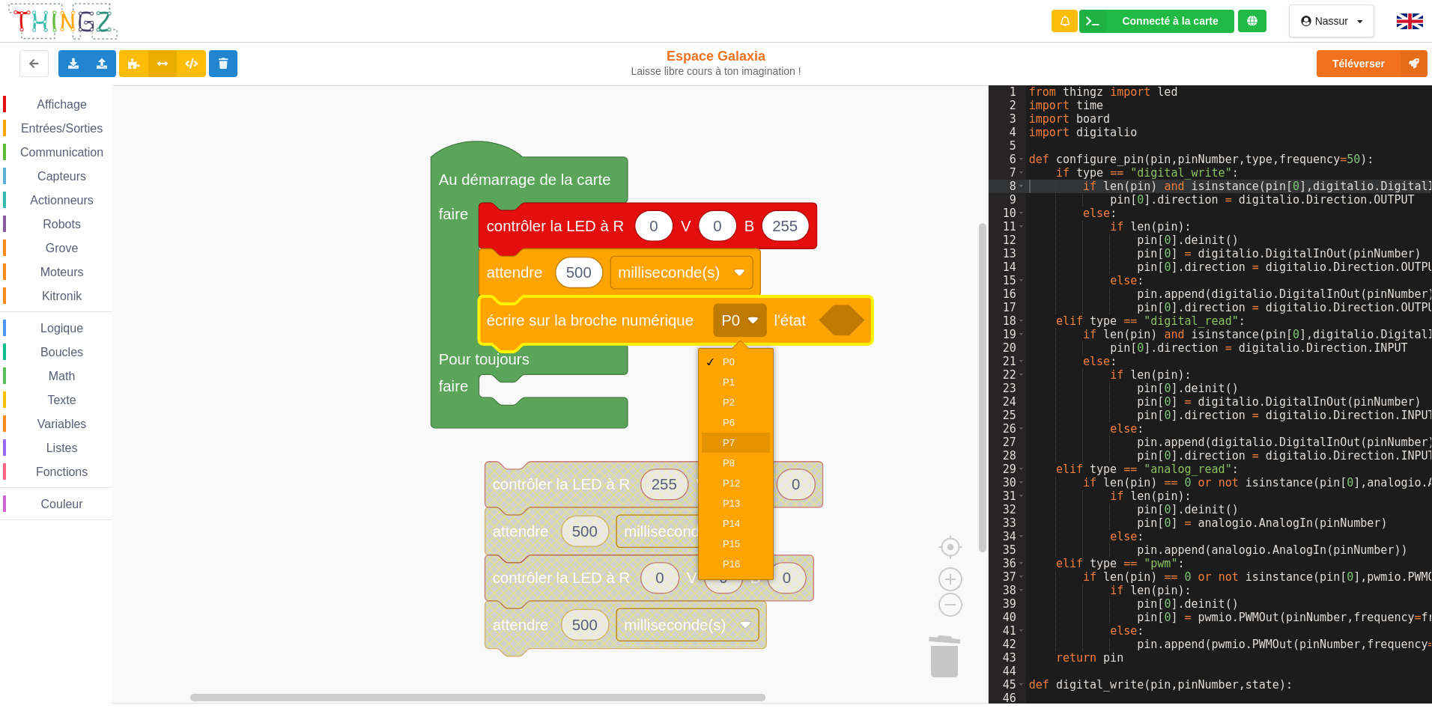
click at [744, 444] on div "P7" at bounding box center [741, 442] width 36 height 11
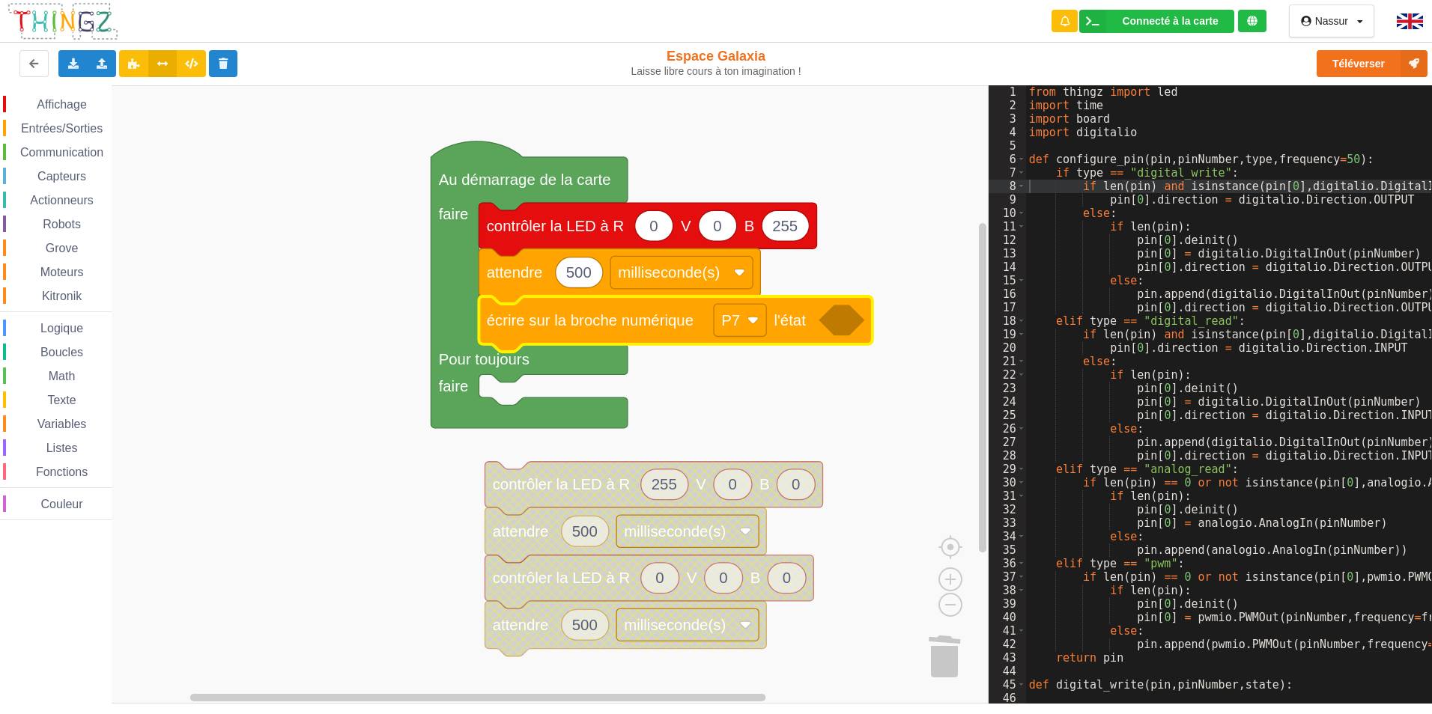
click at [64, 326] on span "Logique" at bounding box center [61, 328] width 47 height 13
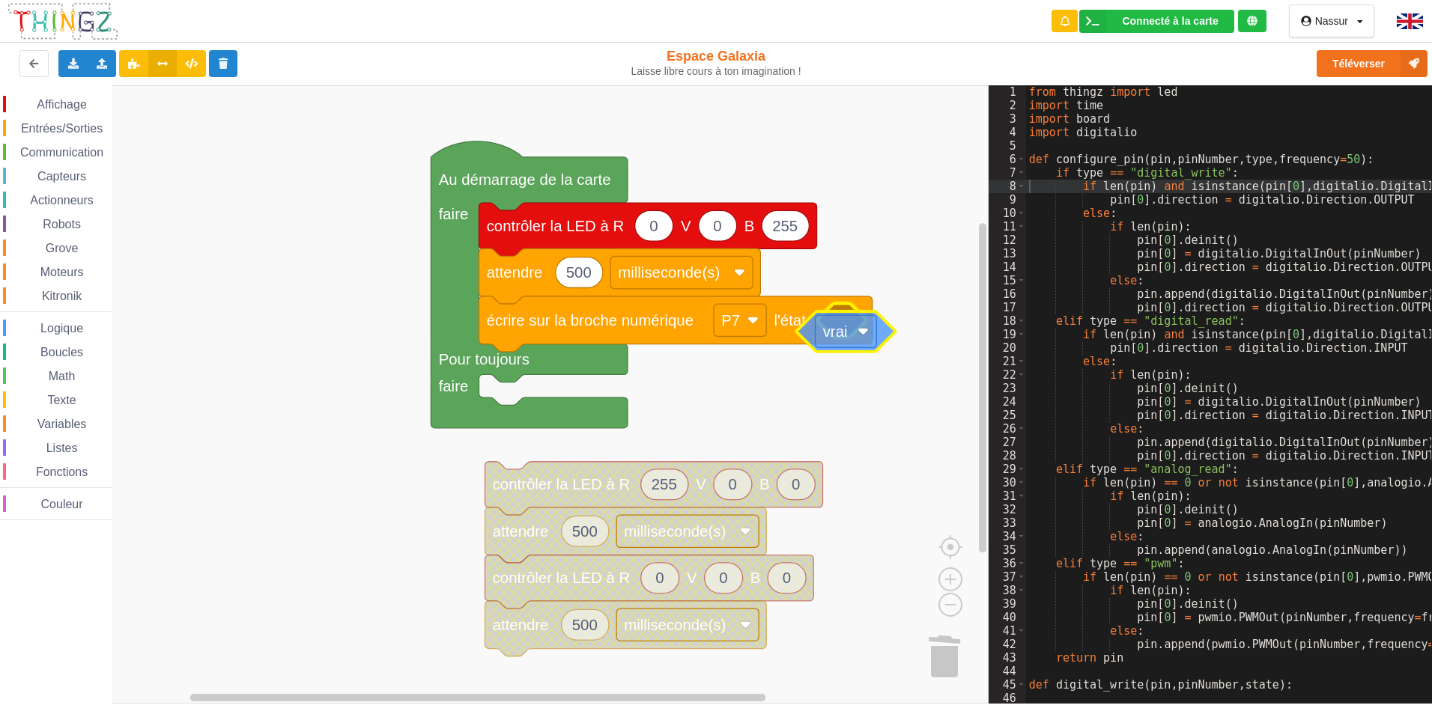
click at [840, 331] on div "Affichage Entrées/Sorties Communication Capteurs Actionneurs Robots Grove Moteu…" at bounding box center [494, 394] width 988 height 619
click at [892, 326] on rect "Espace de travail de Blocky" at bounding box center [868, 320] width 61 height 32
click at [868, 380] on div "faux" at bounding box center [873, 382] width 36 height 11
click at [574, 325] on text "écrire sur la broche numérique" at bounding box center [590, 320] width 207 height 16
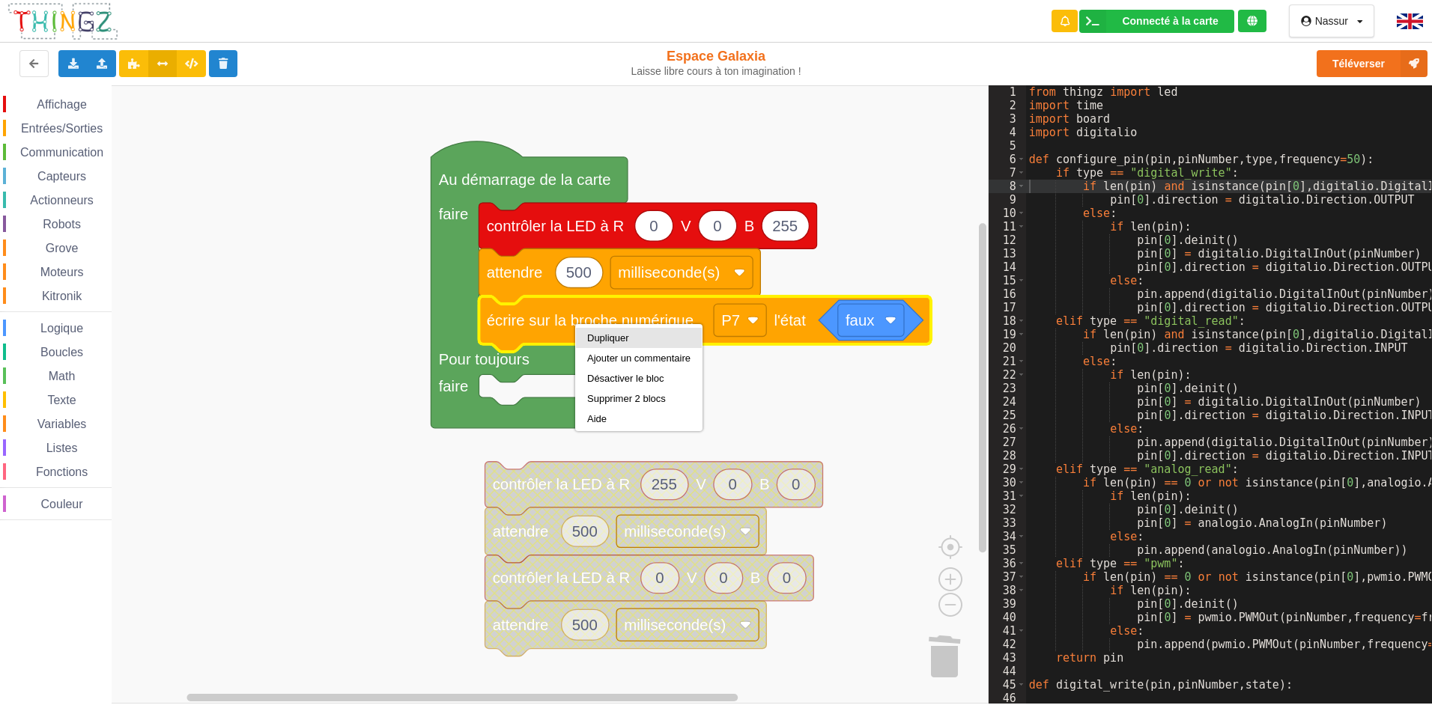
click at [595, 336] on div "Dupliquer" at bounding box center [638, 337] width 103 height 11
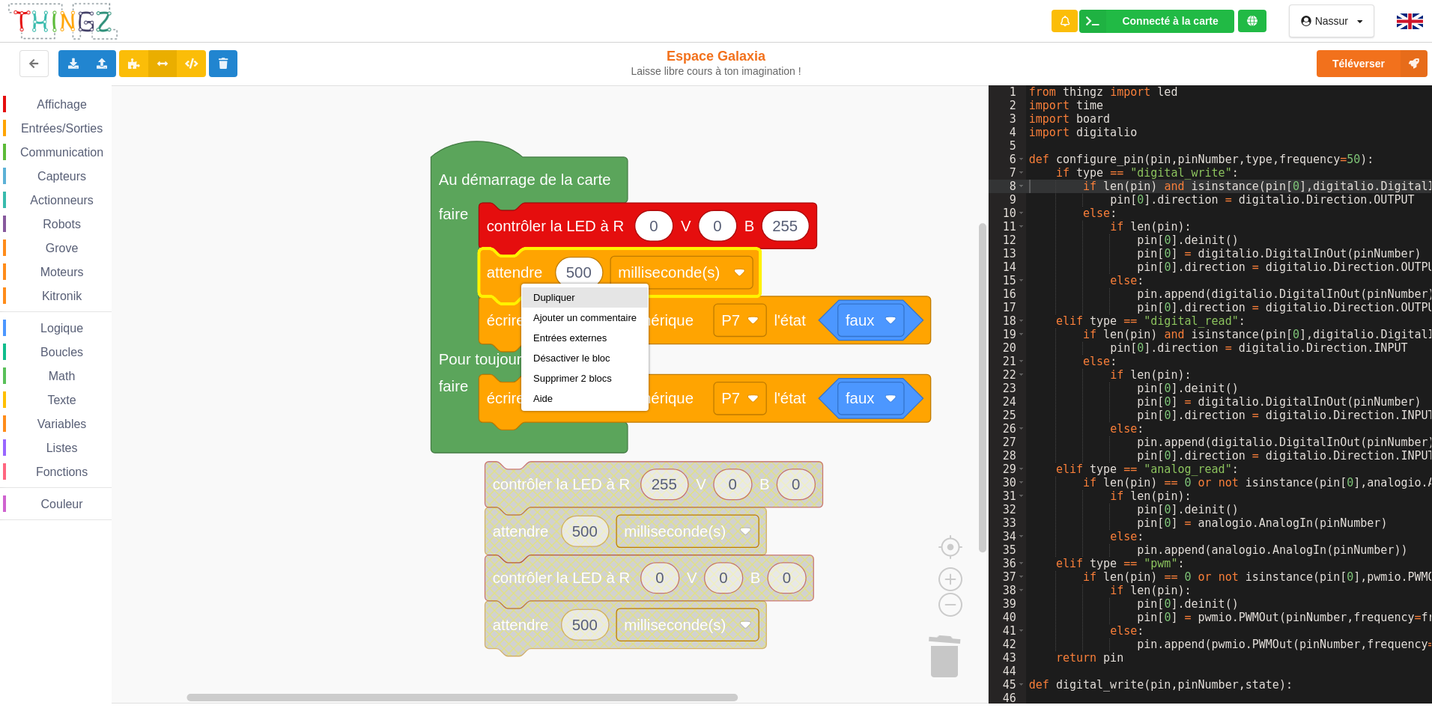
click at [529, 294] on div "Dupliquer" at bounding box center [585, 298] width 126 height 20
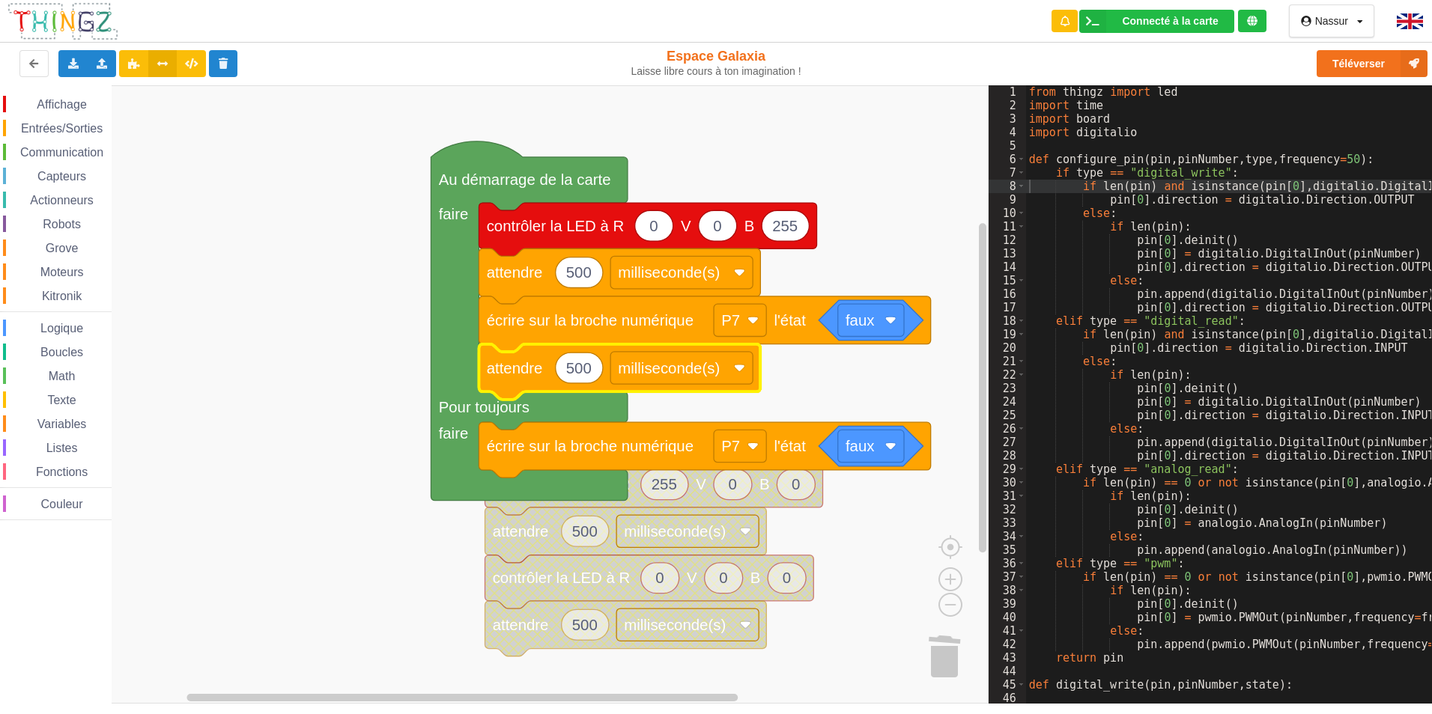
click at [586, 376] on text "500" at bounding box center [578, 367] width 25 height 16
type input "100"
click at [863, 545] on rect "Espace de travail de Blocky" at bounding box center [494, 394] width 988 height 619
click at [526, 376] on text "attendre" at bounding box center [515, 367] width 56 height 16
click at [533, 279] on text "attendre" at bounding box center [515, 272] width 56 height 16
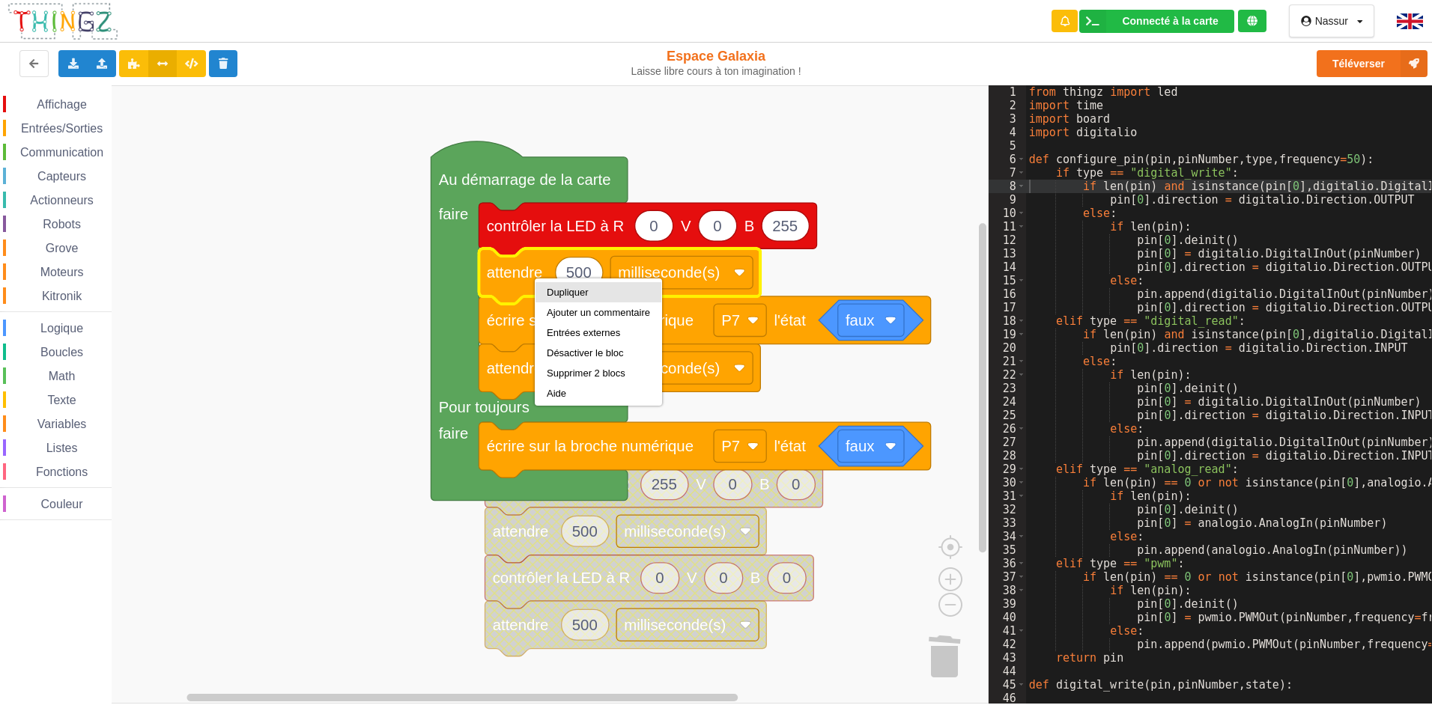
click at [551, 291] on div "Dupliquer" at bounding box center [598, 292] width 103 height 11
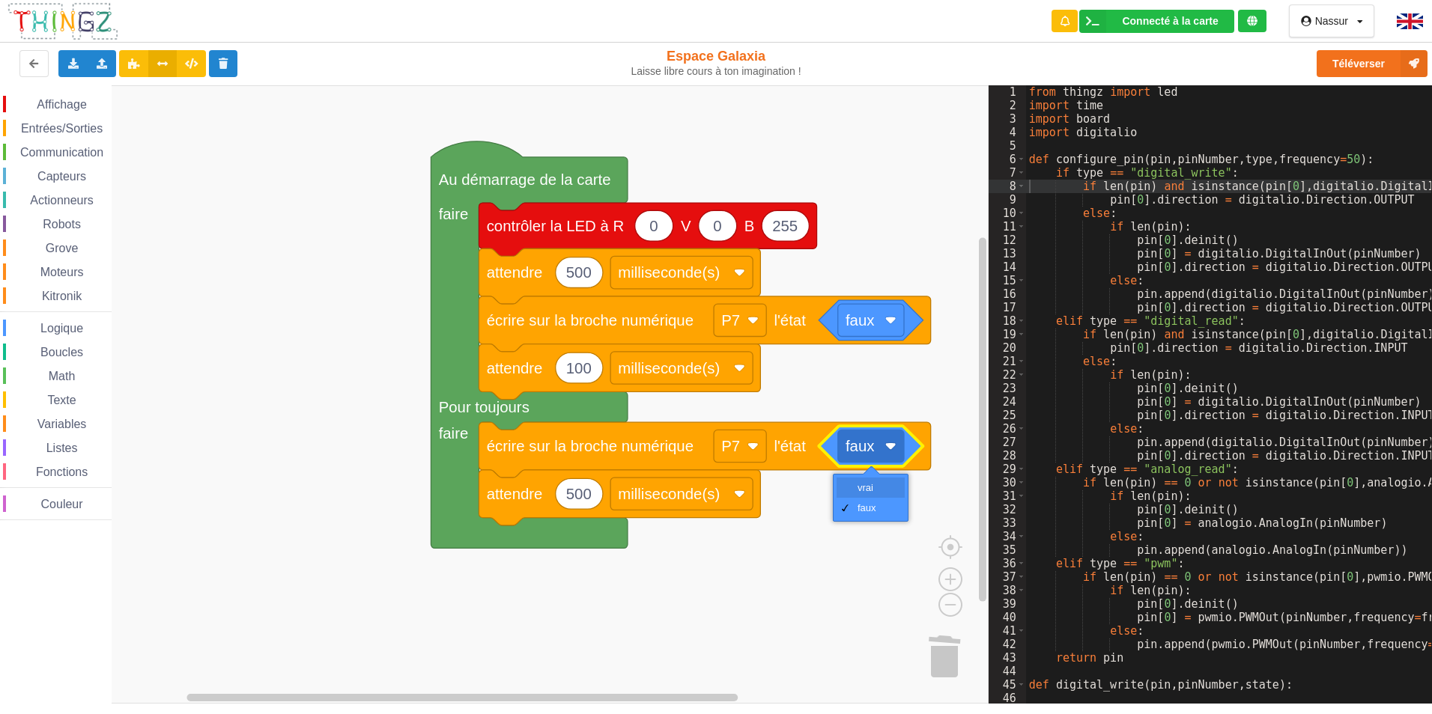
click at [868, 485] on div "vrai" at bounding box center [875, 487] width 36 height 11
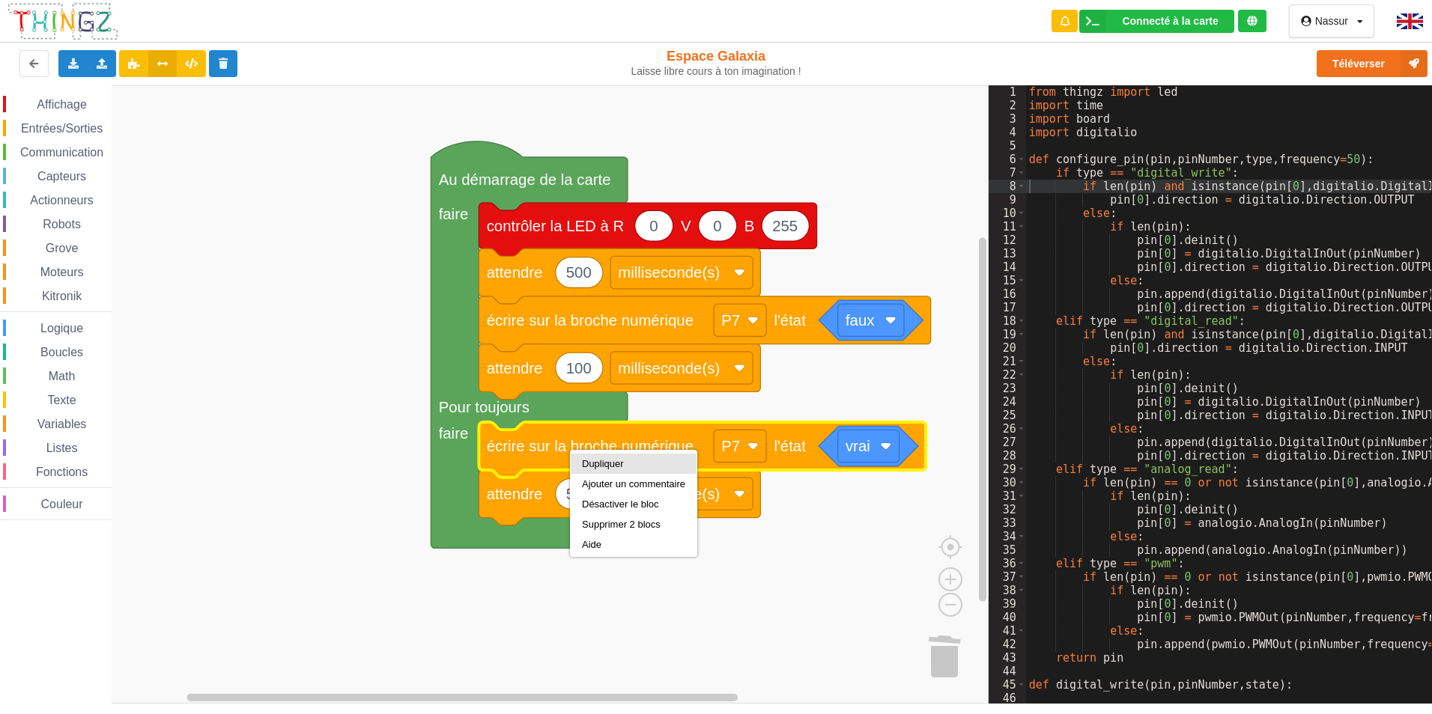
click at [622, 475] on div "Dupliquer Ajouter un commentaire Désactiver le bloc Supprimer 2 blocs Aide" at bounding box center [633, 503] width 127 height 107
click at [625, 469] on div "Dupliquer" at bounding box center [633, 463] width 103 height 11
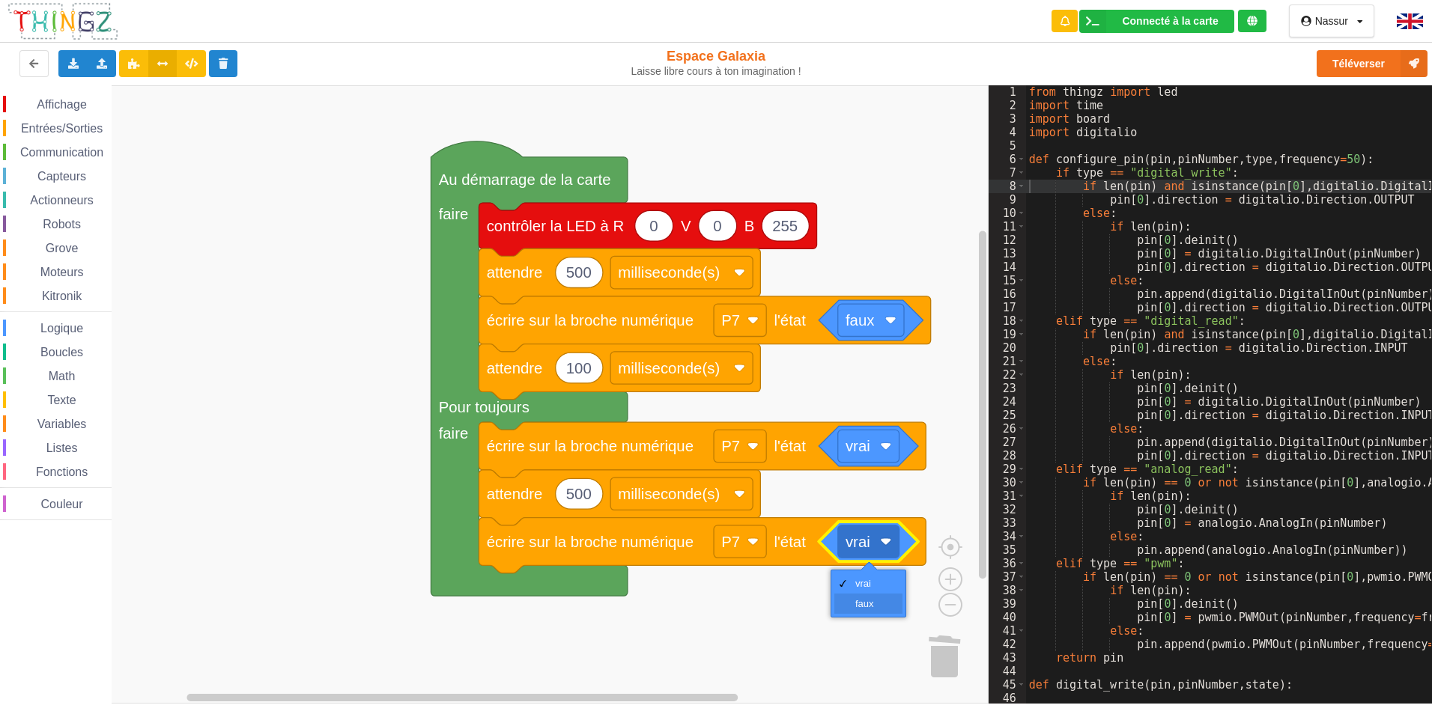
click at [860, 597] on div "faux" at bounding box center [868, 604] width 68 height 20
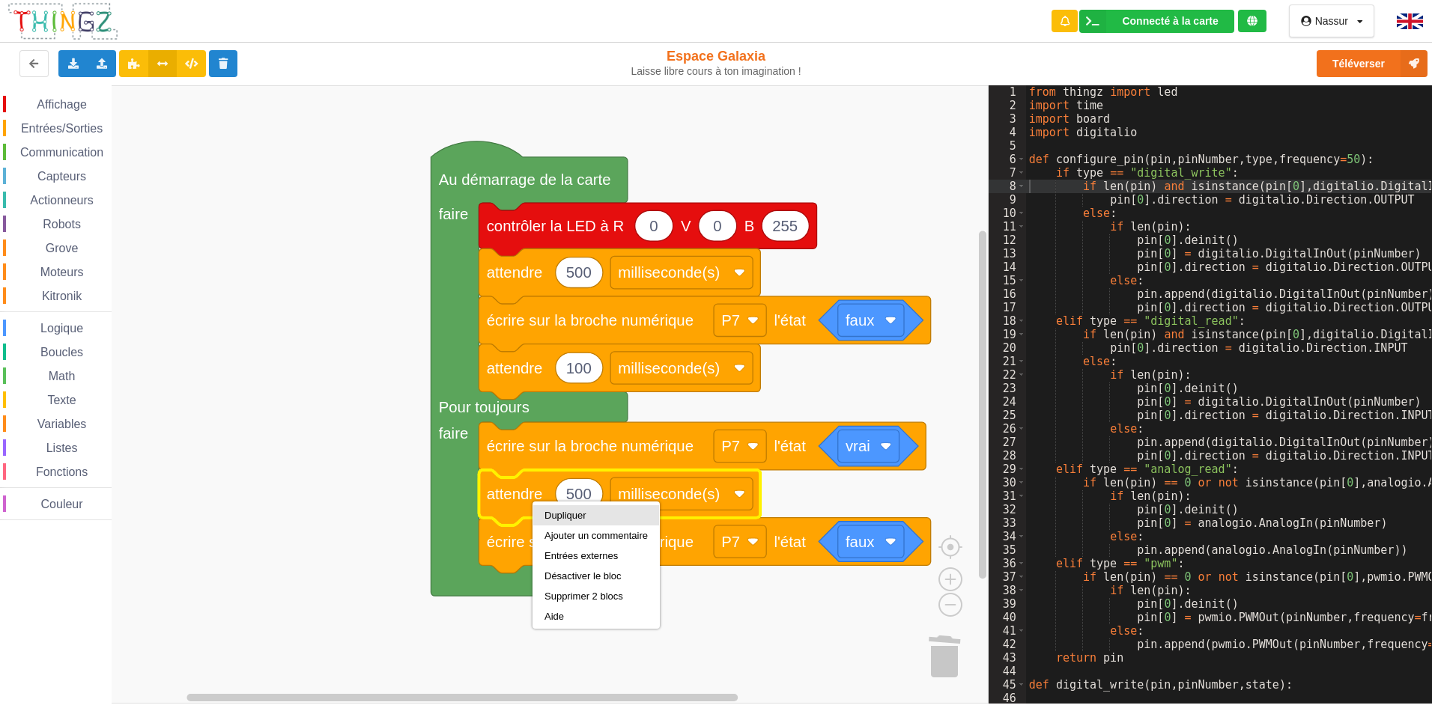
click at [577, 517] on div "Dupliquer" at bounding box center [595, 515] width 103 height 11
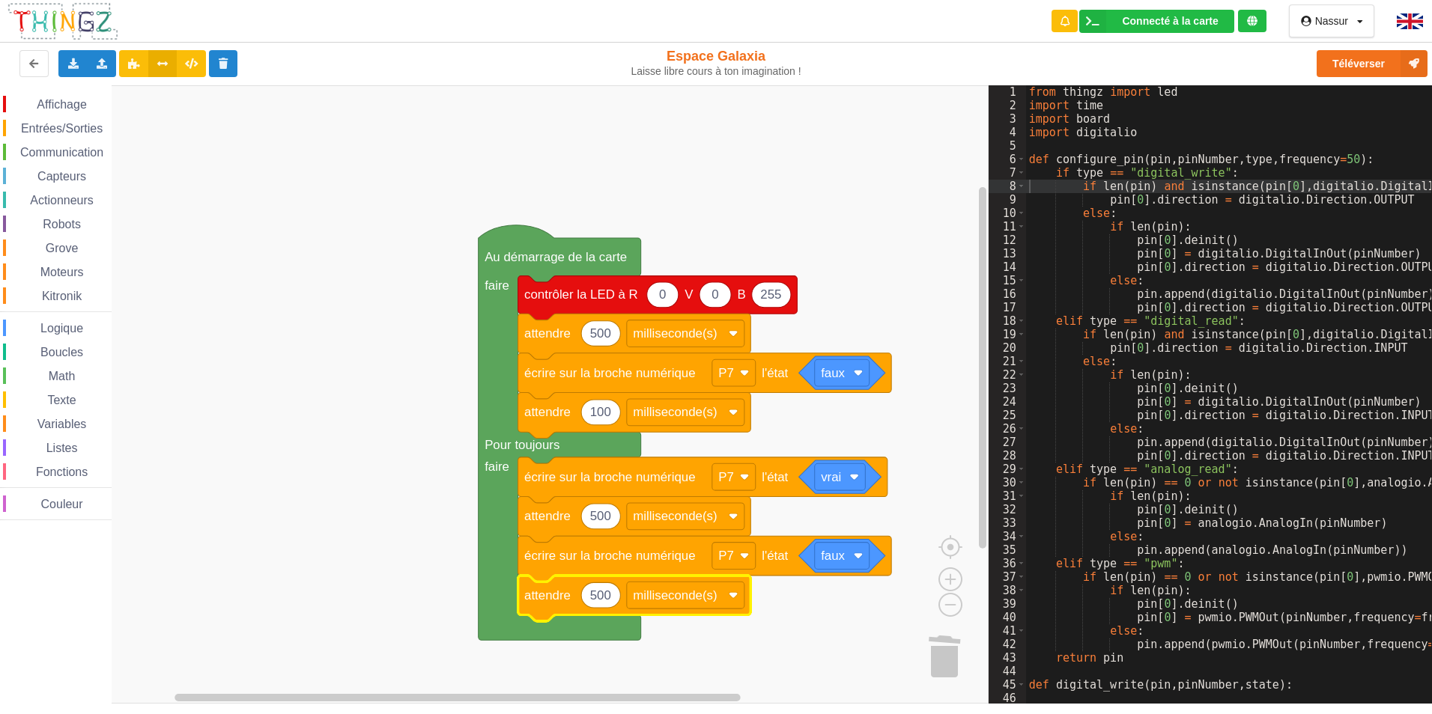
click at [699, 638] on rect "Espace de travail de Blocky" at bounding box center [494, 394] width 988 height 619
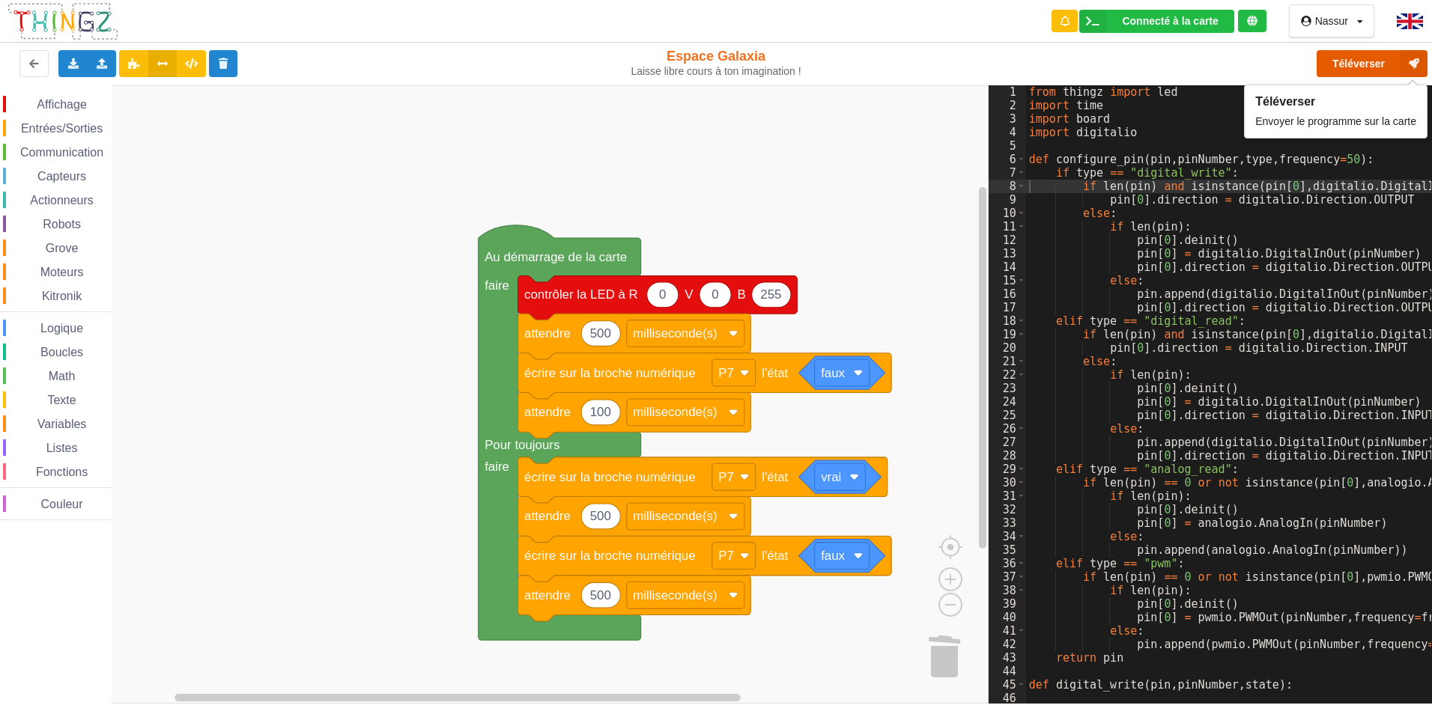
click at [1361, 60] on button "Téléverser" at bounding box center [1371, 63] width 111 height 27
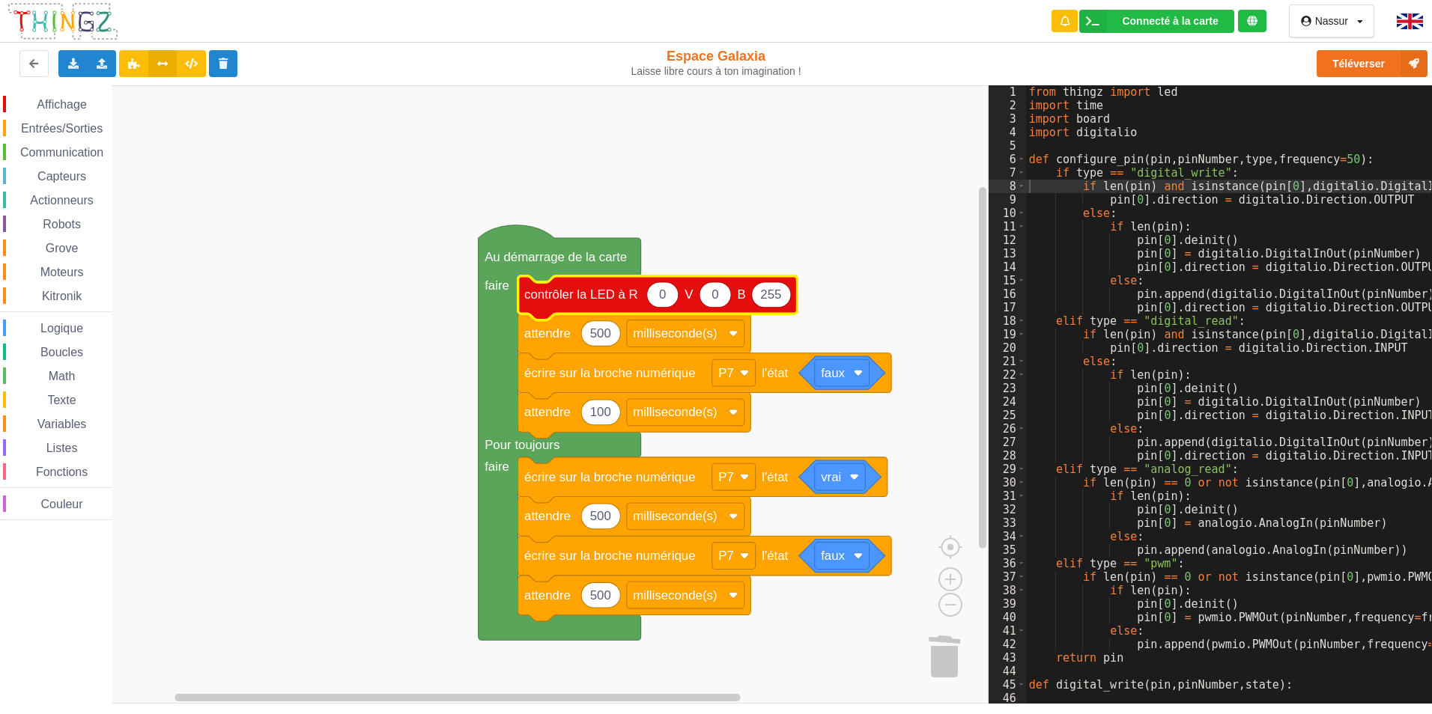
click at [726, 305] on icon "Espace de travail de Blocky" at bounding box center [714, 294] width 31 height 25
type input "255"
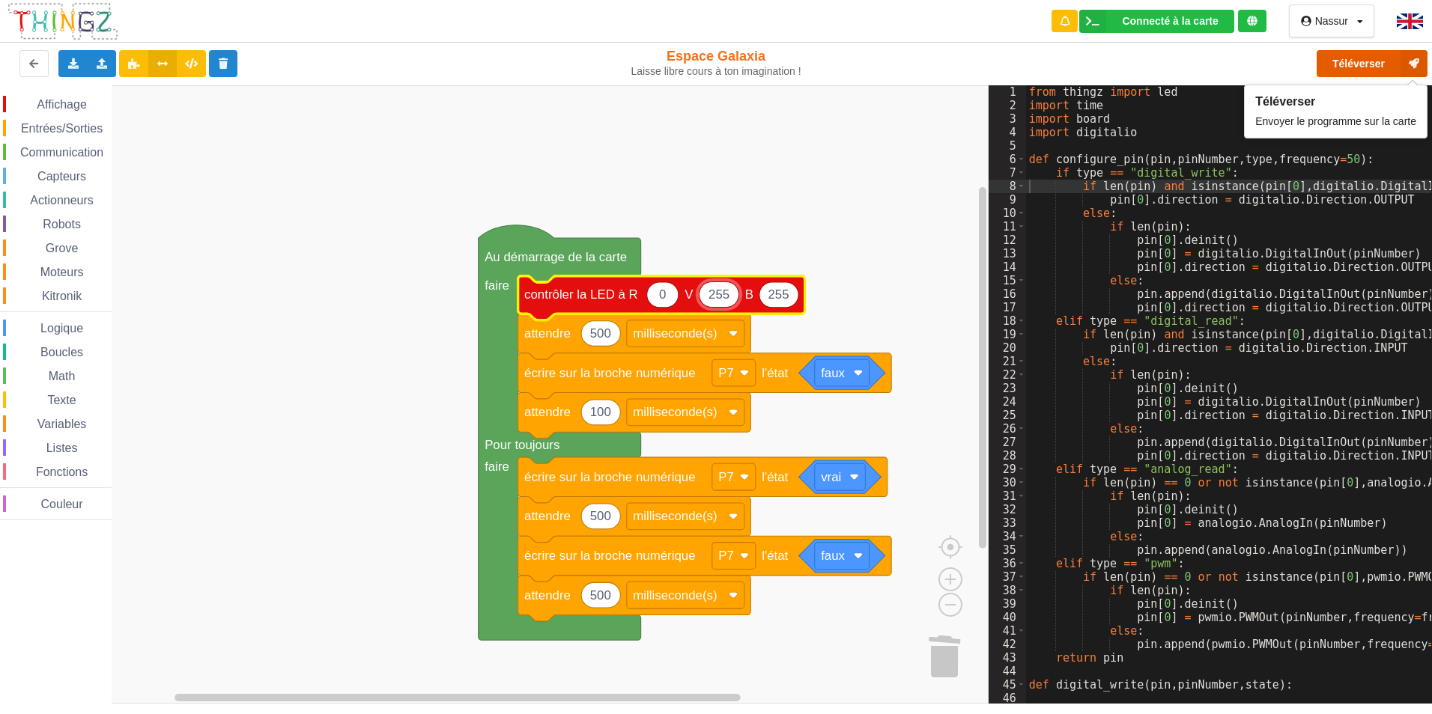
click at [1394, 64] on button "Téléverser" at bounding box center [1371, 63] width 111 height 27
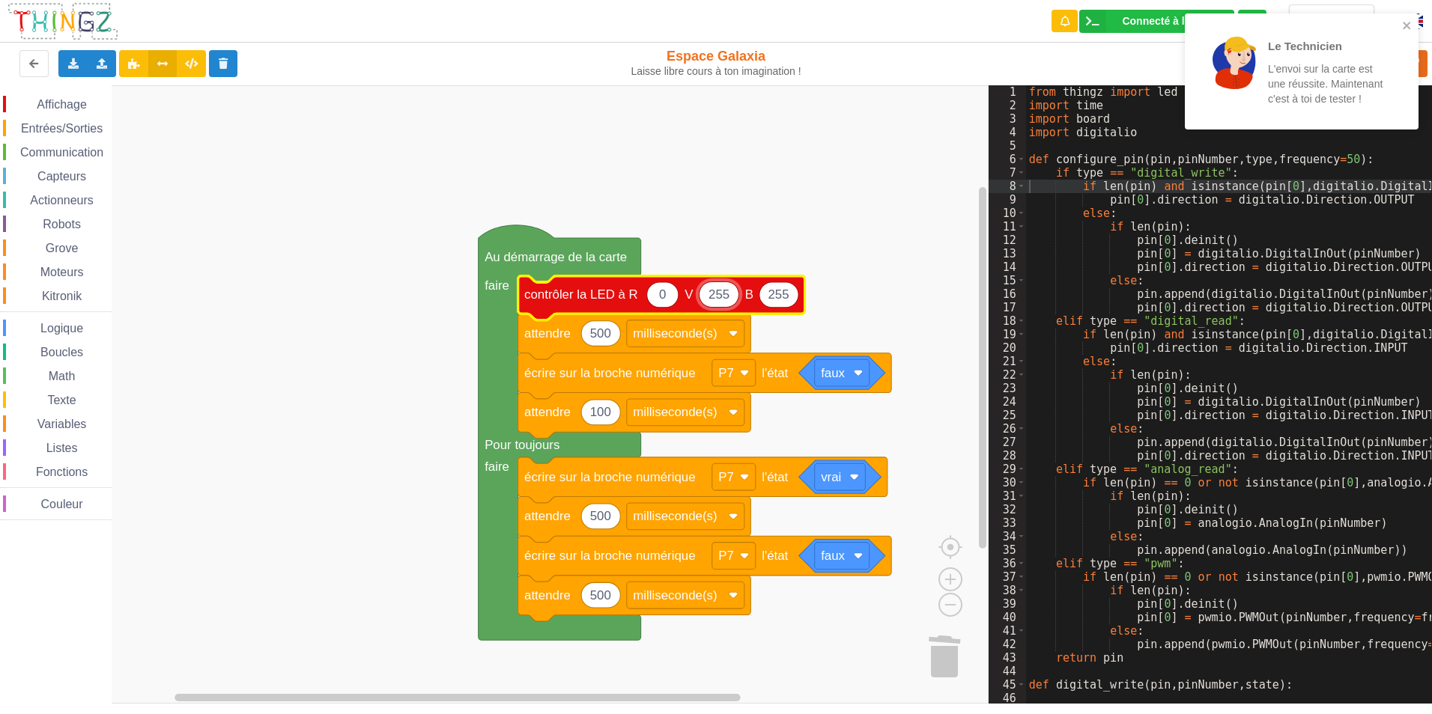
click at [1417, 13] on div "Le Technicien L'envoi sur la carte est une réussite. Maintenant c'est à toi de …" at bounding box center [1302, 71] width 234 height 116
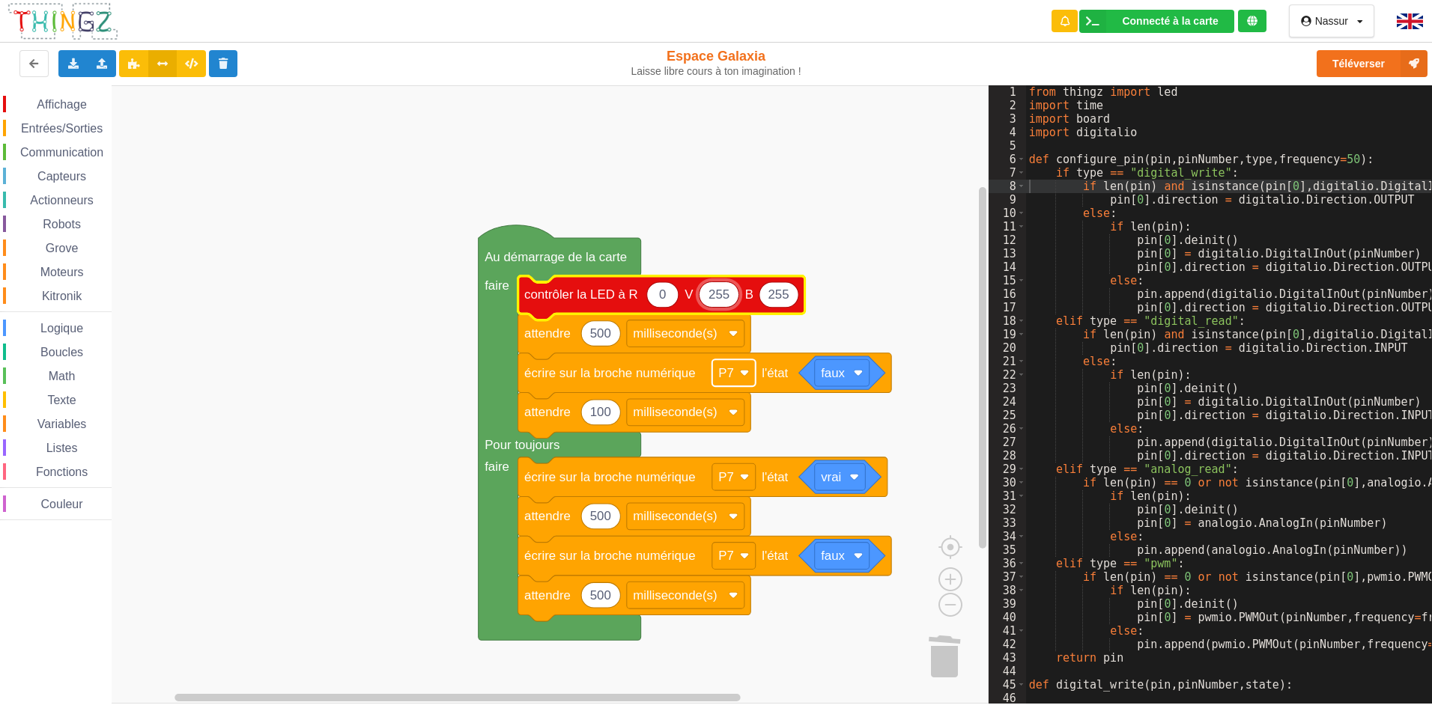
click at [744, 368] on rect "Espace de travail de Blocky" at bounding box center [733, 372] width 43 height 27
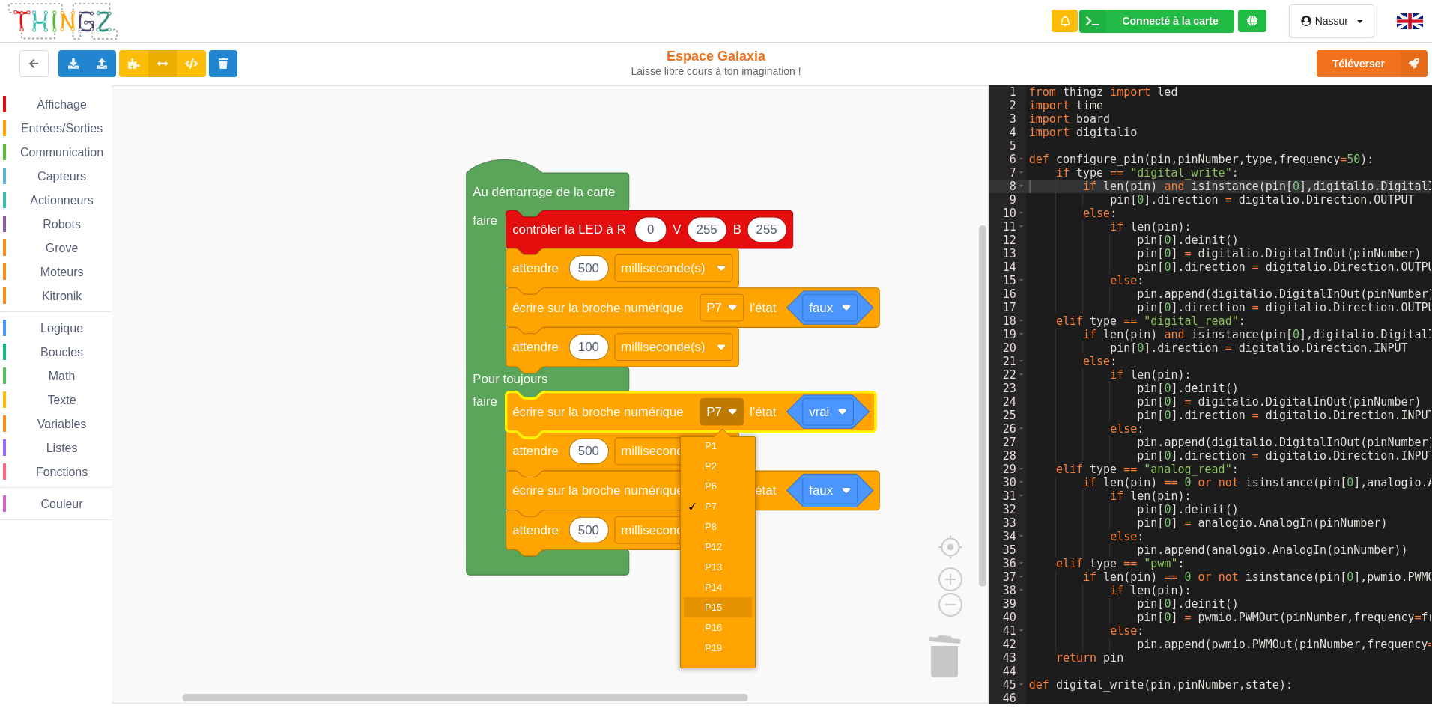
scroll to position [38, 0]
click at [632, 610] on rect "Espace de travail de Blocky" at bounding box center [494, 394] width 988 height 619
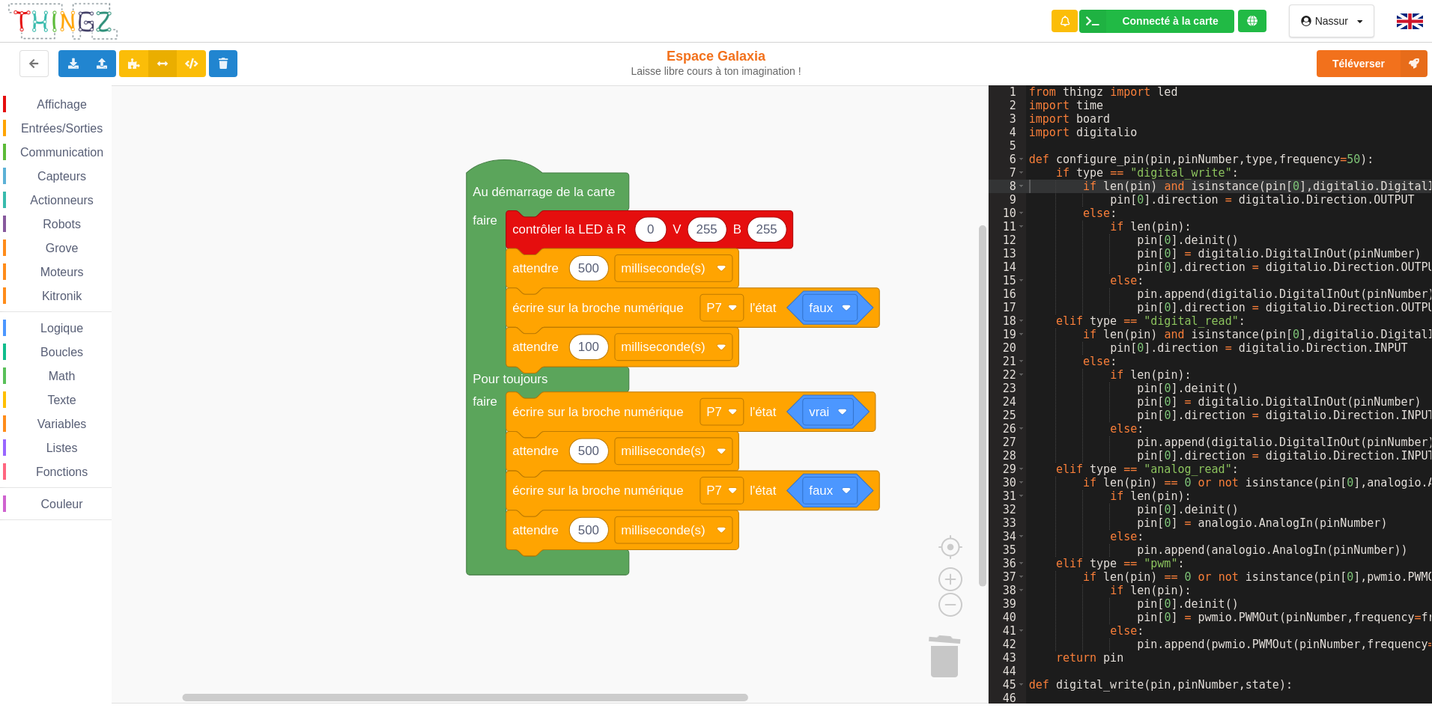
scroll to position [0, 0]
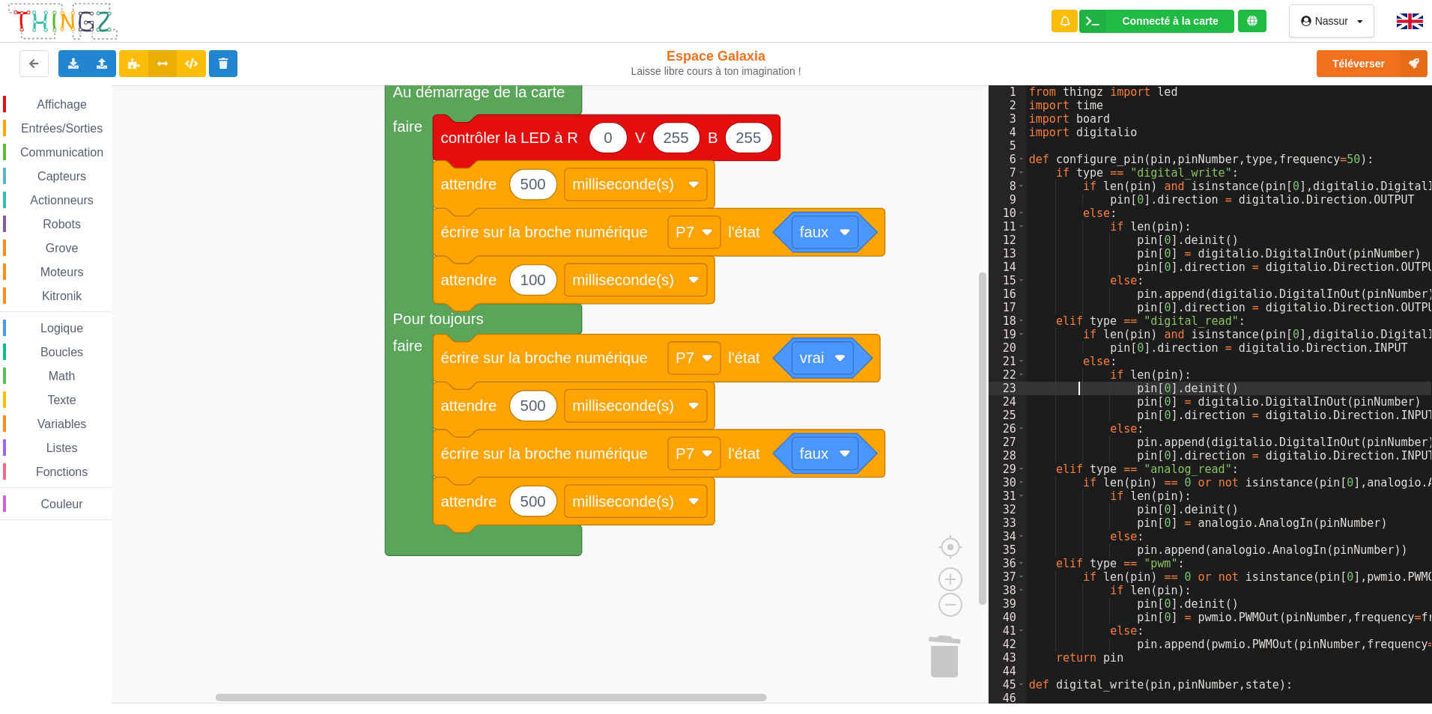
drag, startPoint x: 1060, startPoint y: 398, endPoint x: 1066, endPoint y: 407, distance: 10.8
click at [1061, 399] on div "from thingz import led import time import board import digitalio def configure_…" at bounding box center [1331, 402] width 611 height 634
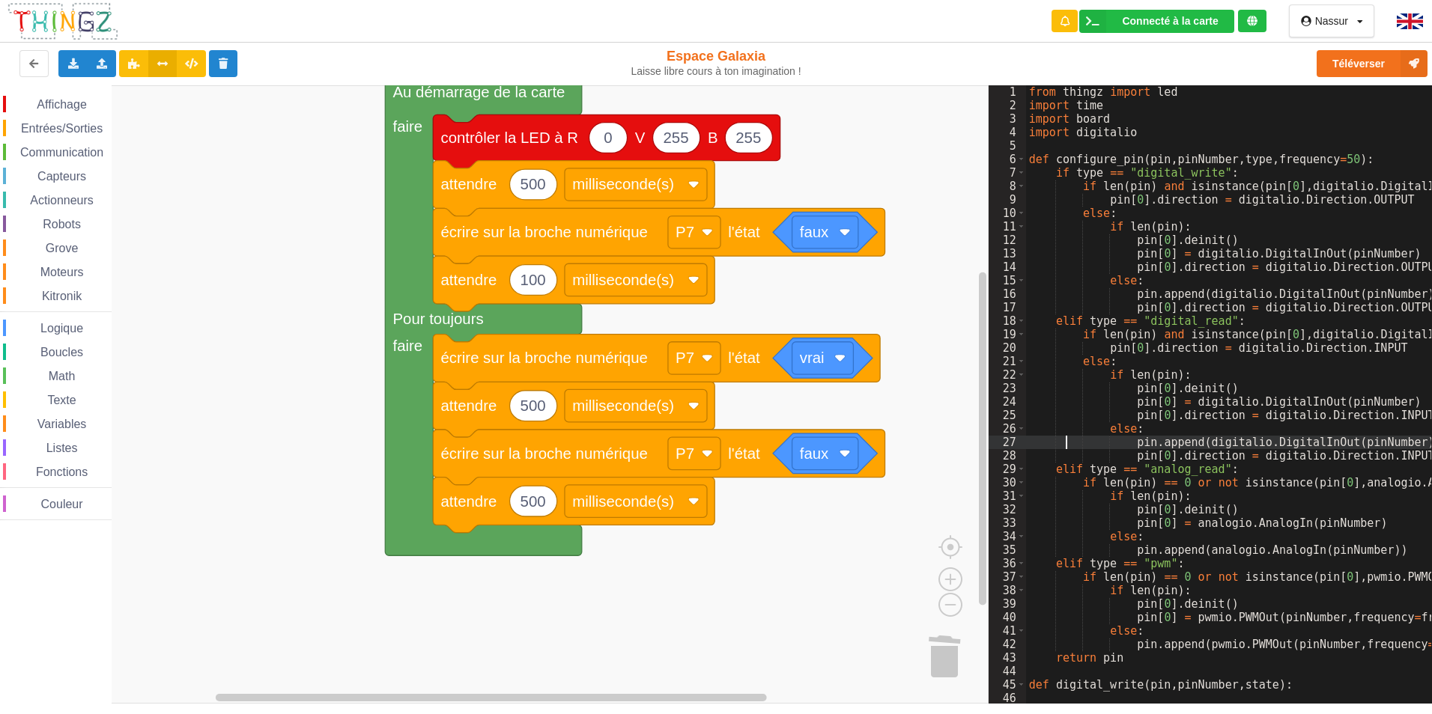
drag, startPoint x: 1067, startPoint y: 398, endPoint x: 1082, endPoint y: 341, distance: 58.9
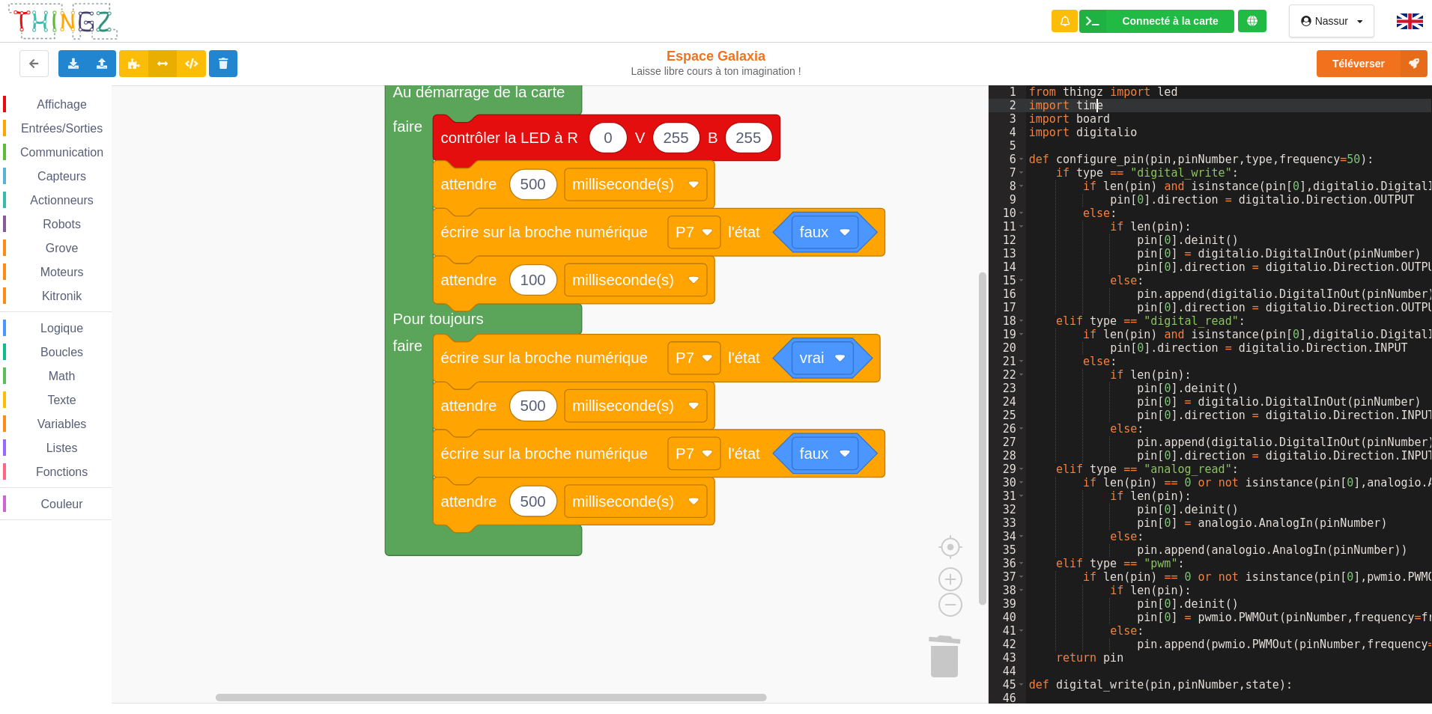
click at [1169, 99] on div "from thingz import led import time import board import digitalio def configure_…" at bounding box center [1331, 402] width 611 height 634
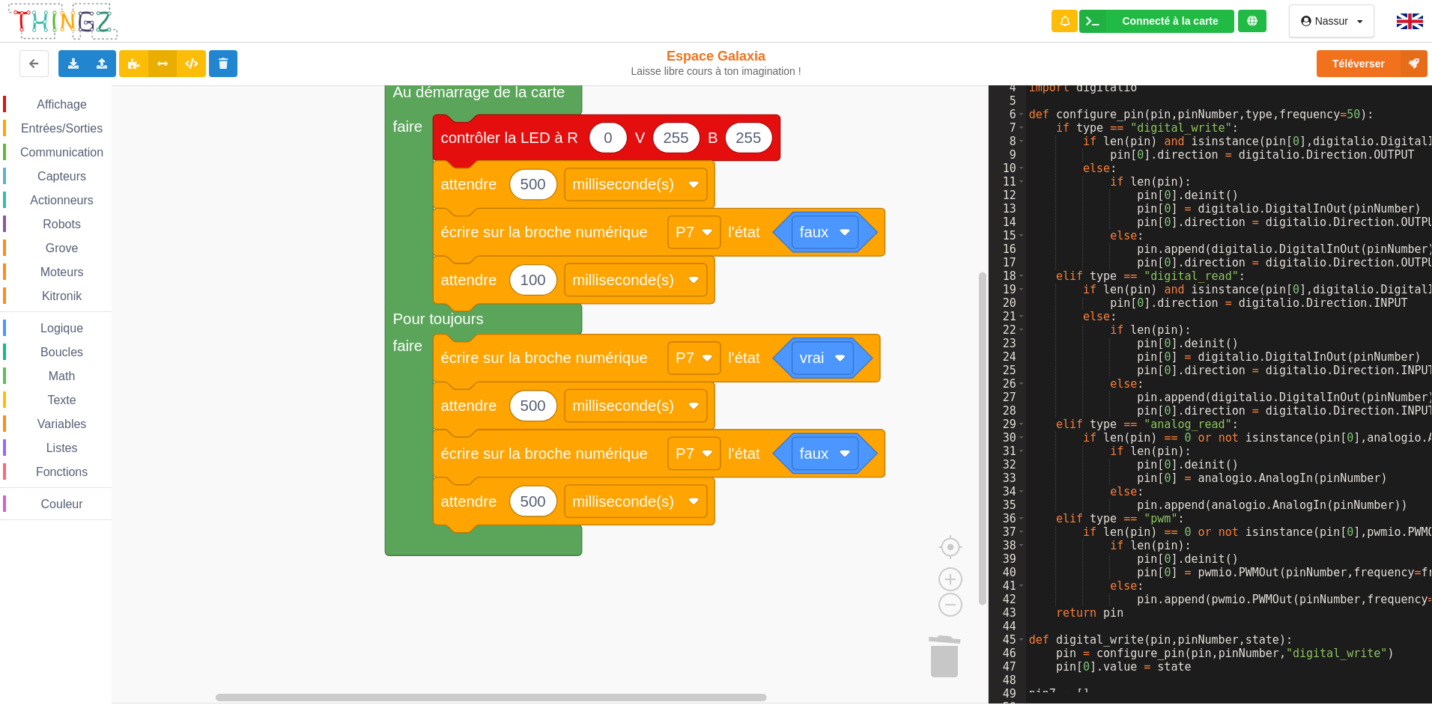
drag, startPoint x: 1130, startPoint y: 132, endPoint x: 1126, endPoint y: 139, distance: 7.7
click at [1130, 133] on div "import digitalio def configure_pin ( pin , pinNumber , type , frequency = 50 ) …" at bounding box center [1331, 398] width 611 height 634
click at [1087, 162] on div "import digitalio def configure_pin ( pin , pinNumber , type , frequency = 50 ) …" at bounding box center [1331, 398] width 611 height 634
drag, startPoint x: 1077, startPoint y: 222, endPoint x: 1088, endPoint y: 231, distance: 14.9
click at [1085, 230] on div "import digitalio def configure_pin ( pin , pinNumber , type , frequency = 50 ) …" at bounding box center [1331, 398] width 611 height 634
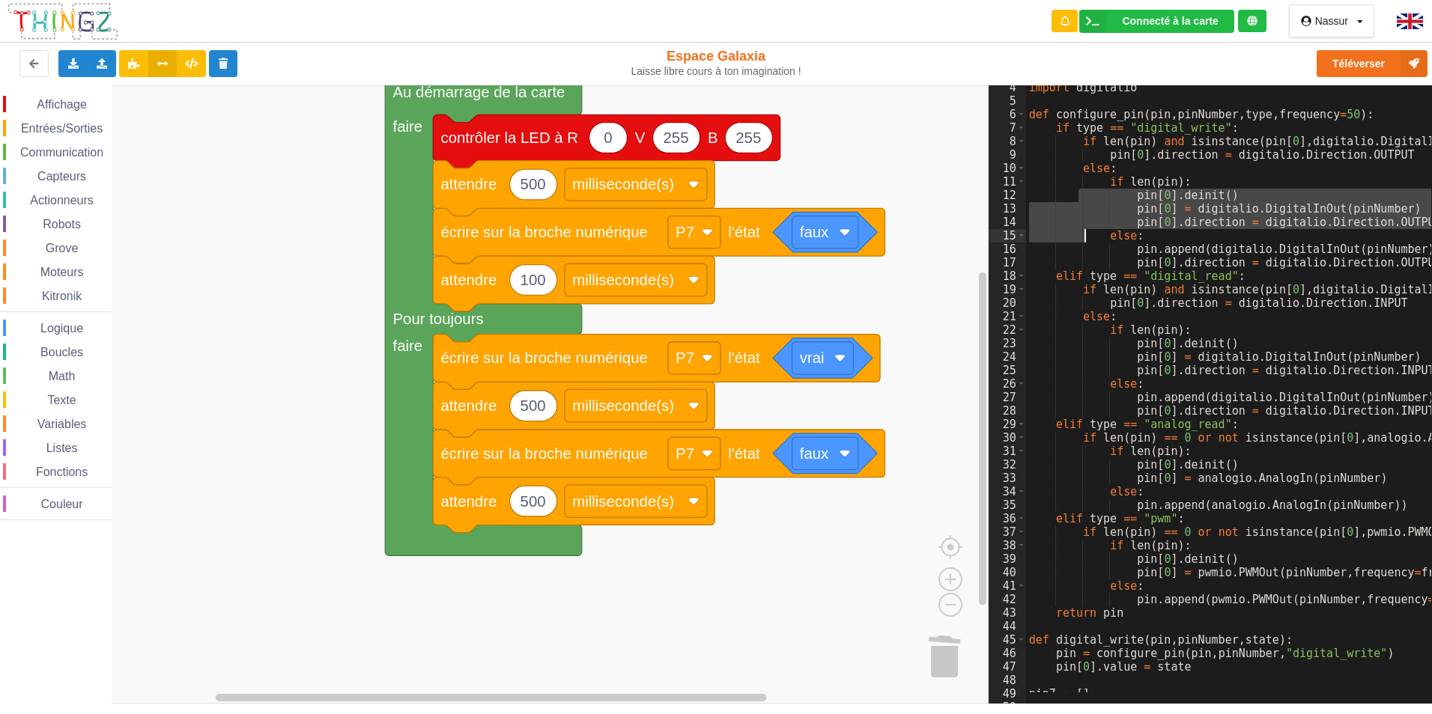
click at [906, 628] on rect "Espace de travail de Blocky" at bounding box center [494, 394] width 988 height 619
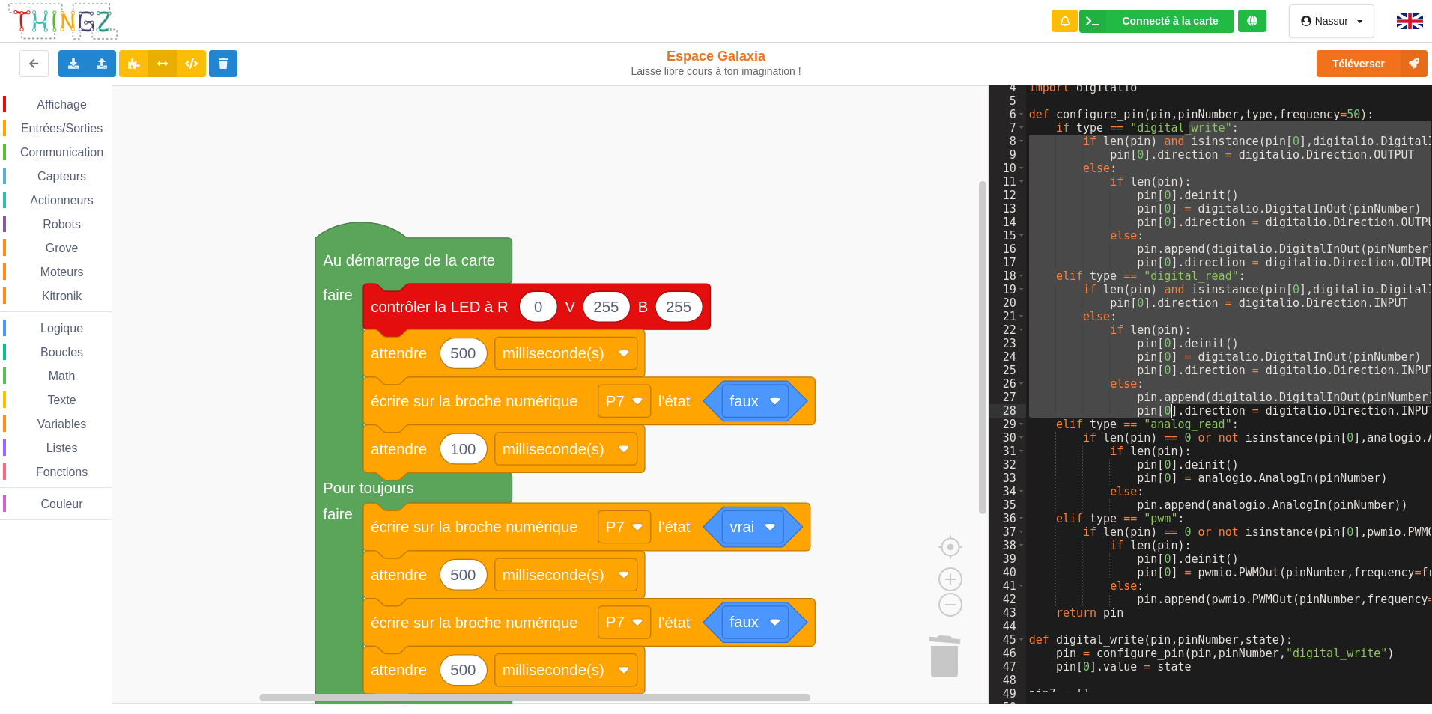
drag, startPoint x: 1191, startPoint y: 127, endPoint x: 1154, endPoint y: 535, distance: 409.8
click at [1154, 527] on div "import digitalio def configure_pin ( pin , pinNumber , type , frequency = 50 ) …" at bounding box center [1331, 398] width 611 height 634
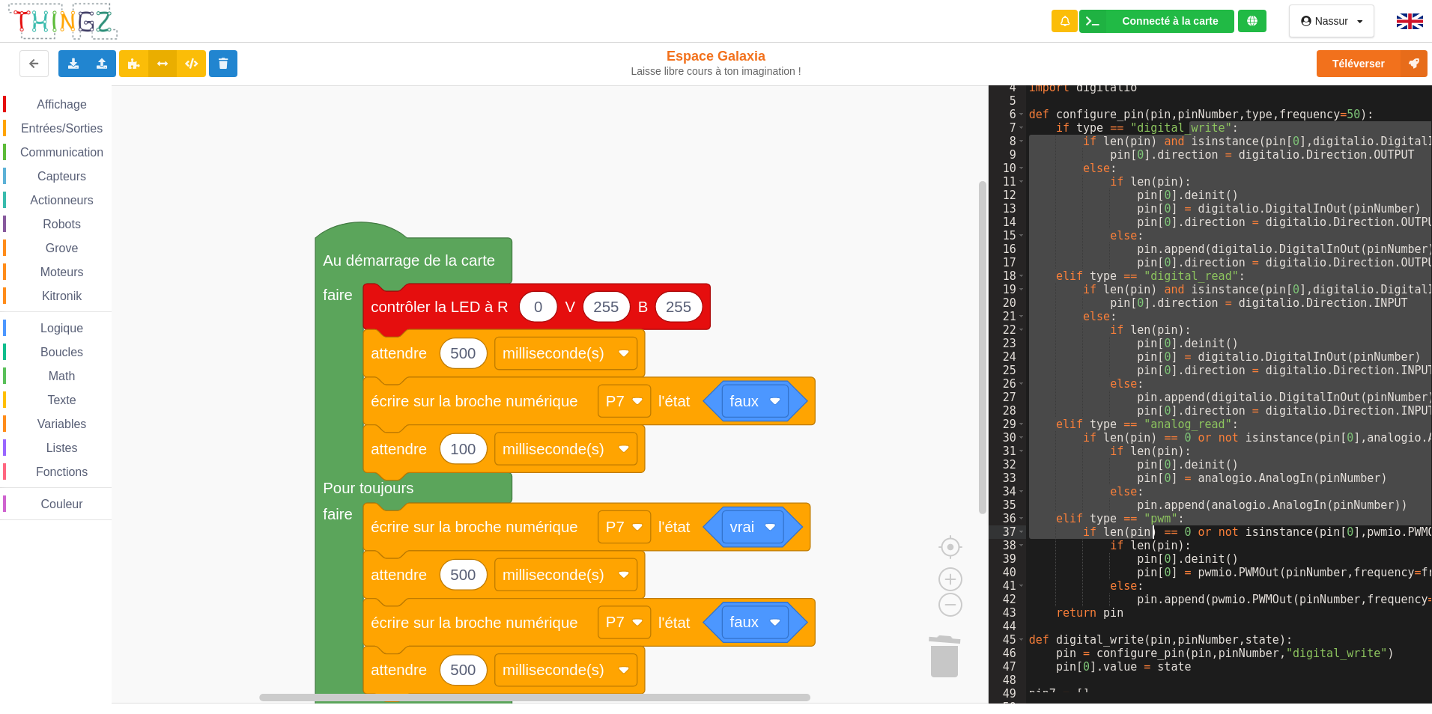
click at [875, 304] on rect "Espace de travail de Blocky" at bounding box center [494, 394] width 988 height 619
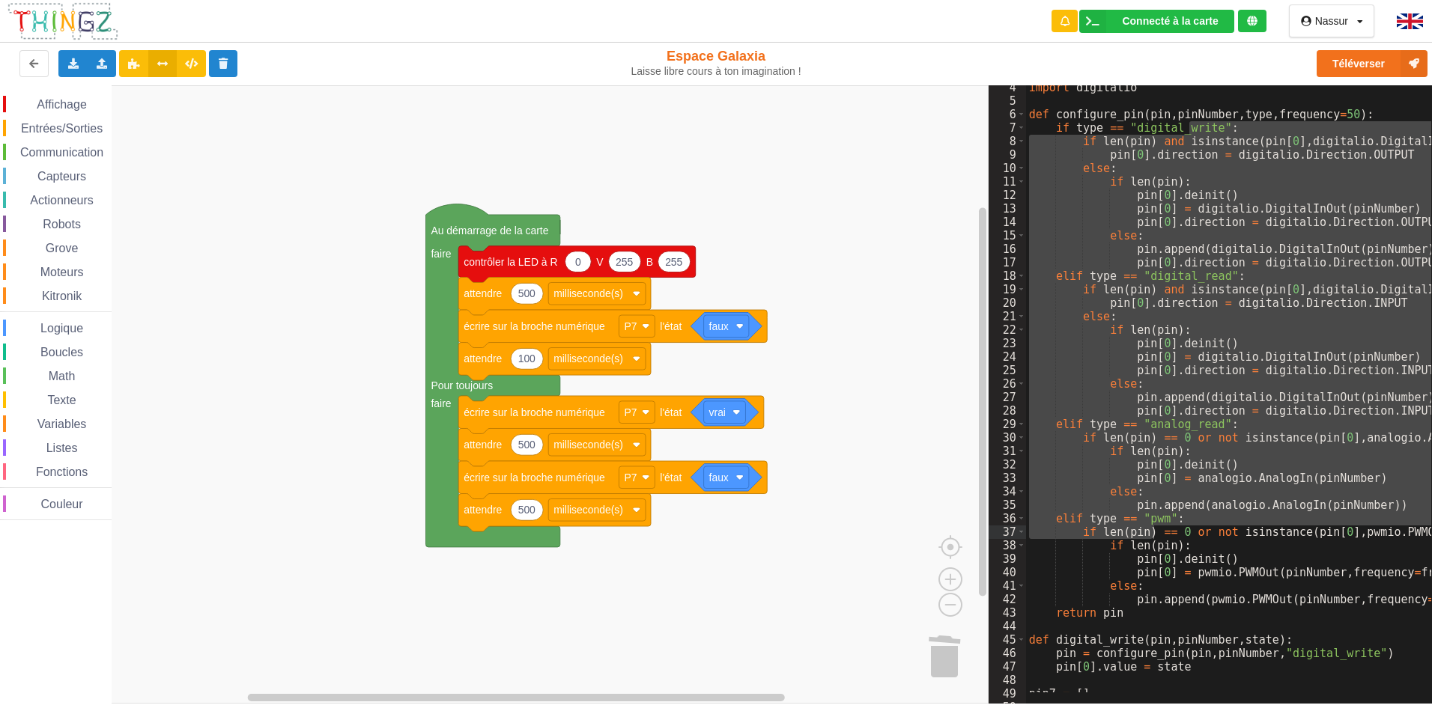
click at [808, 482] on div "Affichage Entrées/Sorties Communication Capteurs Actionneurs Robots Grove Moteu…" at bounding box center [494, 394] width 988 height 619
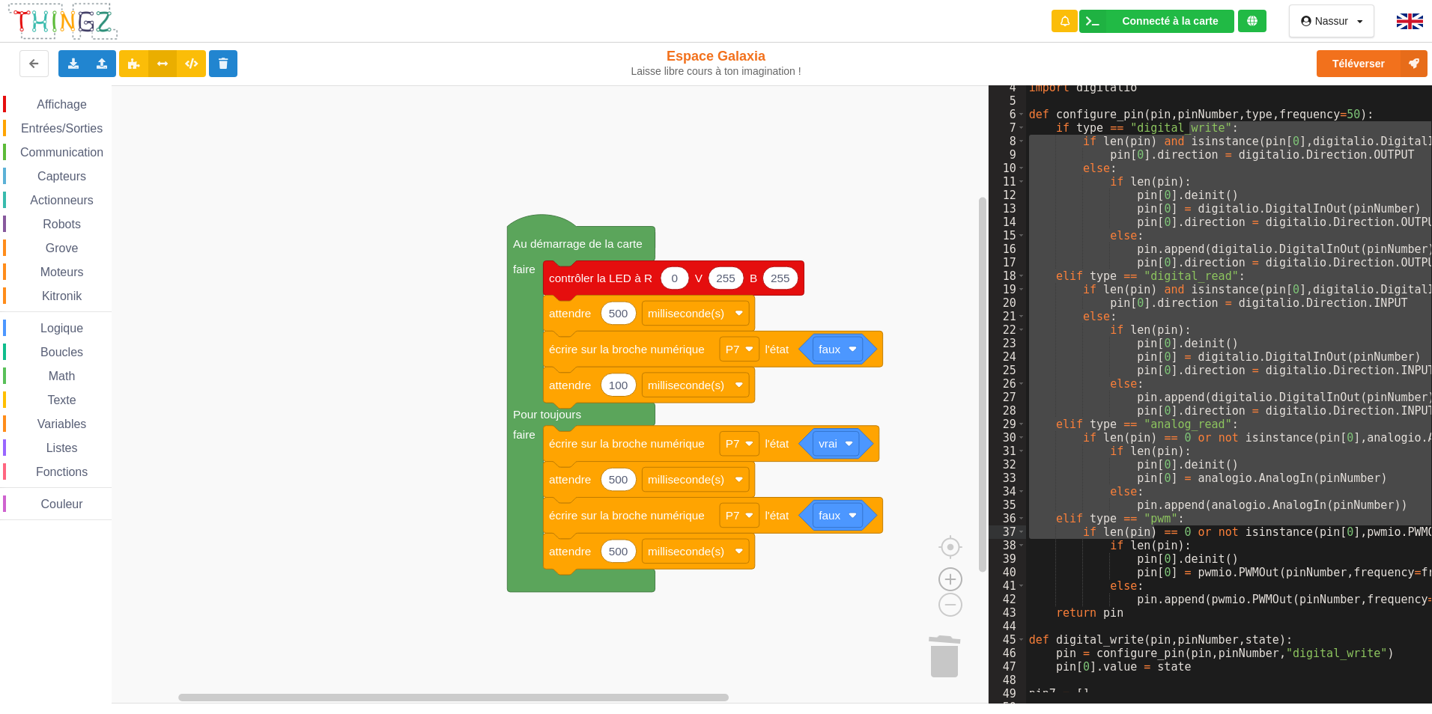
click at [952, 586] on image "Espace de travail de Blocky" at bounding box center [950, 545] width 72 height 93
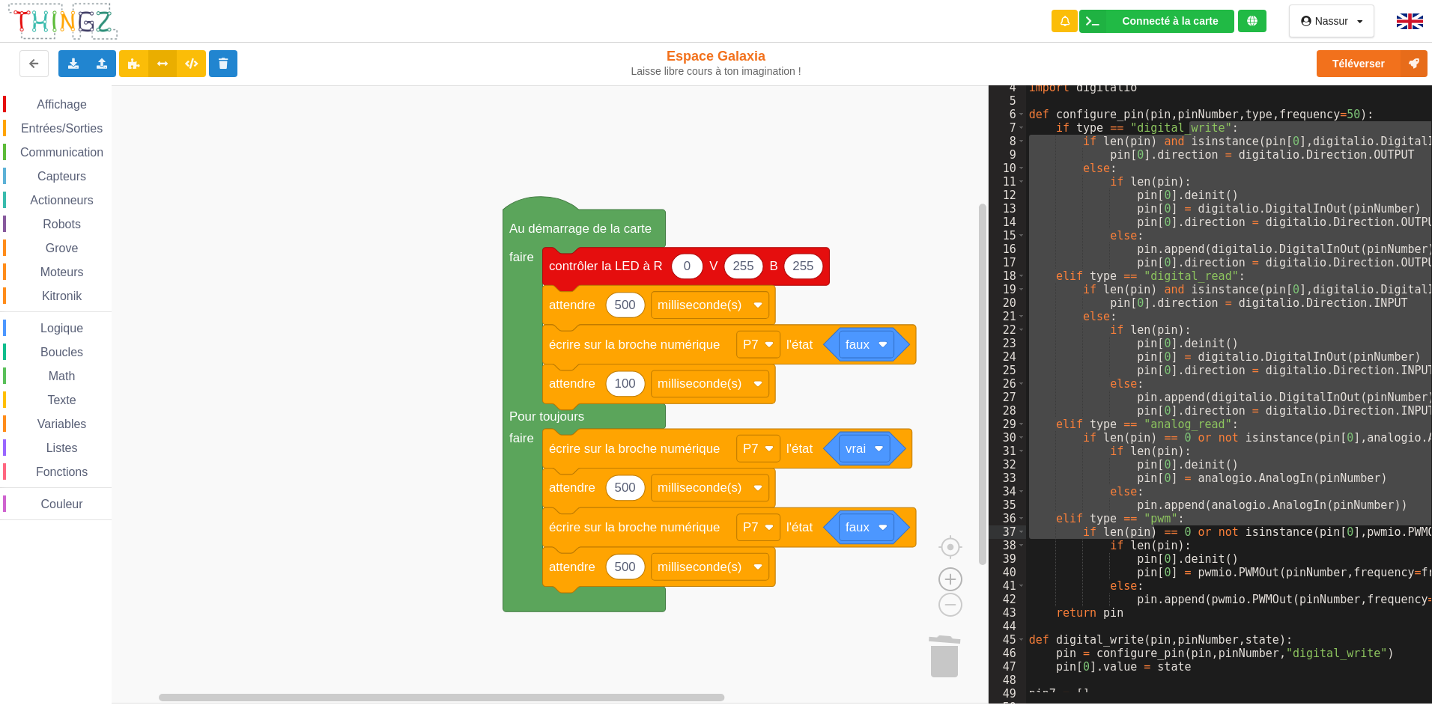
click at [952, 586] on image "Espace de travail de Blocky" at bounding box center [950, 545] width 72 height 93
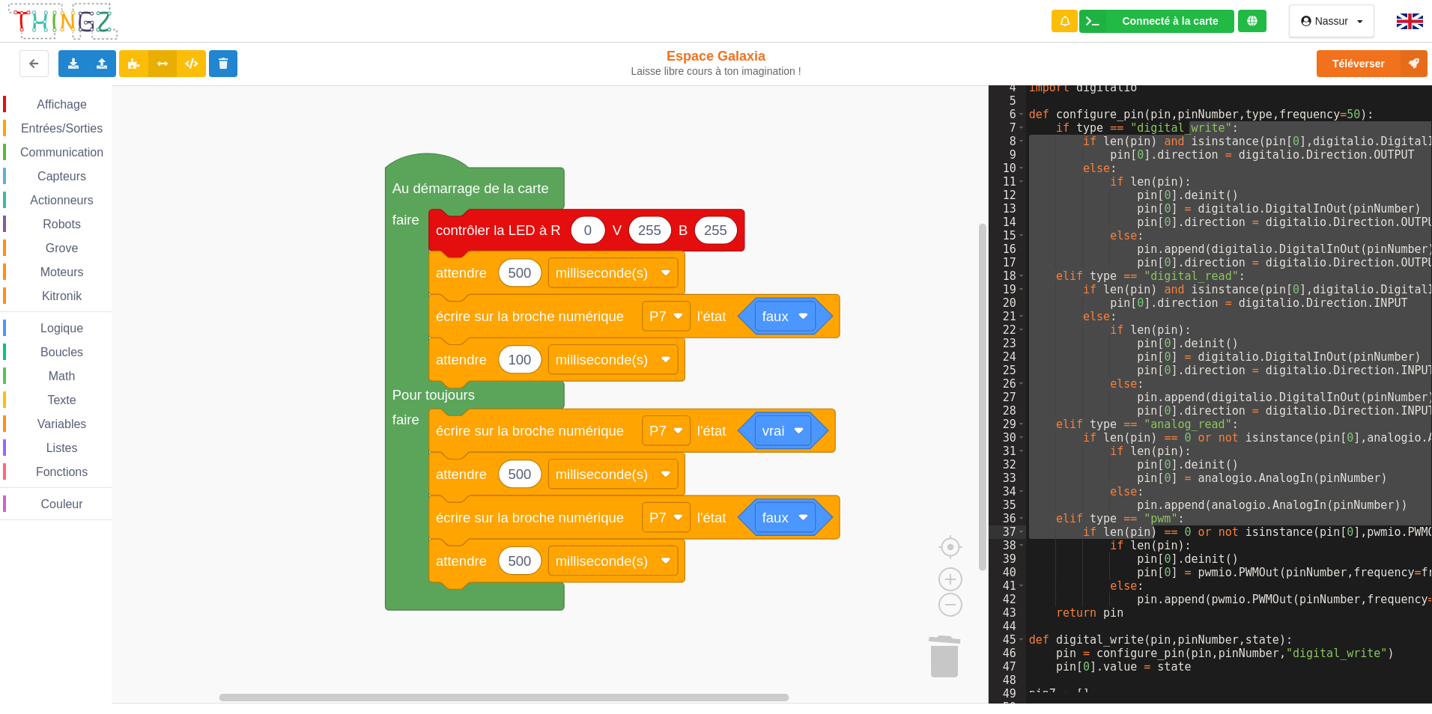
click at [731, 399] on div "Affichage Entrées/Sorties Communication Capteurs Actionneurs Robots Grove Moteu…" at bounding box center [494, 394] width 988 height 619
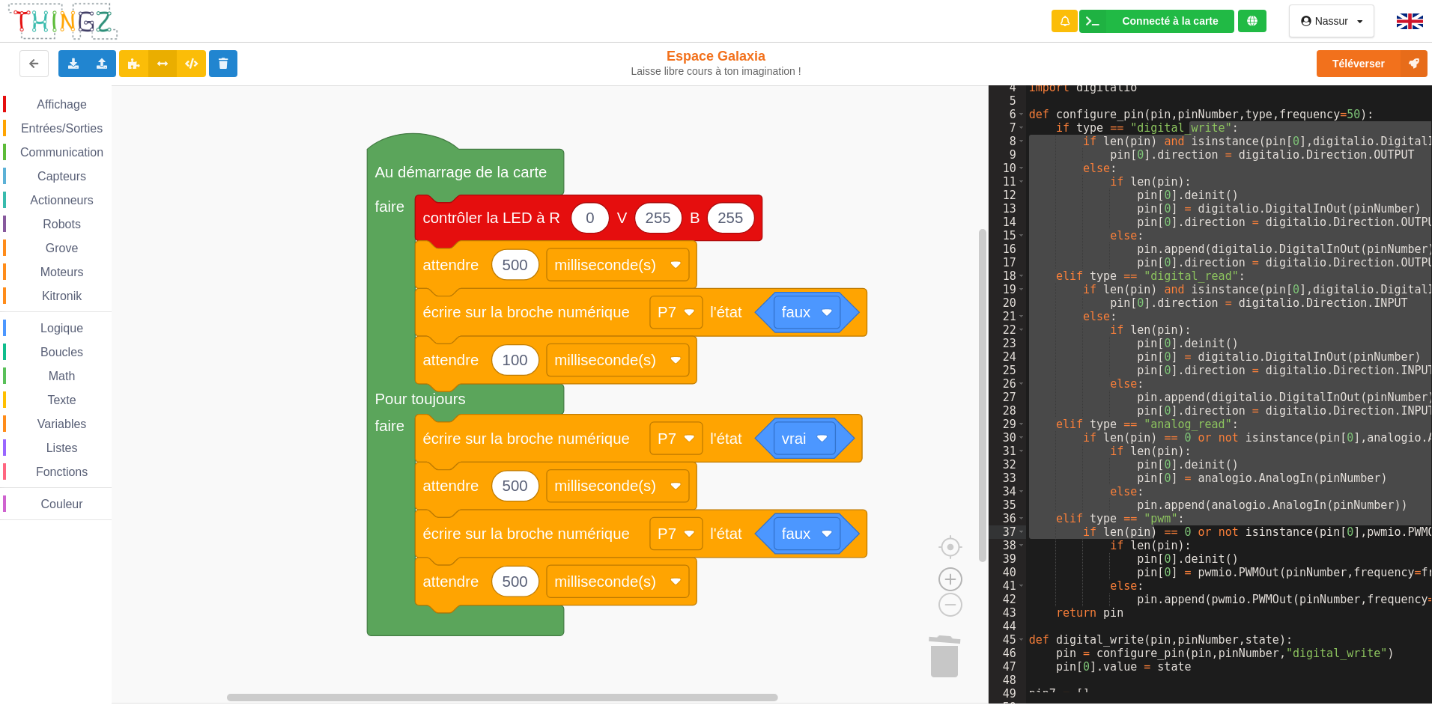
click at [948, 581] on image "Espace de travail de Blocky" at bounding box center [950, 545] width 72 height 93
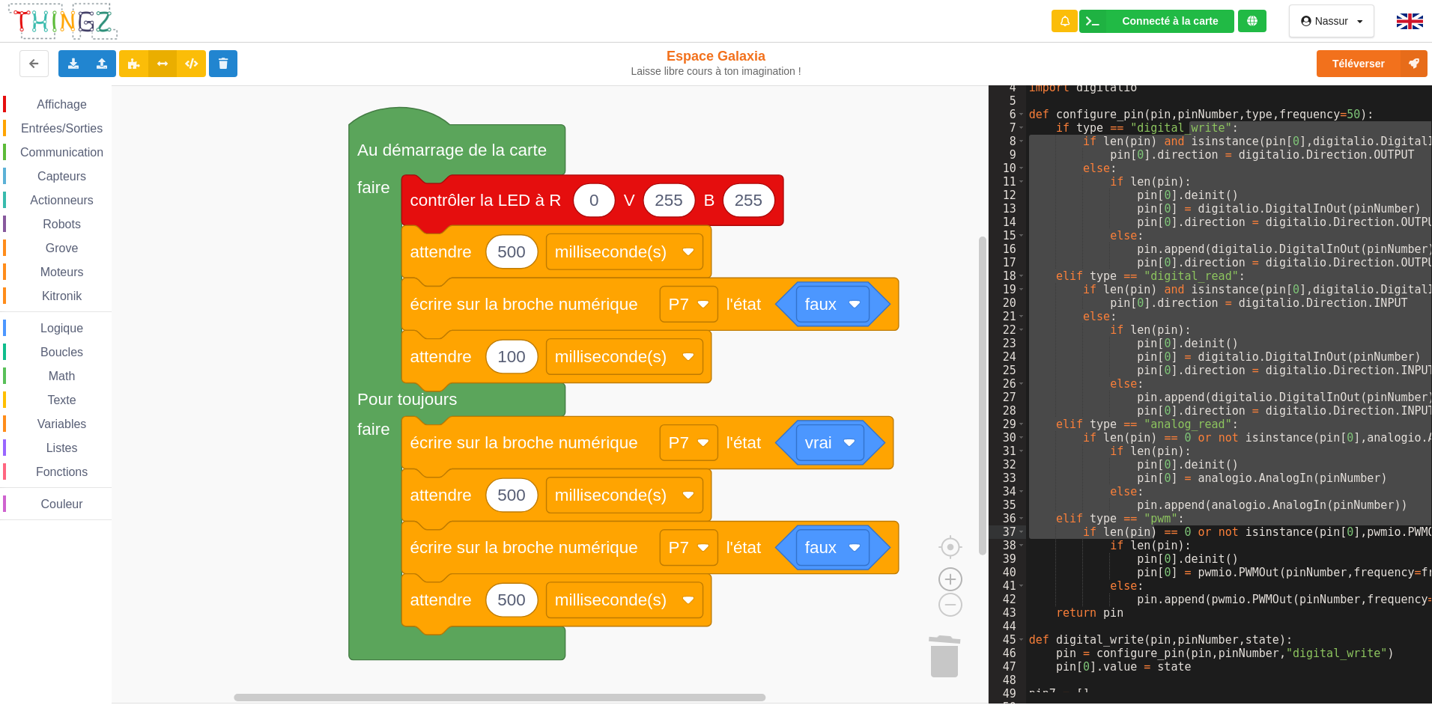
click at [948, 581] on image "Espace de travail de Blocky" at bounding box center [950, 545] width 72 height 93
click at [1293, 321] on div "import digitalio def configure_pin ( pin , pinNumber , type , frequency = 50 ) …" at bounding box center [1228, 388] width 405 height 607
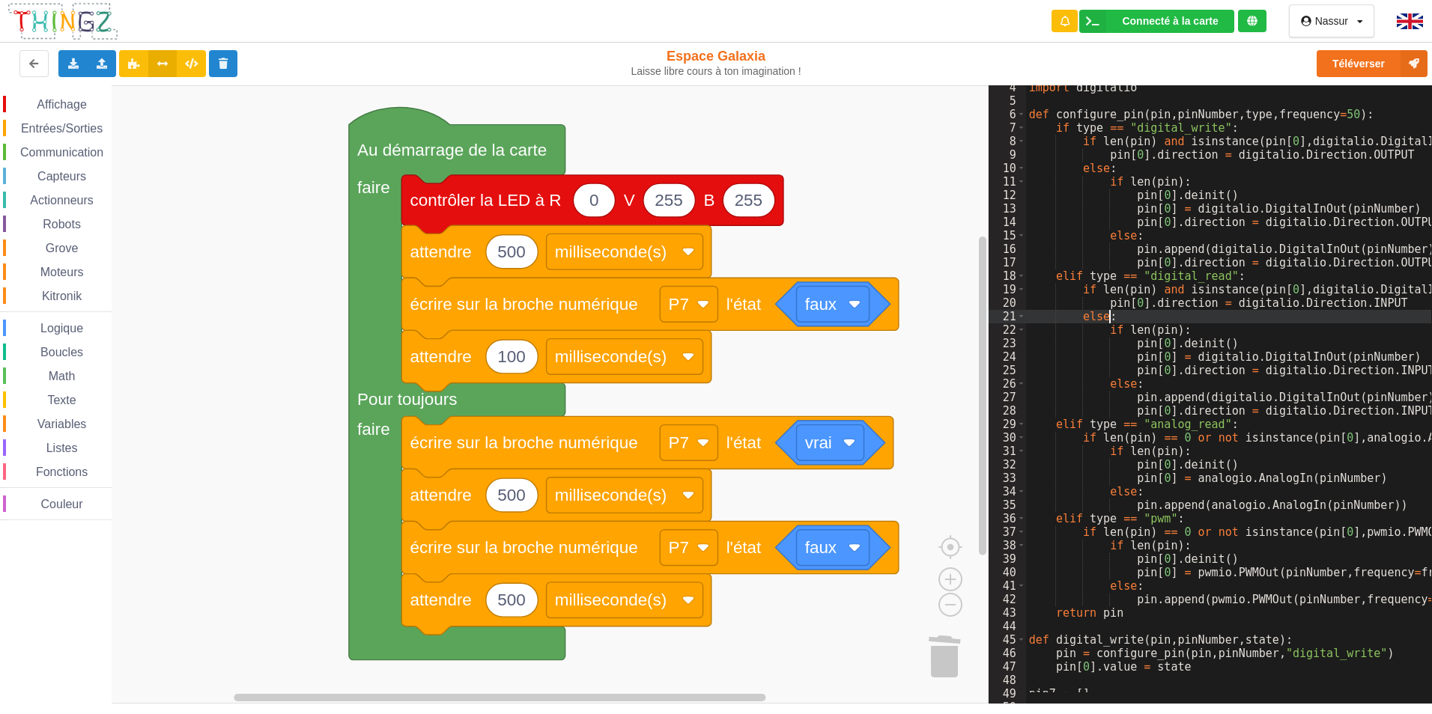
scroll to position [215, 0]
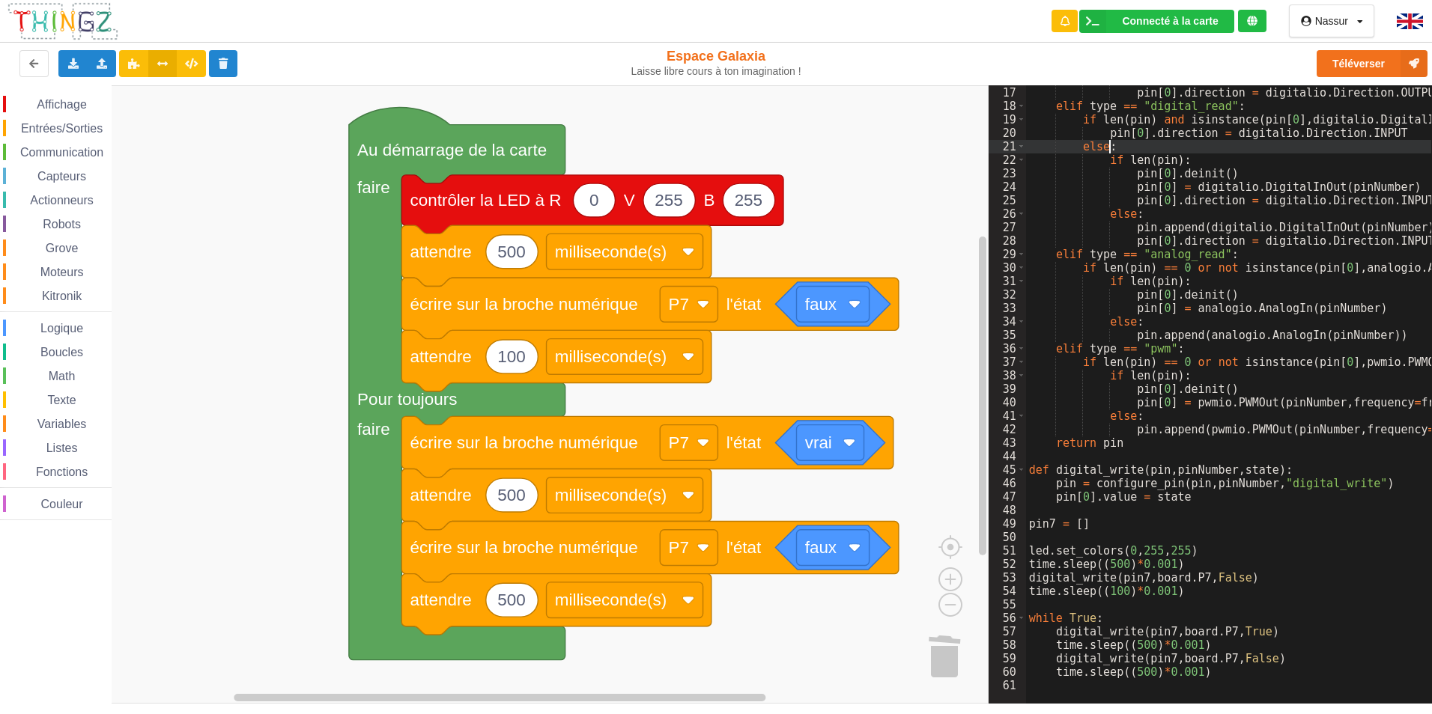
click at [1209, 675] on div "pin . append ( digitalio . DigitalInOut ( pinNumber )) pin [ 0 ] . direction = …" at bounding box center [1331, 390] width 611 height 634
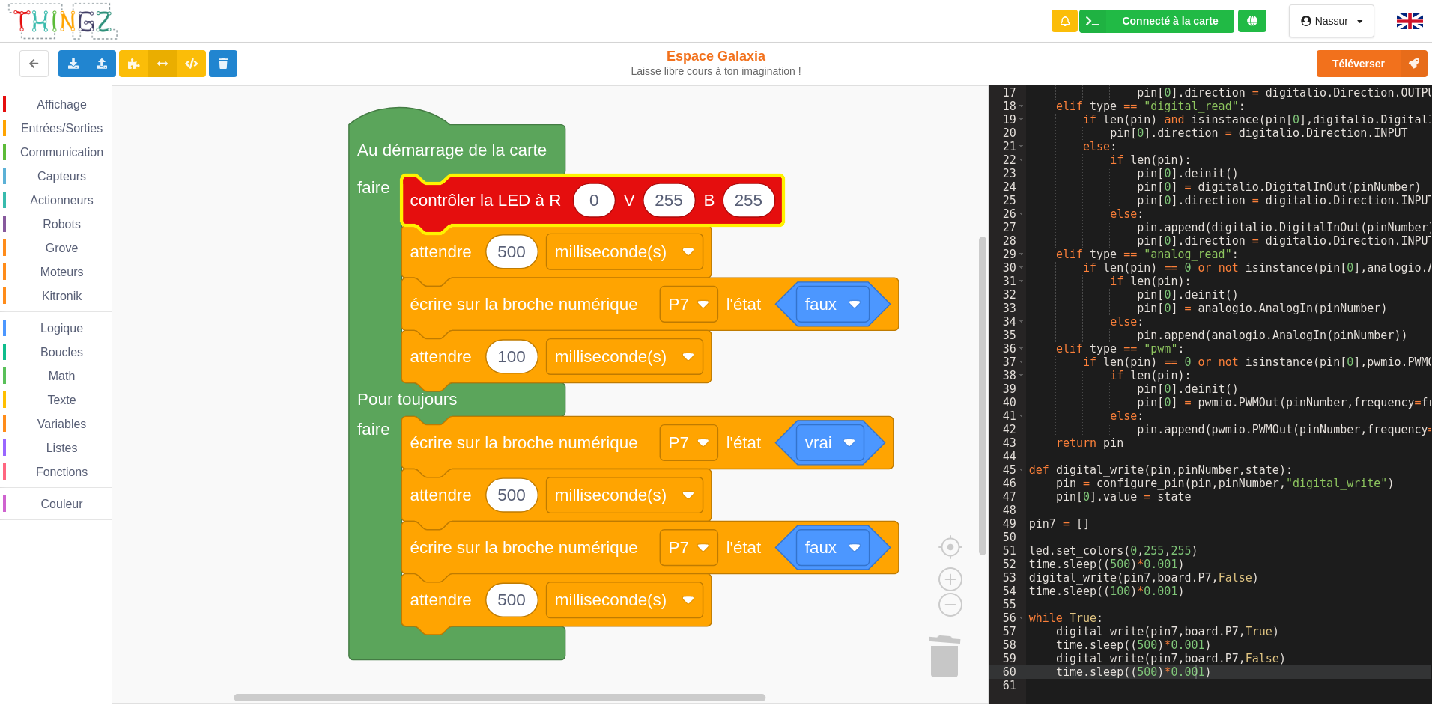
click at [285, 277] on rect "Espace de travail de Blocky" at bounding box center [494, 394] width 988 height 619
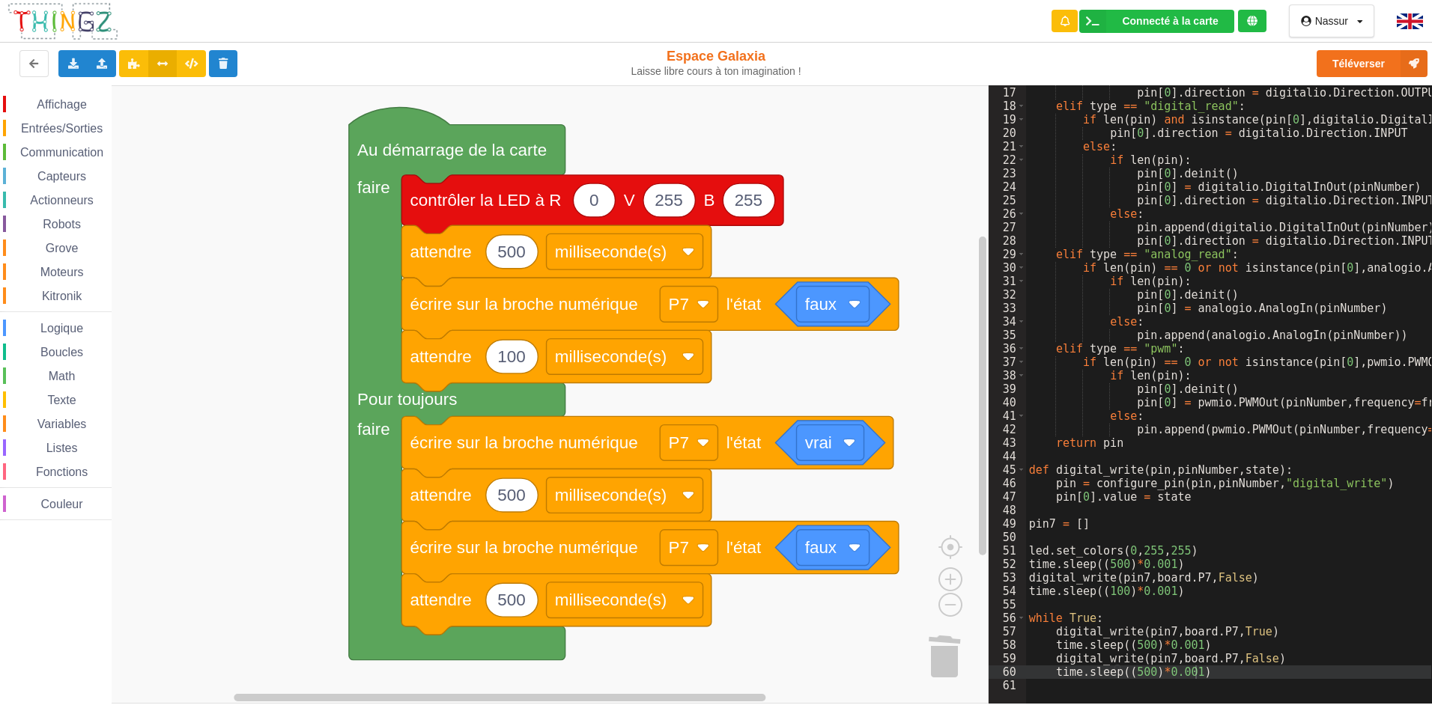
click at [413, 255] on text "attendre" at bounding box center [440, 252] width 61 height 19
click at [422, 326] on icon "Espace de travail de Blocky" at bounding box center [649, 308] width 497 height 61
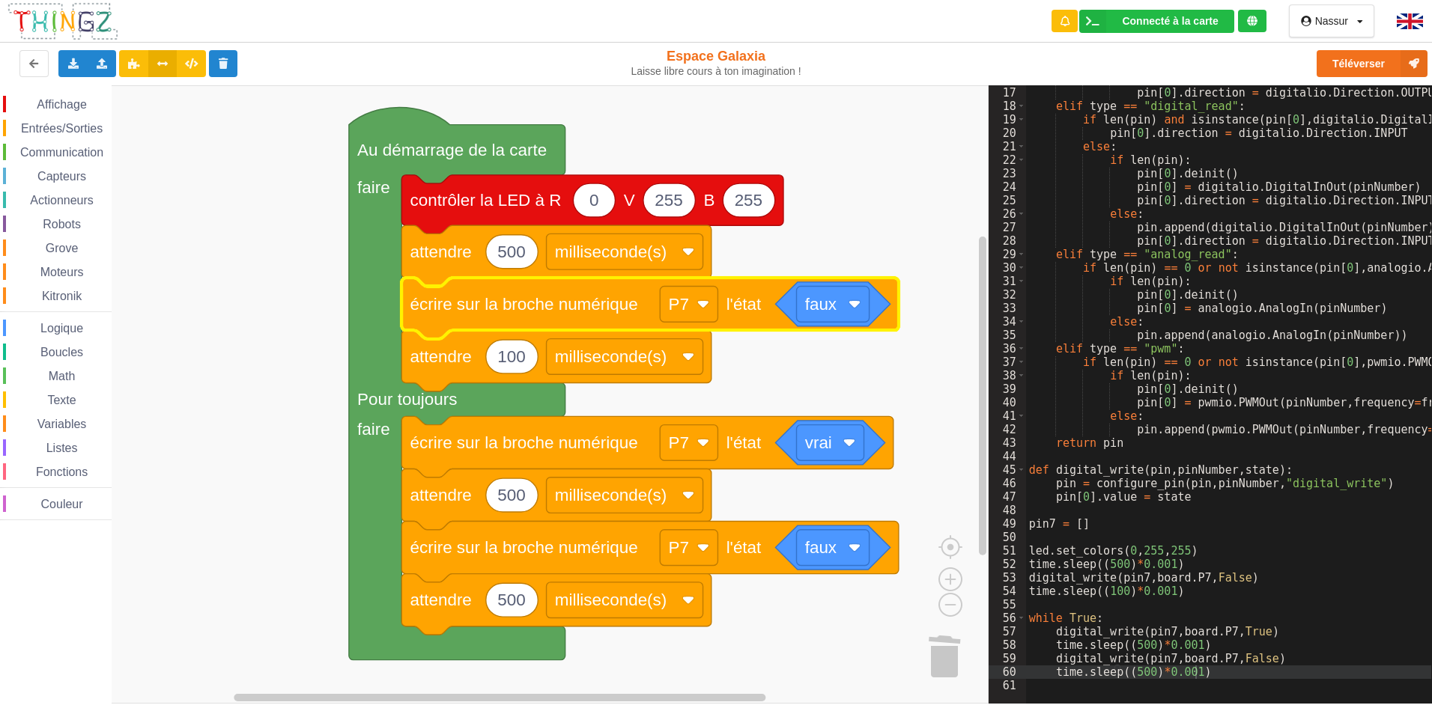
click at [430, 369] on icon "Espace de travail de Blocky" at bounding box center [555, 360] width 309 height 61
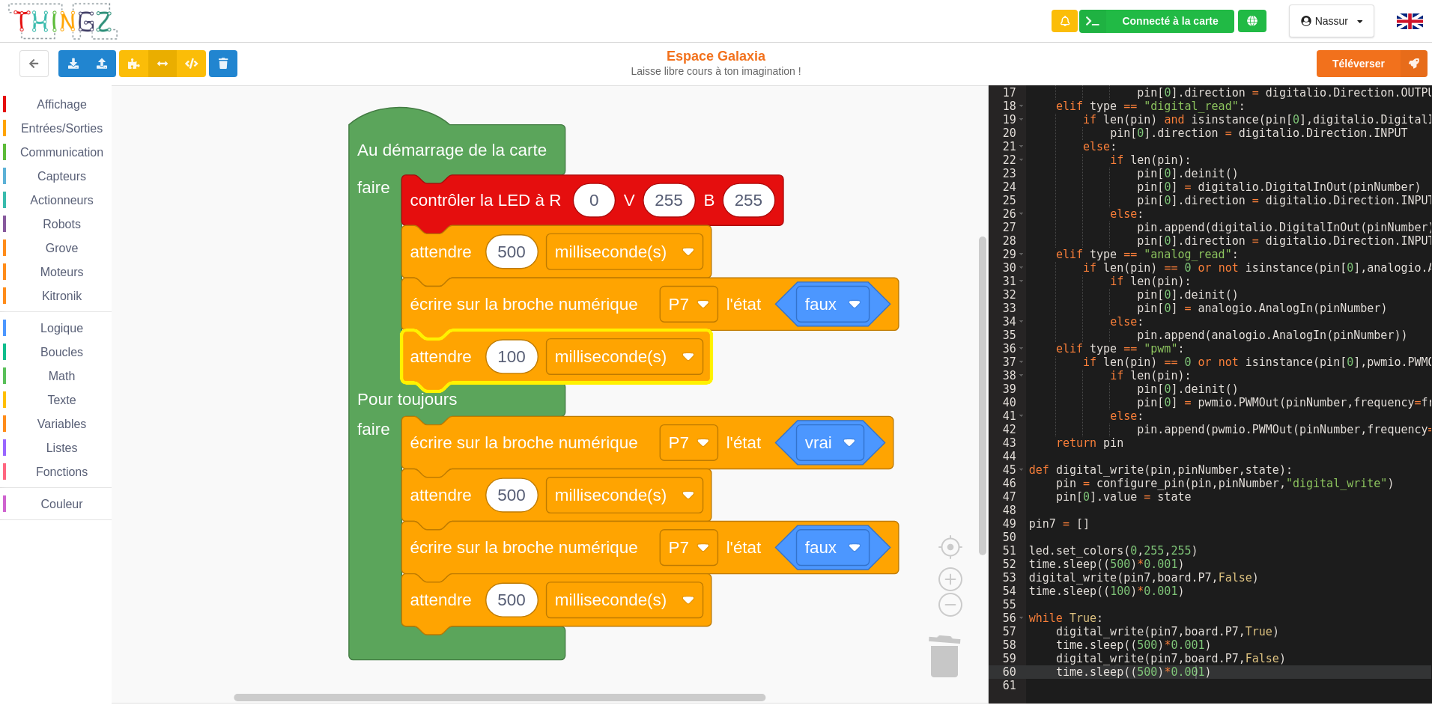
click at [452, 310] on text "écrire sur la broche numérique" at bounding box center [524, 304] width 228 height 19
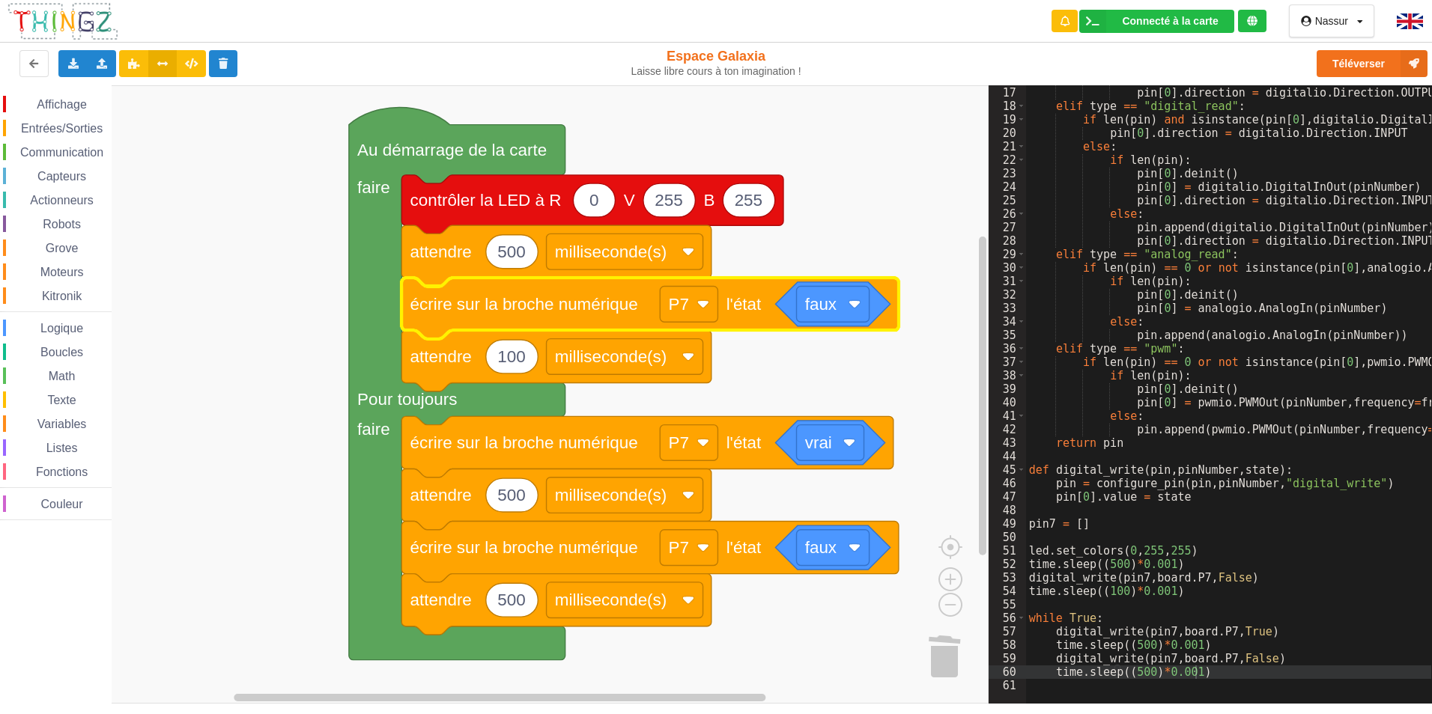
click at [446, 309] on text "écrire sur la broche numérique" at bounding box center [524, 304] width 228 height 19
click at [335, 339] on rect "Espace de travail de Blocky" at bounding box center [494, 394] width 988 height 619
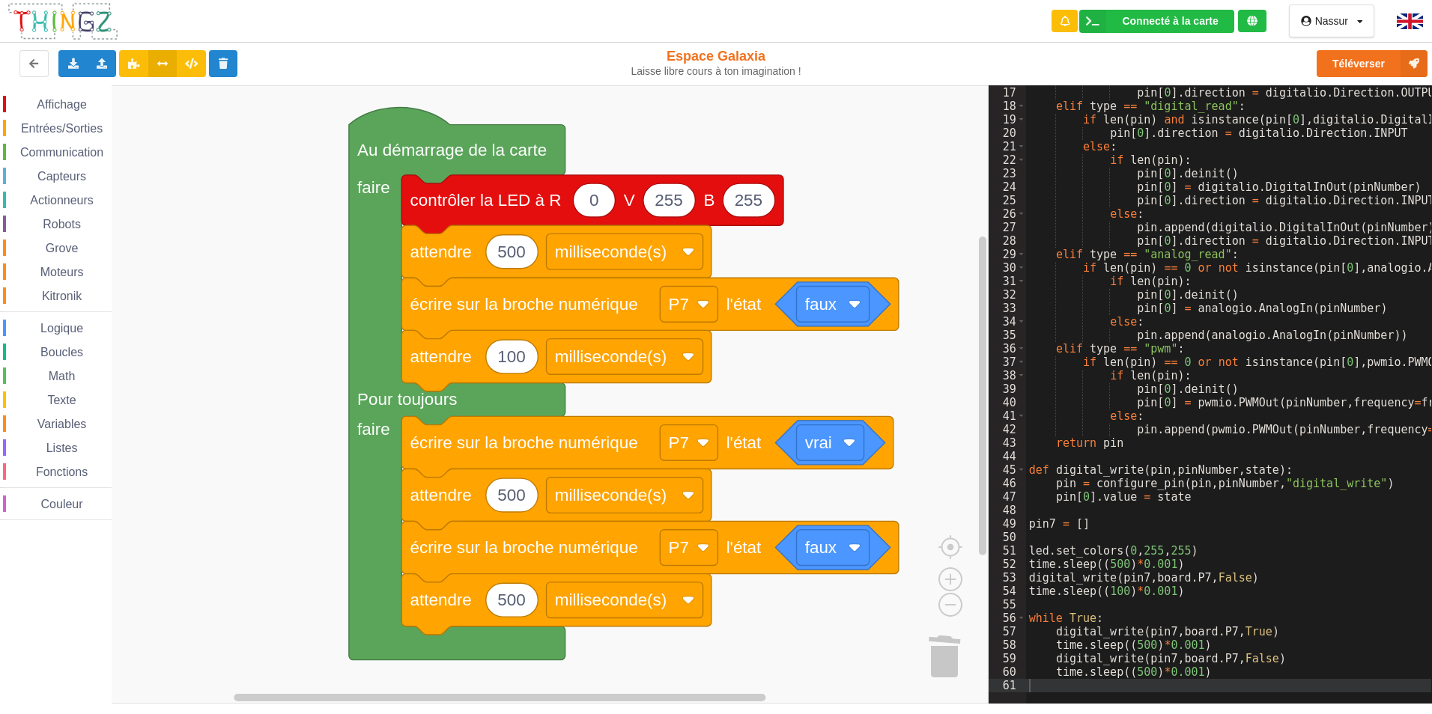
click at [1188, 689] on div at bounding box center [1237, 696] width 422 height 15
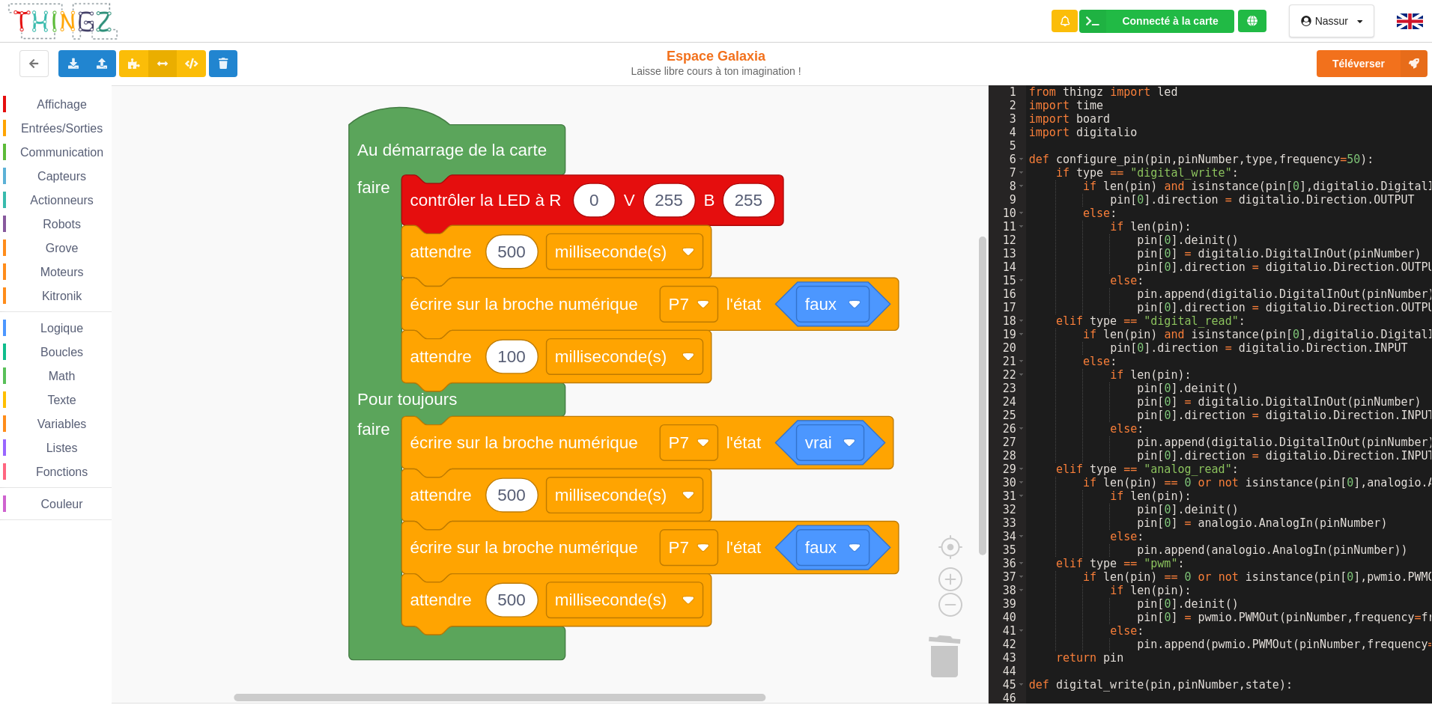
scroll to position [0, 0]
drag, startPoint x: 1096, startPoint y: 91, endPoint x: 1057, endPoint y: 91, distance: 38.9
click at [1057, 91] on div "from thingz import led import time import board import digitalio def configure_…" at bounding box center [1331, 402] width 611 height 634
click at [1077, 151] on div "from thingz import led import time import board import digitalio def configure_…" at bounding box center [1331, 402] width 611 height 634
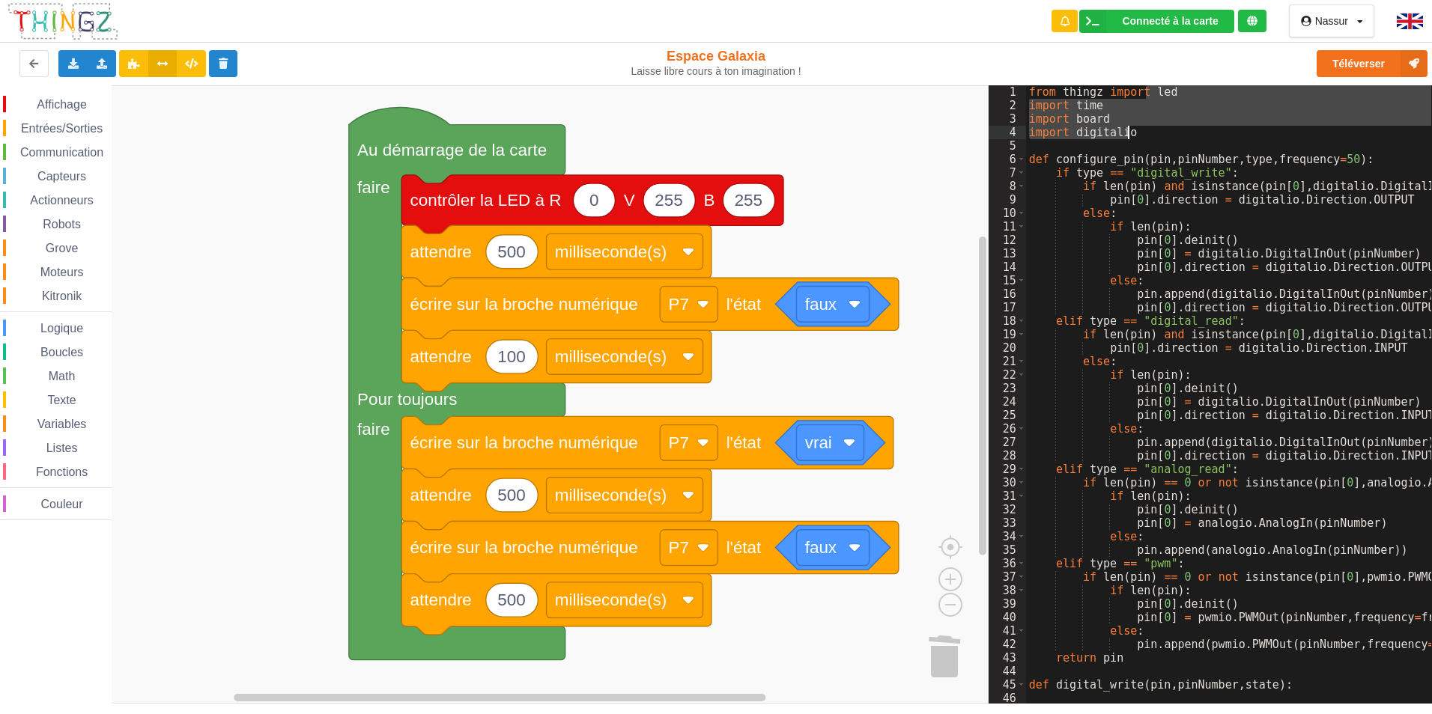
drag, startPoint x: 1145, startPoint y: 93, endPoint x: 1142, endPoint y: 138, distance: 45.0
click at [1142, 138] on div "from thingz import led import time import board import digitalio def configure_…" at bounding box center [1331, 402] width 611 height 634
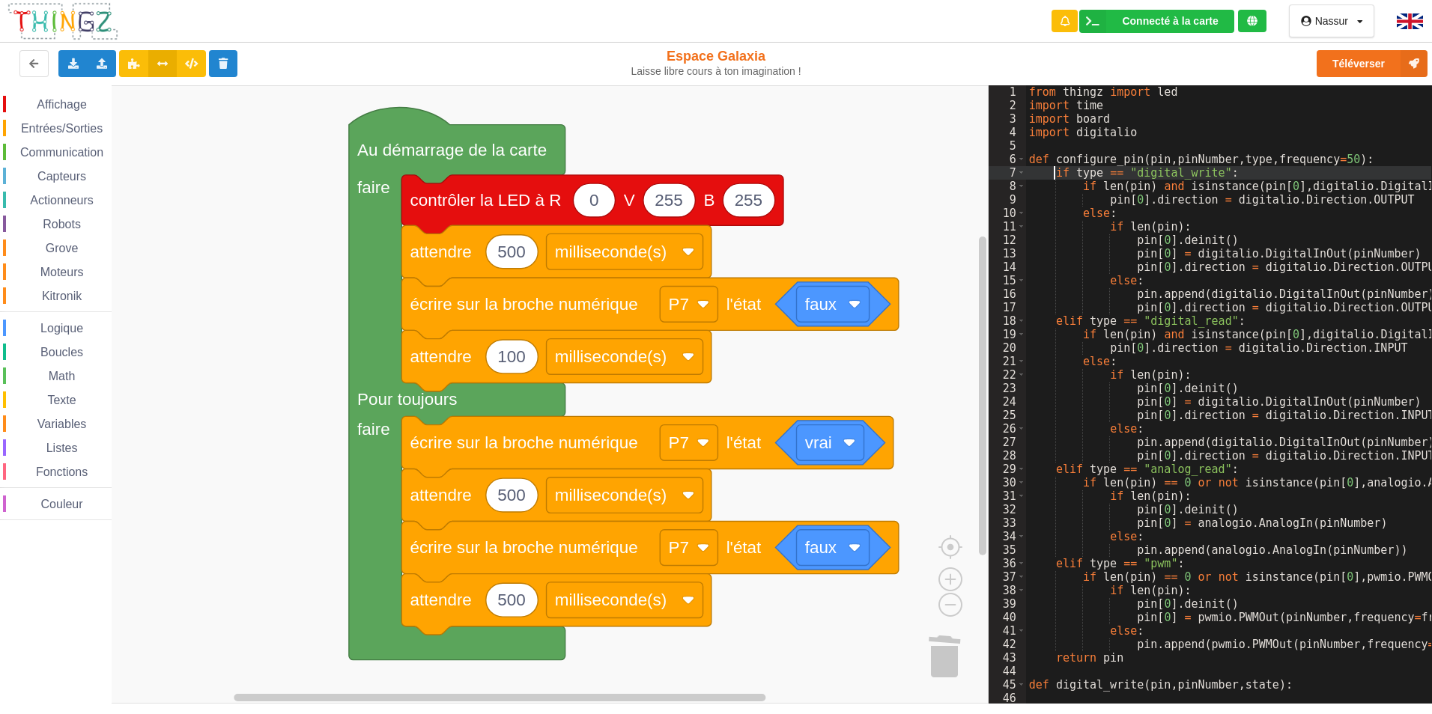
click at [1052, 175] on div "from thingz import led import time import board import digitalio def configure_…" at bounding box center [1331, 402] width 611 height 634
click at [1073, 270] on div "from thingz import led import time import board import digitalio def configure_…" at bounding box center [1331, 402] width 611 height 634
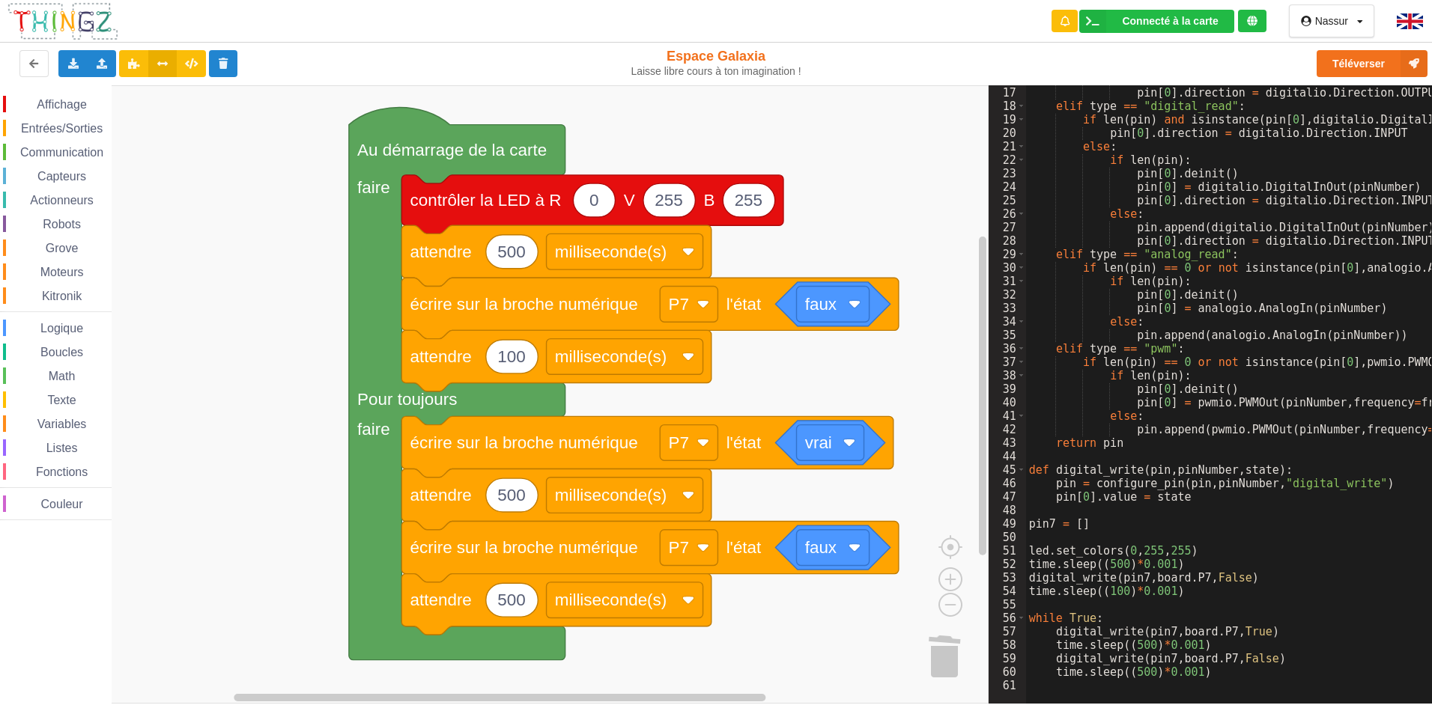
scroll to position [215, 0]
drag, startPoint x: 1039, startPoint y: 622, endPoint x: 1083, endPoint y: 627, distance: 43.7
click at [1083, 627] on div "pin . append ( digitalio . DigitalInOut ( pinNumber )) pin [ 0 ] . direction = …" at bounding box center [1331, 390] width 611 height 634
click at [1136, 630] on div "pin . append ( digitalio . DigitalInOut ( pinNumber )) pin [ 0 ] . direction = …" at bounding box center [1331, 390] width 611 height 634
click at [1173, 623] on div "pin . append ( digitalio . DigitalInOut ( pinNumber )) pin [ 0 ] . direction = …" at bounding box center [1331, 390] width 611 height 634
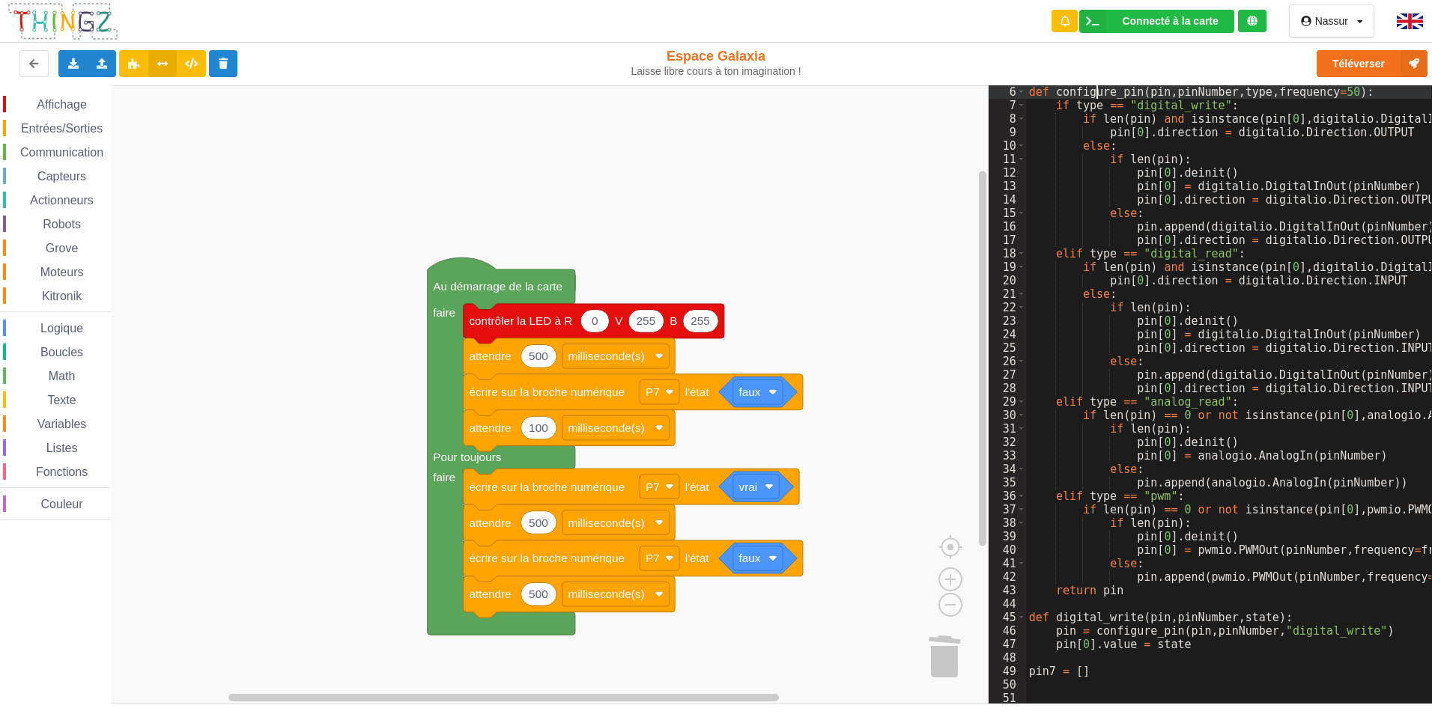
scroll to position [0, 0]
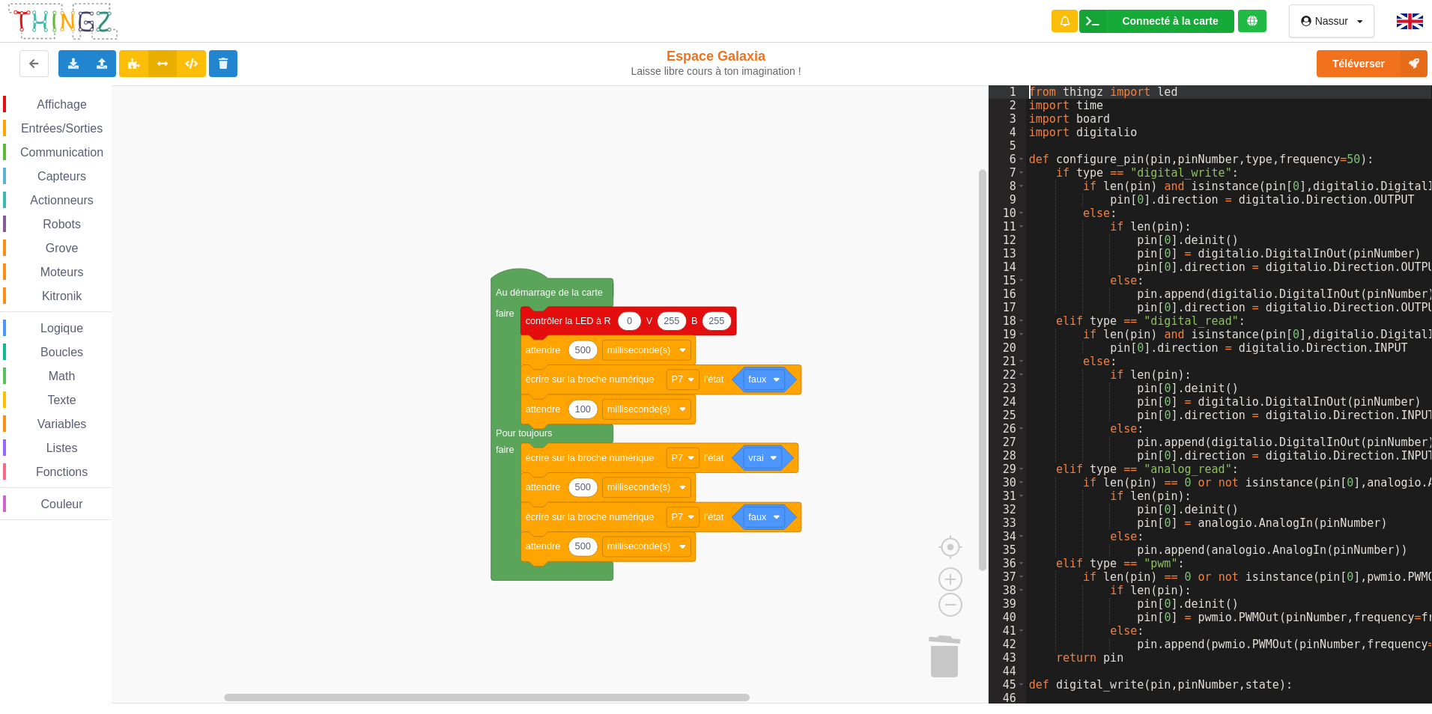
click at [1216, 25] on div "Connecté à la carte" at bounding box center [1170, 21] width 96 height 10
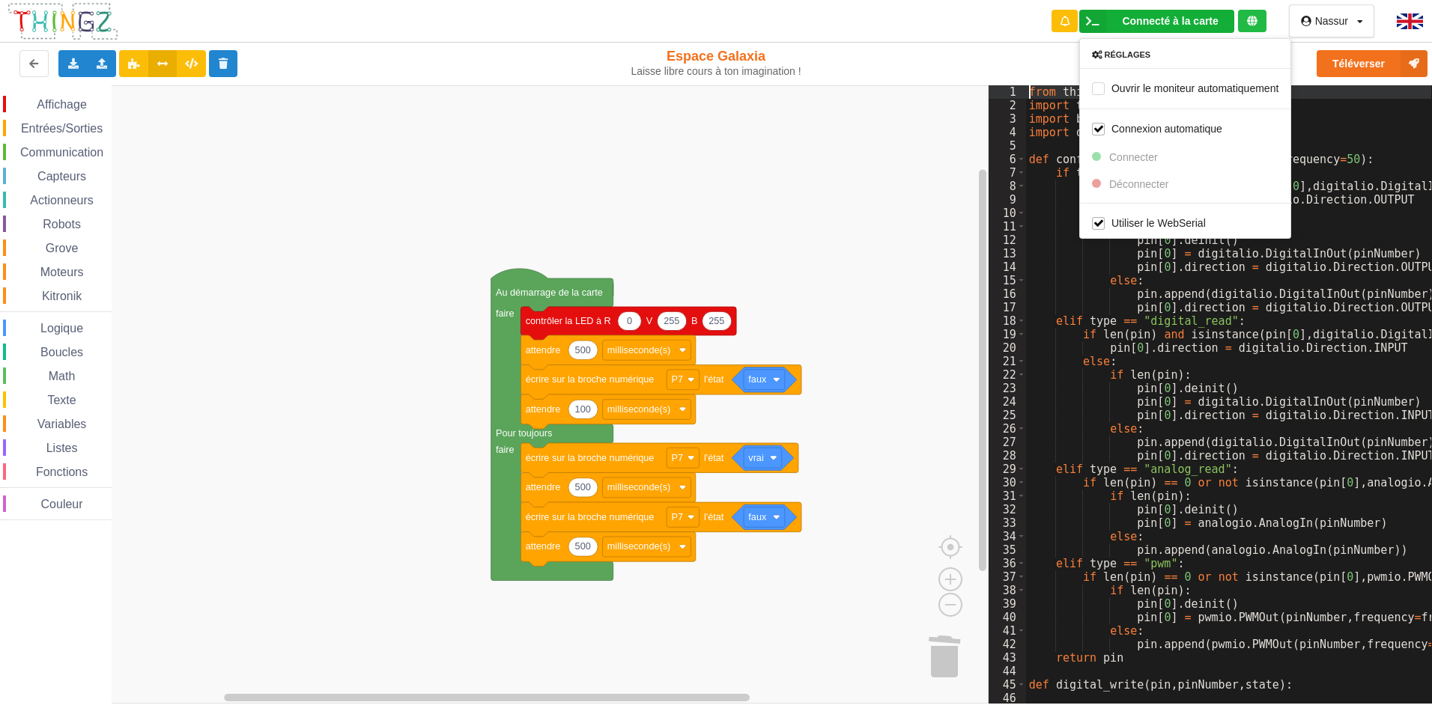
click at [905, 136] on rect "Espace de travail de Blocky" at bounding box center [494, 394] width 988 height 619
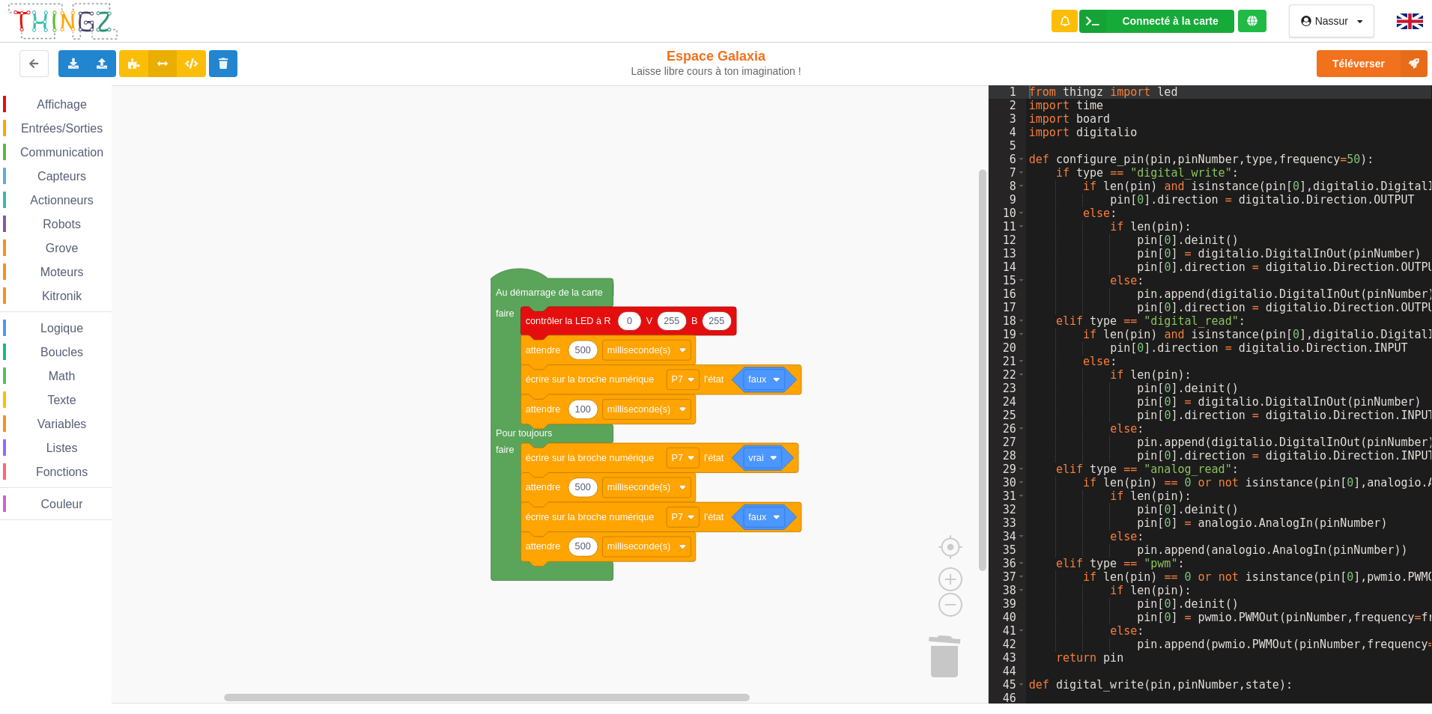
click at [1102, 21] on icon at bounding box center [1092, 21] width 27 height 23
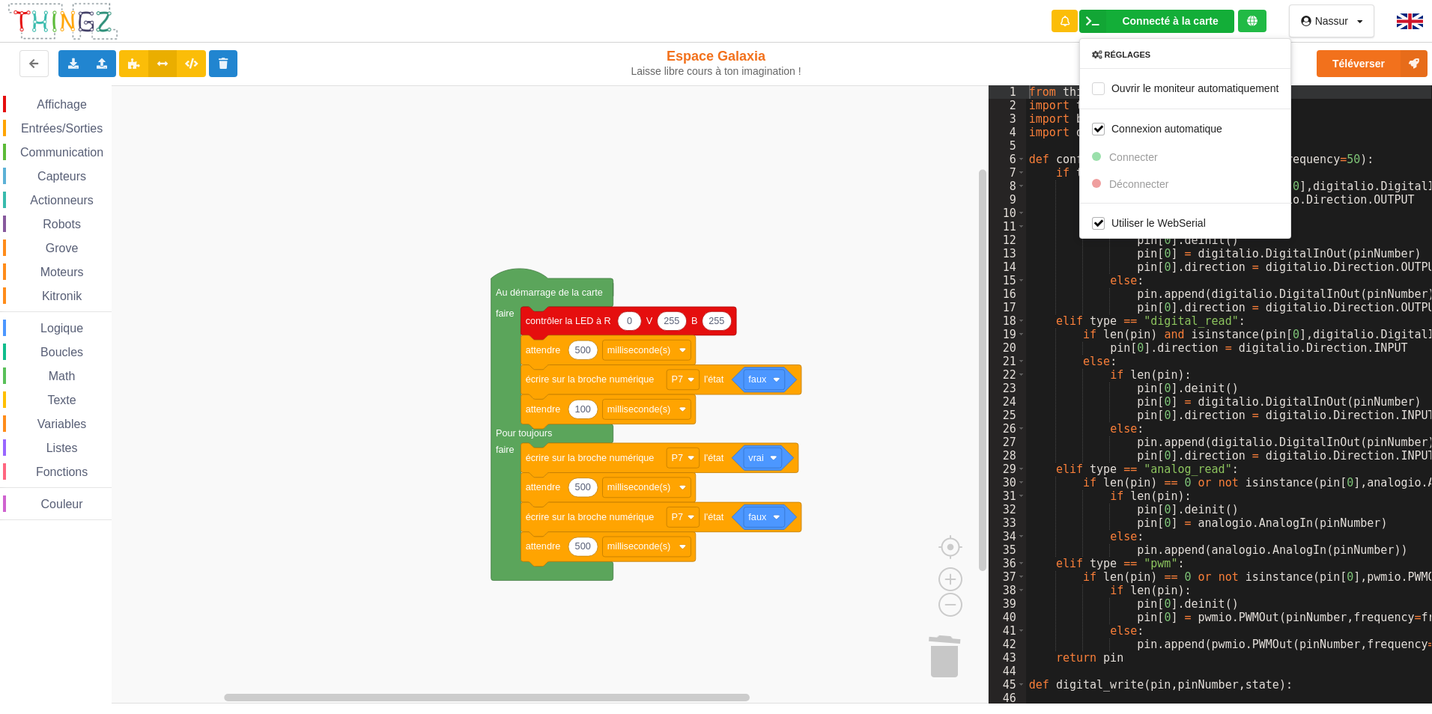
click at [1099, 23] on icon at bounding box center [1092, 21] width 27 height 23
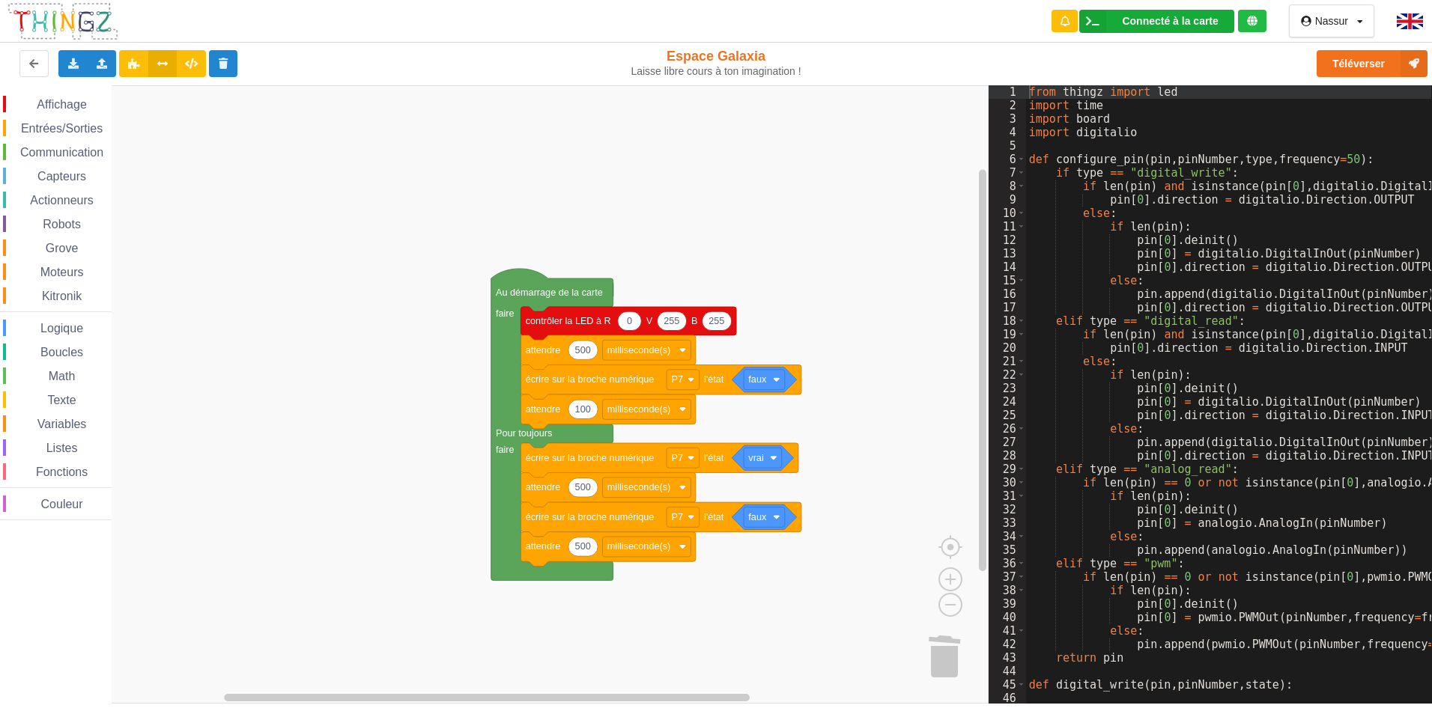
click at [1093, 25] on icon at bounding box center [1092, 21] width 27 height 23
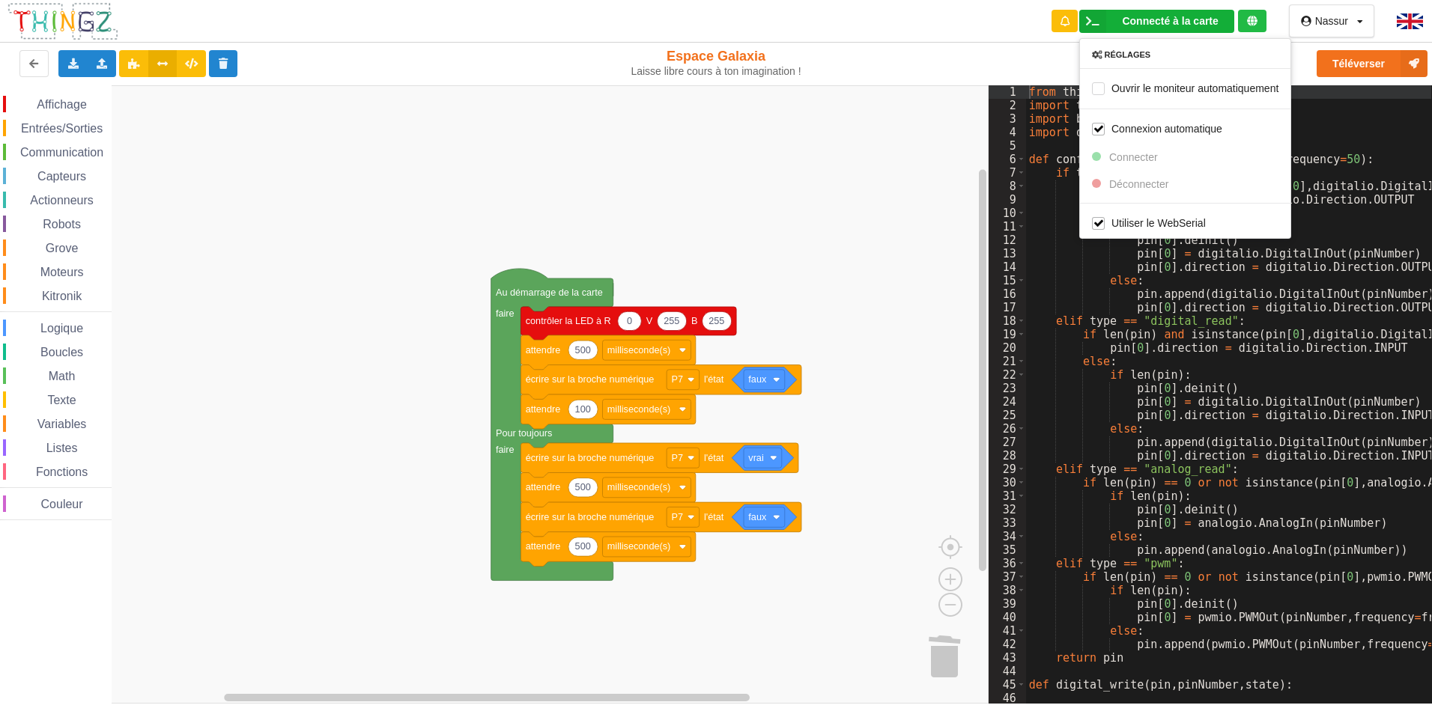
click at [1093, 25] on icon at bounding box center [1092, 21] width 27 height 23
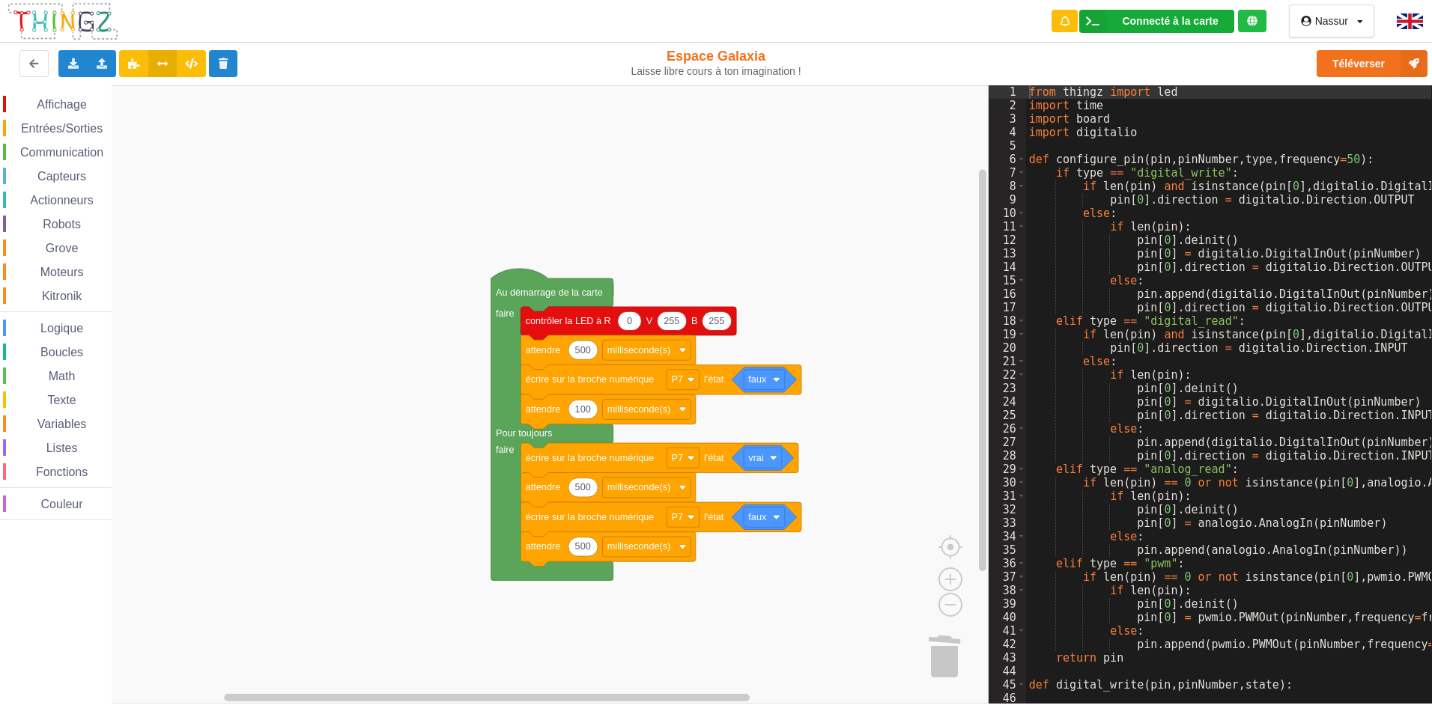
click at [1141, 16] on div "Connecté à la carte" at bounding box center [1170, 21] width 96 height 10
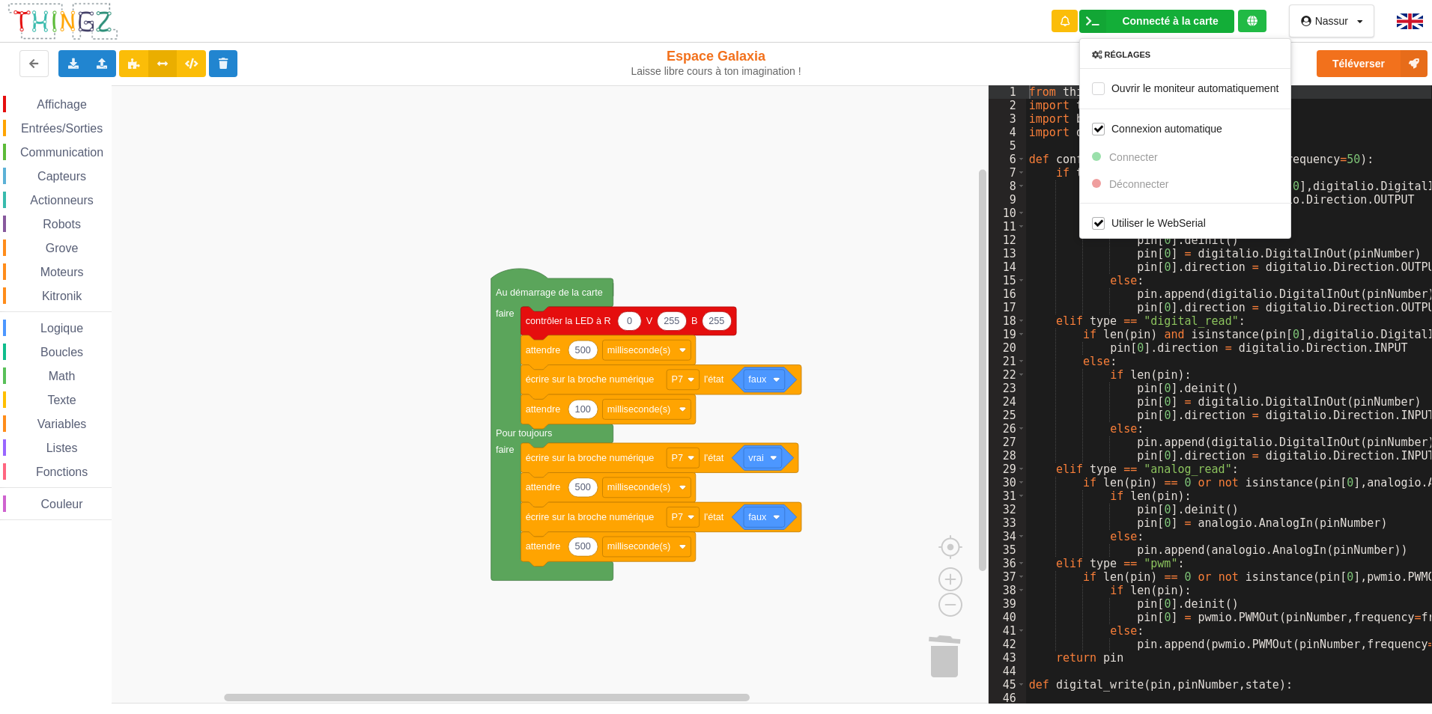
click at [1141, 16] on div "Connecté à la carte" at bounding box center [1170, 21] width 96 height 10
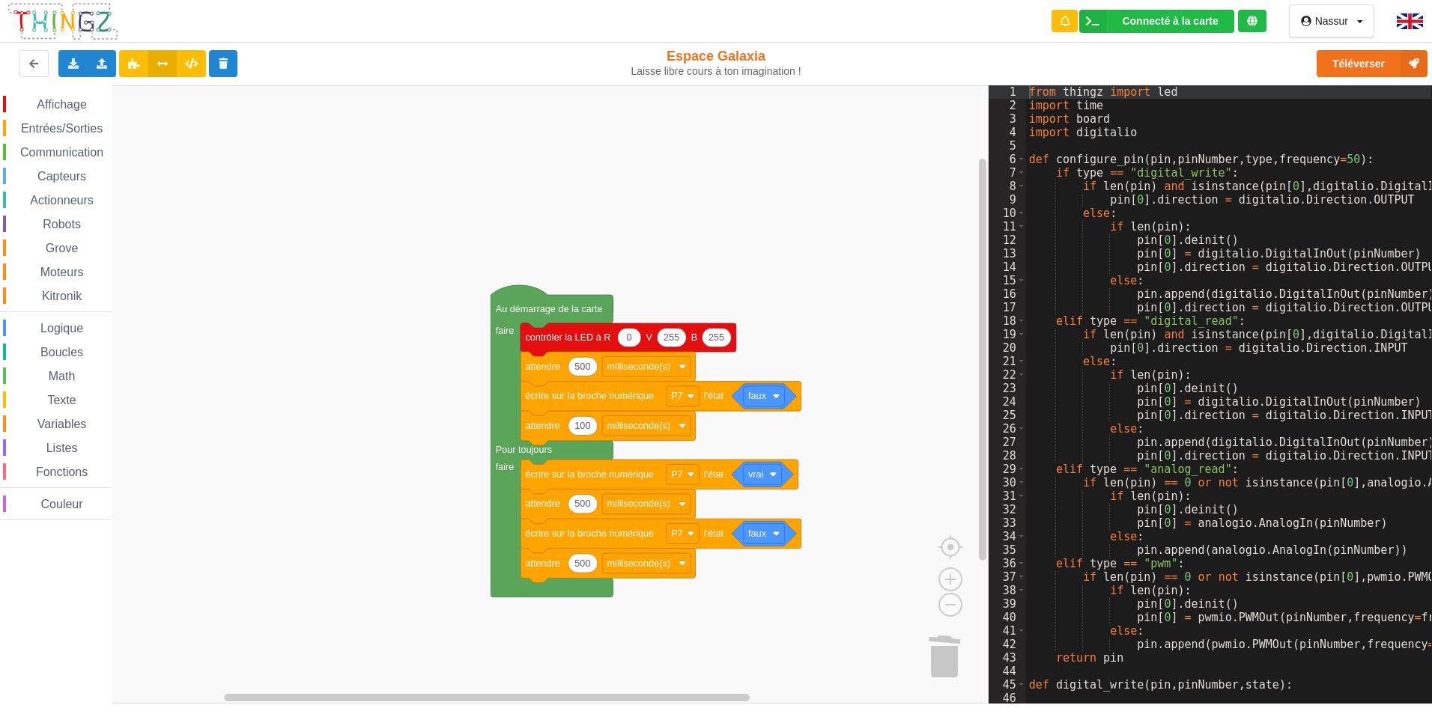
click at [244, 238] on rect "Espace de travail de Blocky" at bounding box center [494, 394] width 988 height 619
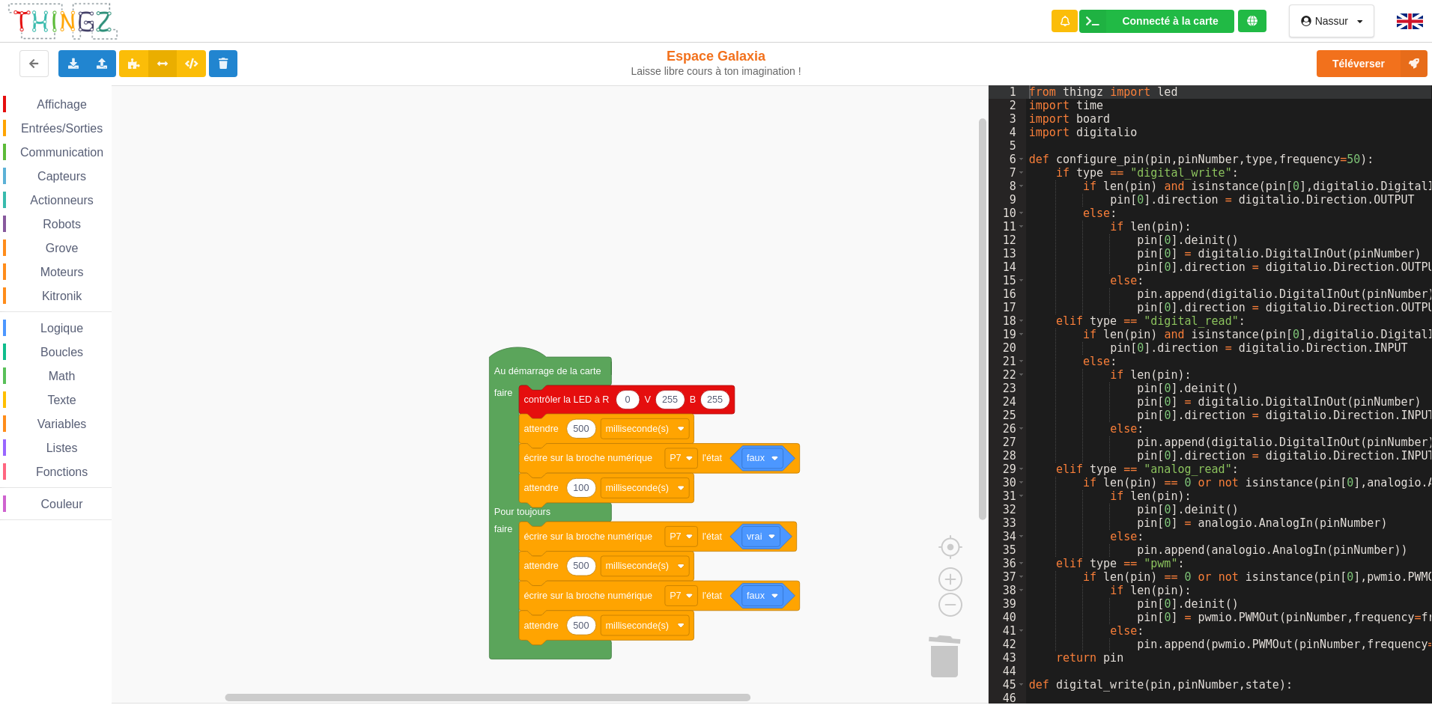
click at [611, 122] on rect "Espace de travail de Blocky" at bounding box center [494, 394] width 988 height 619
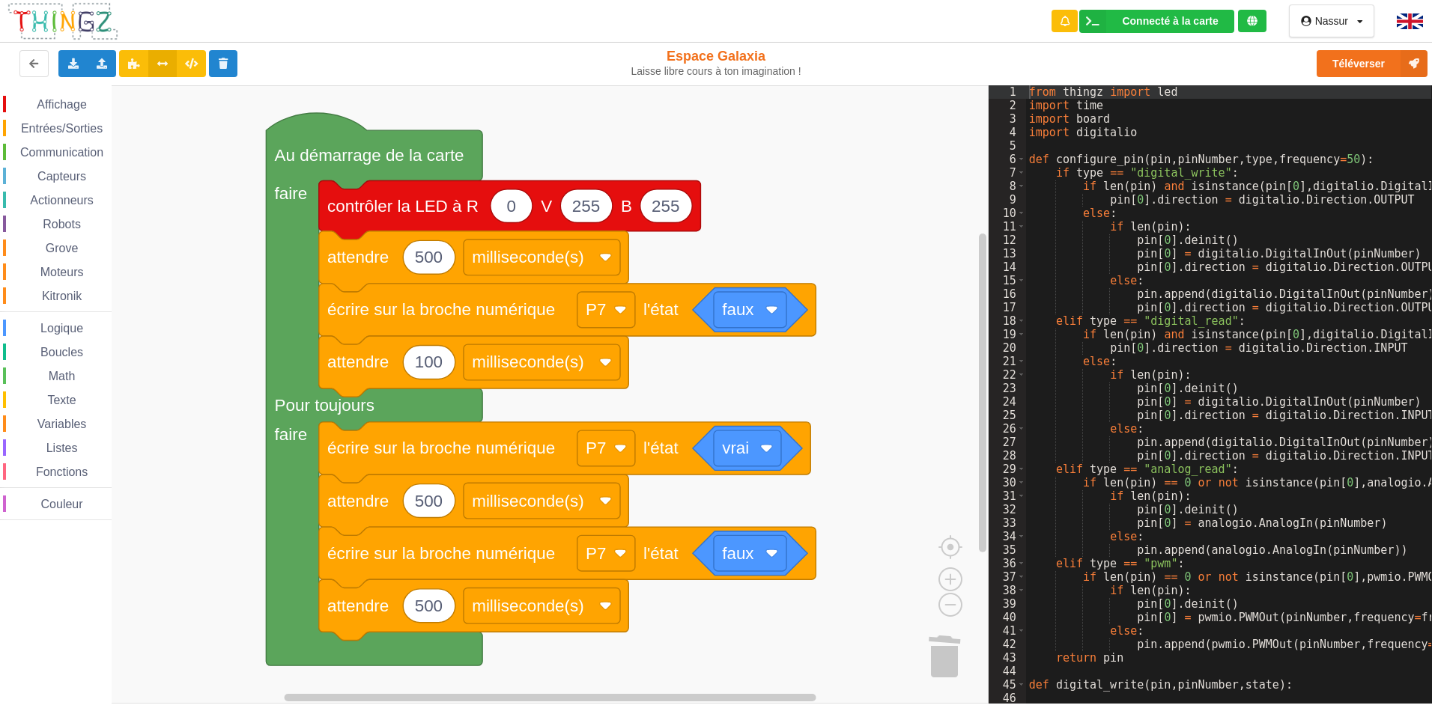
click at [865, 265] on rect "Espace de travail de Blocky" at bounding box center [494, 394] width 988 height 619
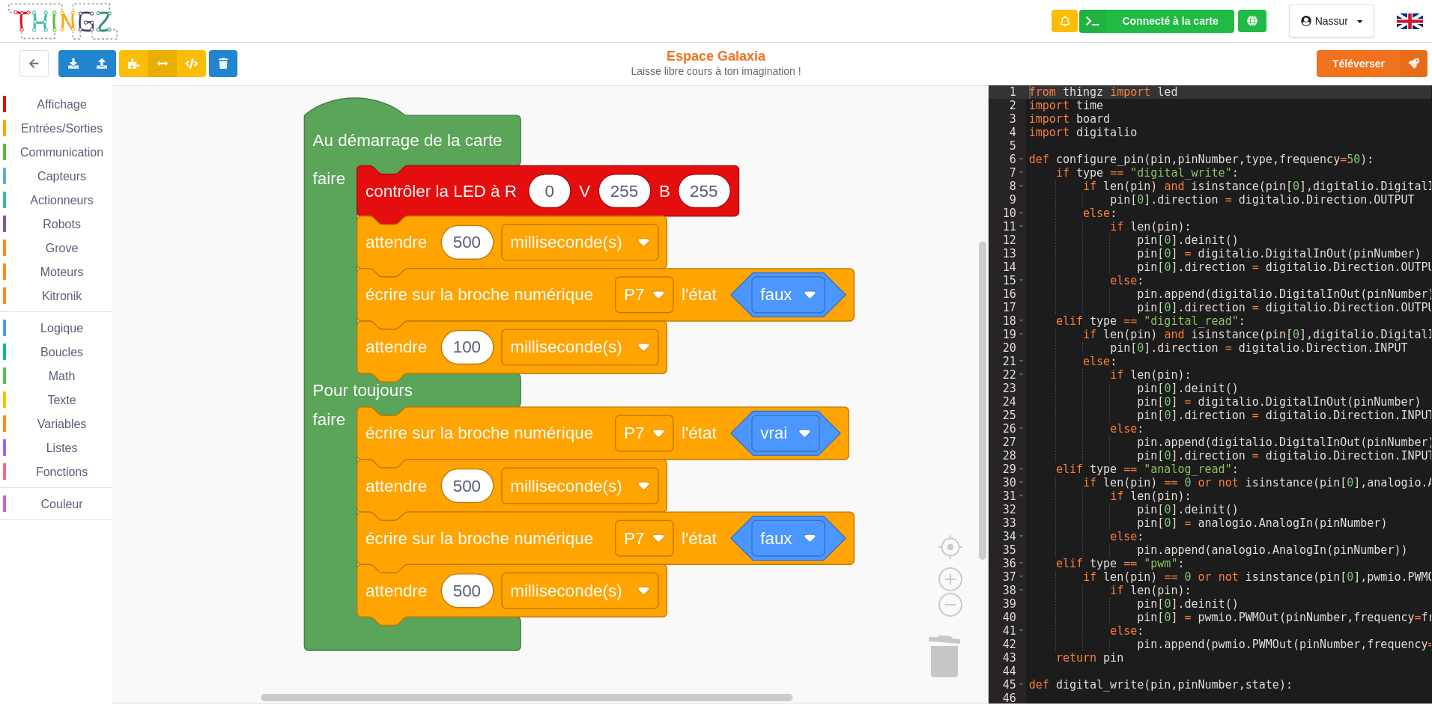
click at [897, 210] on rect "Espace de travail de Blocky" at bounding box center [494, 394] width 988 height 619
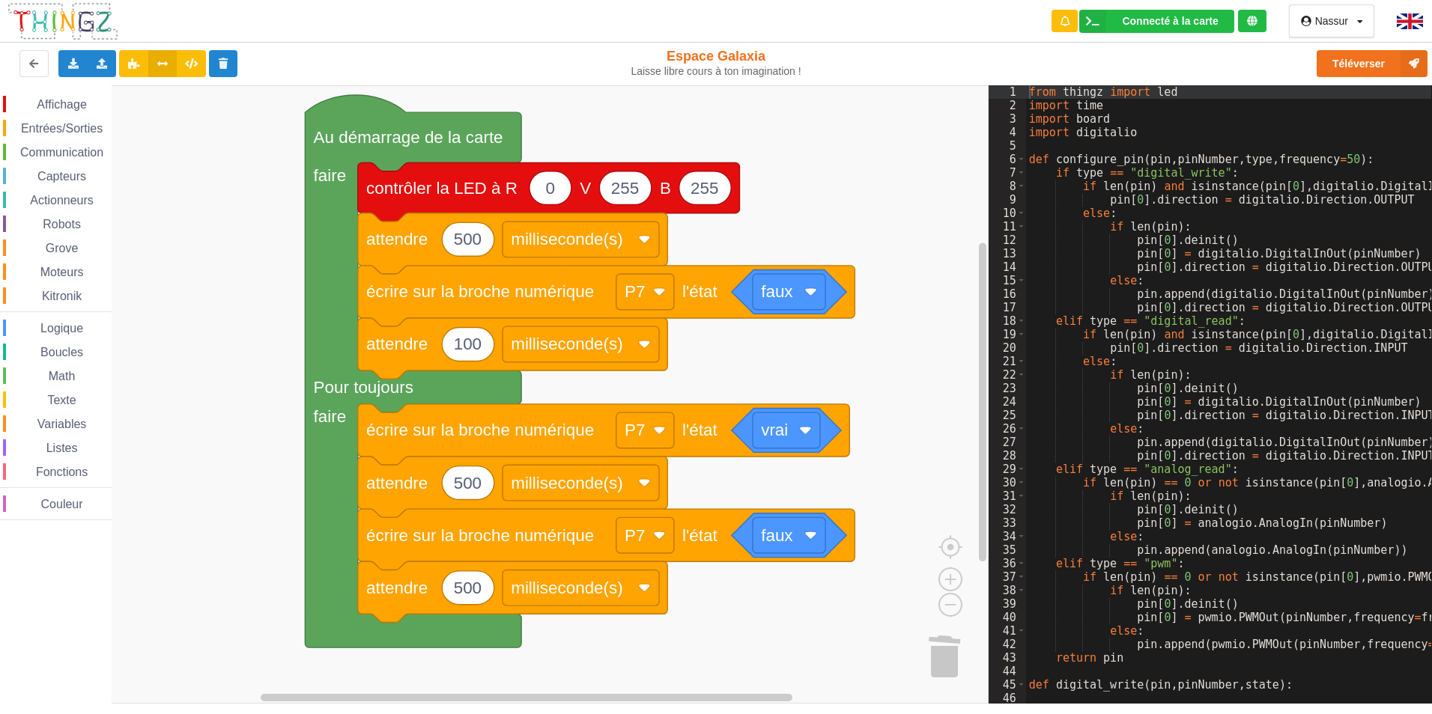
click at [735, 58] on div "Espace Galaxia Laisse libre cours à ton imagination !" at bounding box center [716, 63] width 250 height 30
click at [745, 51] on div "Espace Galaxia Laisse libre cours à ton imagination !" at bounding box center [716, 63] width 250 height 30
